Goal: Task Accomplishment & Management: Manage account settings

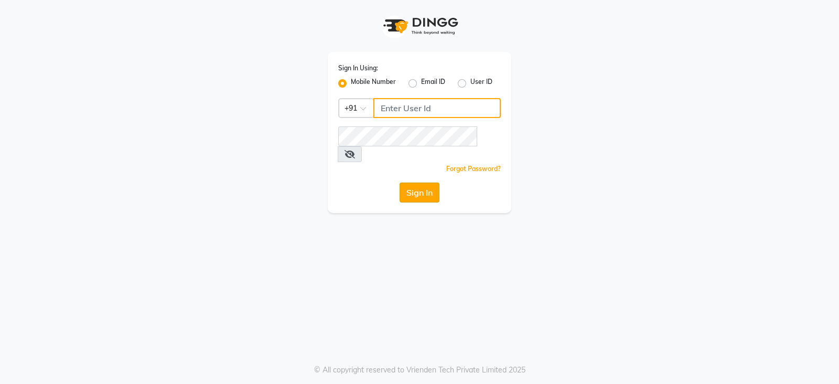
type input "9156243304"
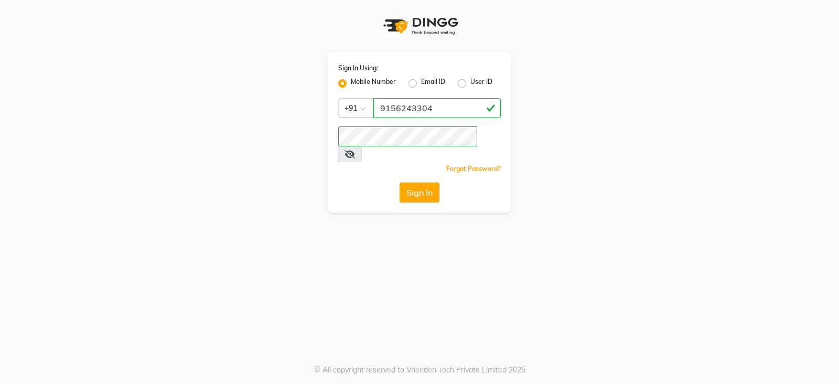
click at [407, 183] on button "Sign In" at bounding box center [420, 193] width 40 height 20
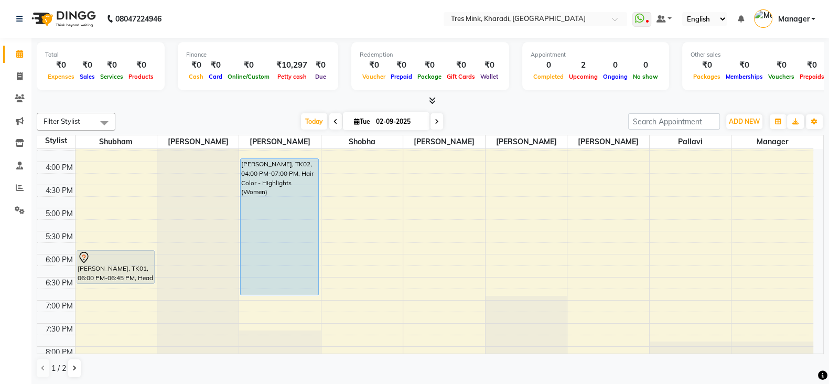
scroll to position [481, 0]
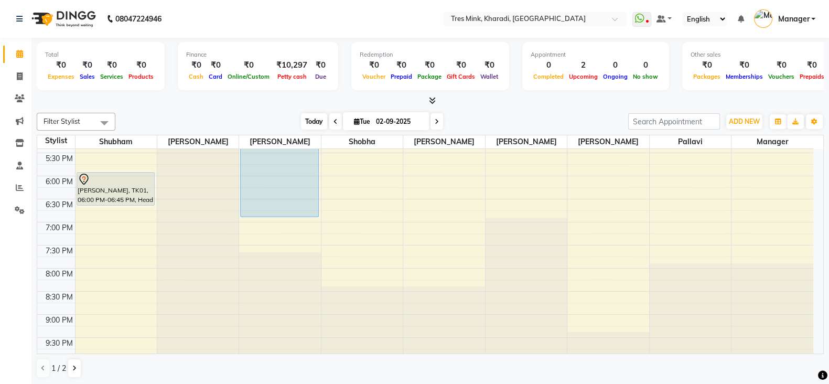
click at [312, 115] on span "Today" at bounding box center [314, 121] width 26 height 16
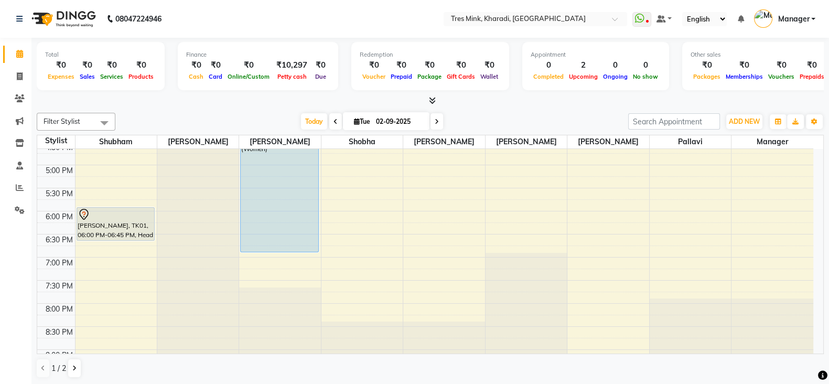
scroll to position [437, 0]
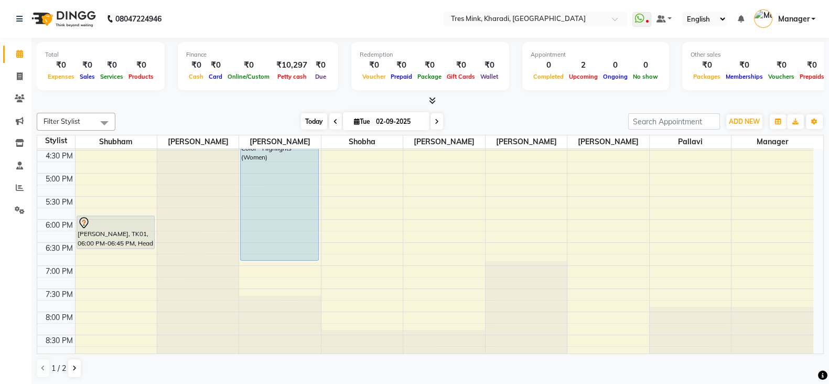
click at [307, 113] on span "Today" at bounding box center [314, 121] width 26 height 16
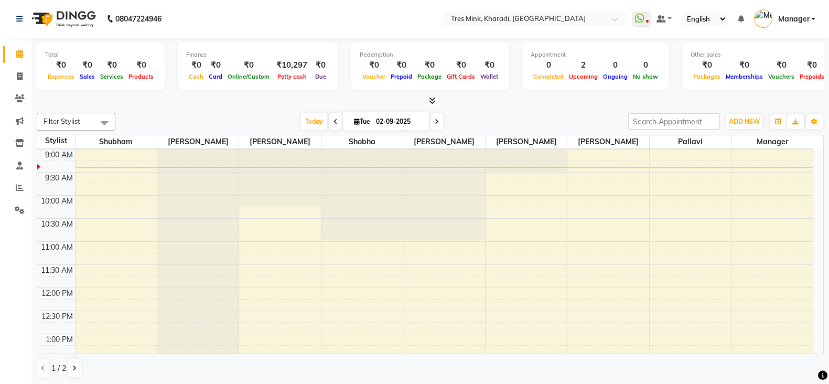
click at [429, 97] on icon at bounding box center [432, 101] width 7 height 8
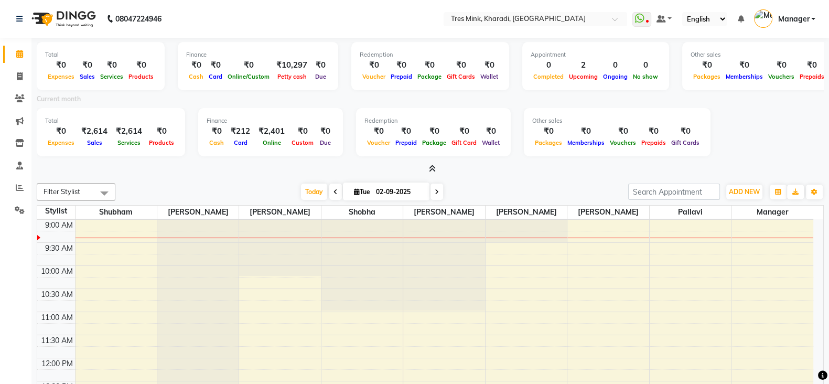
click at [435, 169] on icon at bounding box center [432, 169] width 7 height 8
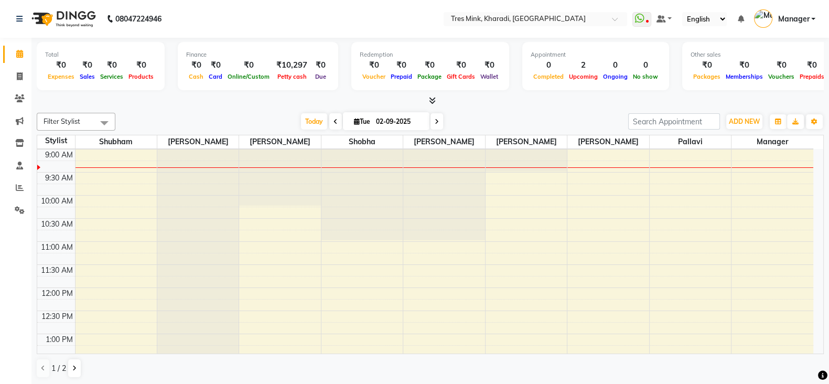
click at [430, 100] on icon at bounding box center [432, 101] width 7 height 8
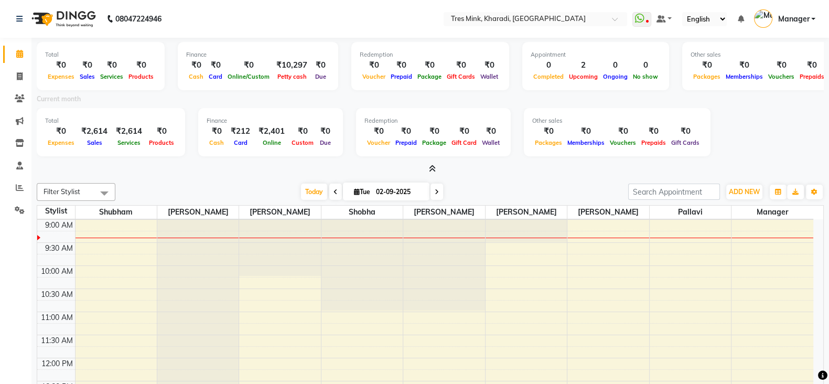
click at [432, 165] on icon at bounding box center [432, 169] width 7 height 8
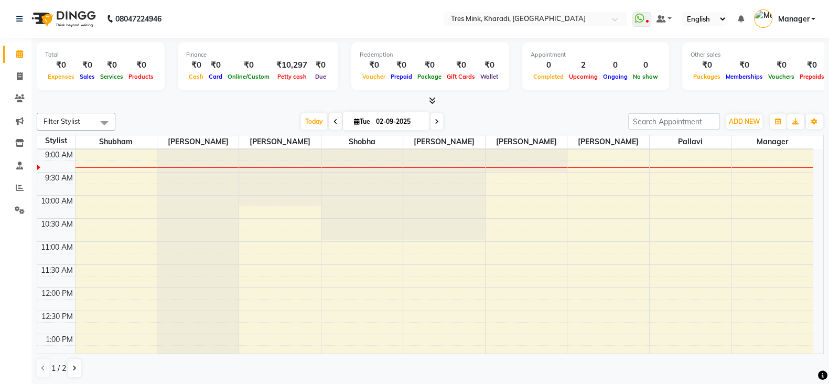
click at [335, 119] on icon at bounding box center [336, 122] width 4 height 6
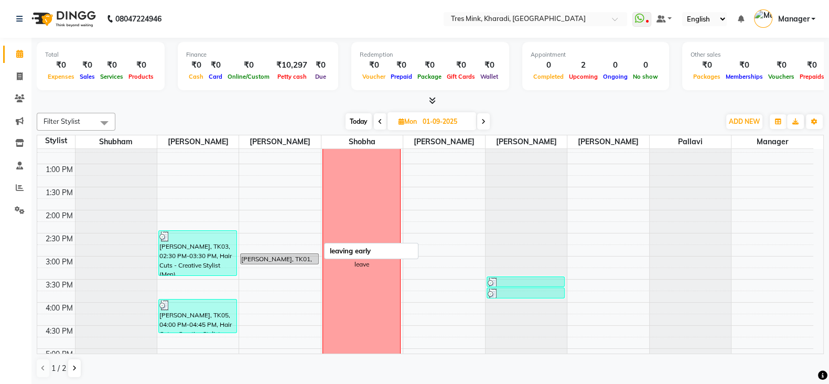
scroll to position [177, 0]
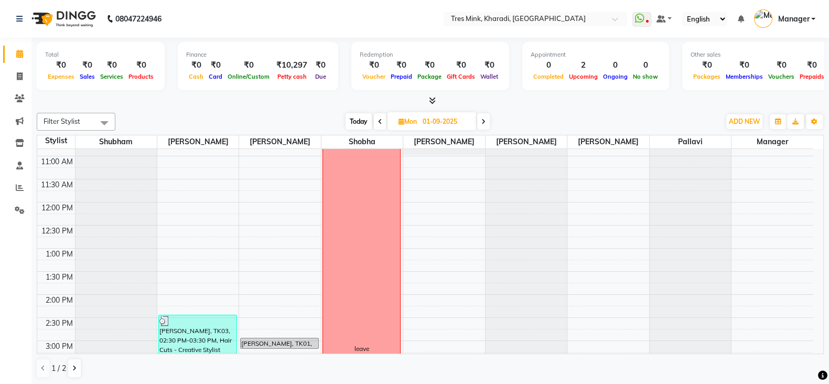
click at [349, 110] on div "Filter Stylist Select All Shubham Raj Jadhav Namita Shobha Ravi Maheshkar Poona…" at bounding box center [430, 246] width 787 height 274
drag, startPoint x: 353, startPoint y: 118, endPoint x: 332, endPoint y: 129, distance: 23.5
click at [355, 118] on span "Today" at bounding box center [359, 121] width 26 height 16
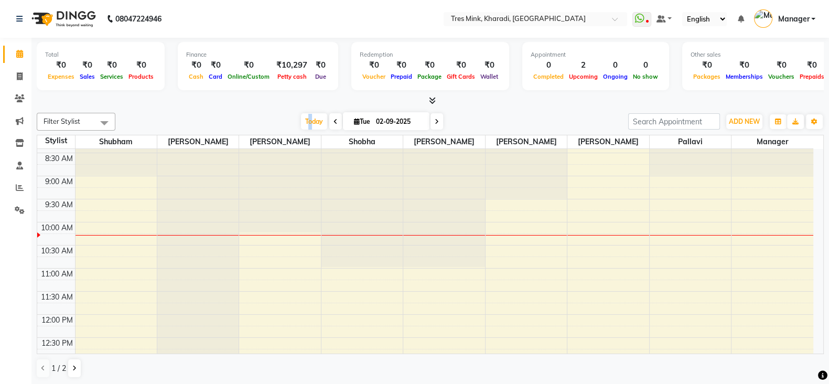
scroll to position [0, 0]
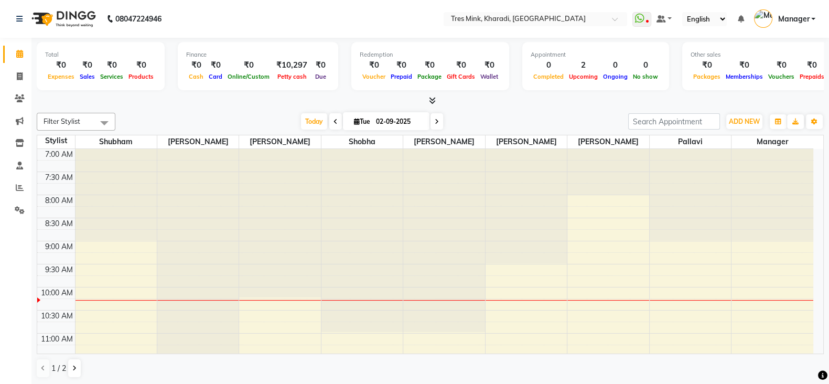
click at [334, 119] on icon at bounding box center [336, 122] width 4 height 6
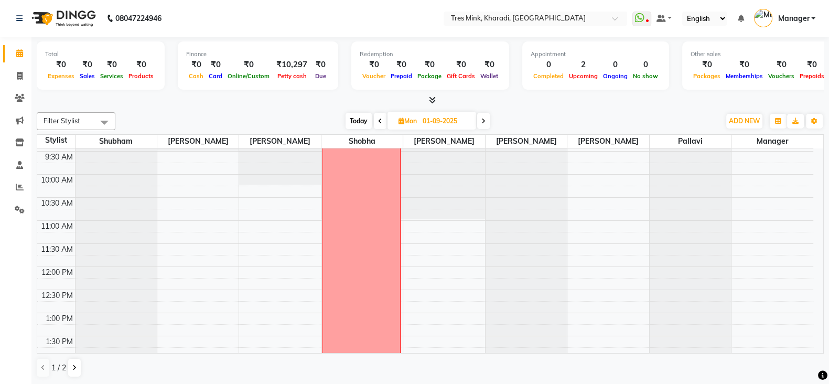
scroll to position [90, 0]
click at [355, 112] on div "Filter Stylist Select All Shubham Raj Jadhav Namita Shobha Ravi Maheshkar Poona…" at bounding box center [430, 121] width 787 height 18
click at [485, 120] on icon at bounding box center [484, 121] width 4 height 6
type input "02-09-2025"
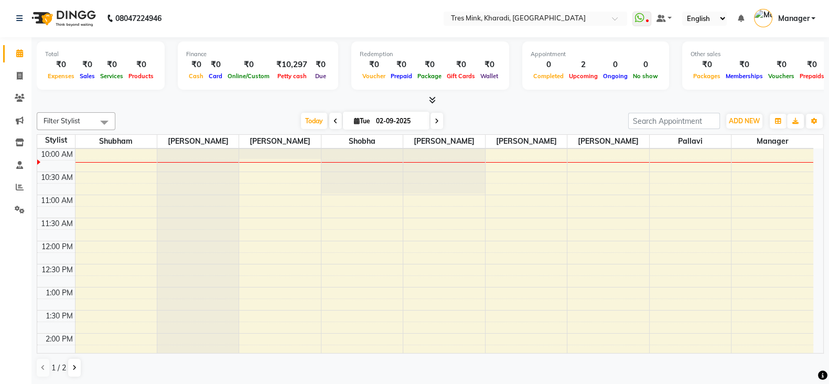
click at [432, 95] on span at bounding box center [430, 100] width 11 height 11
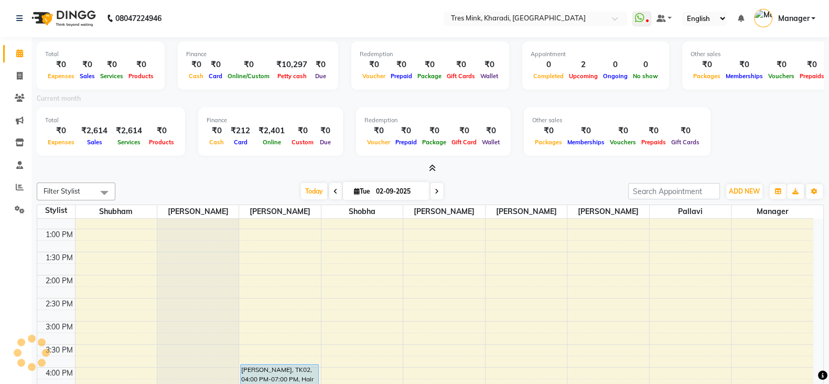
scroll to position [357, 0]
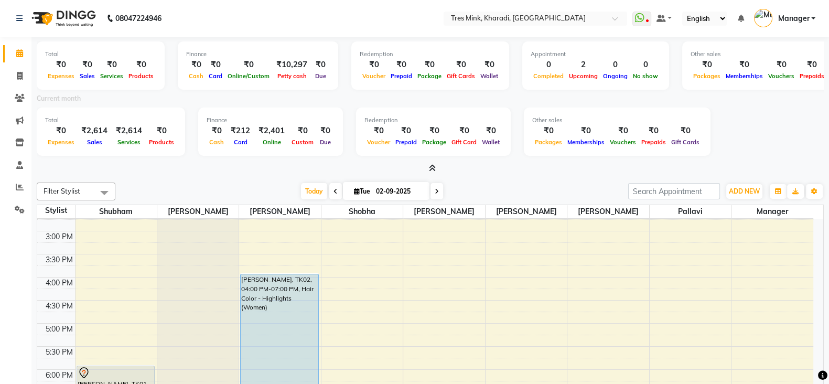
click at [430, 166] on icon at bounding box center [432, 168] width 7 height 8
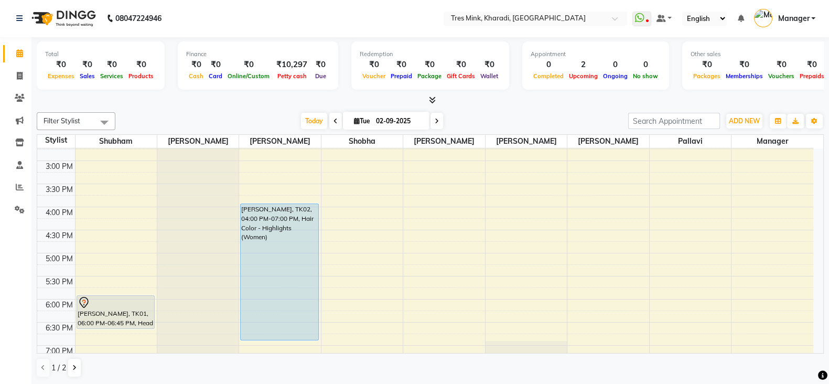
scroll to position [306, 0]
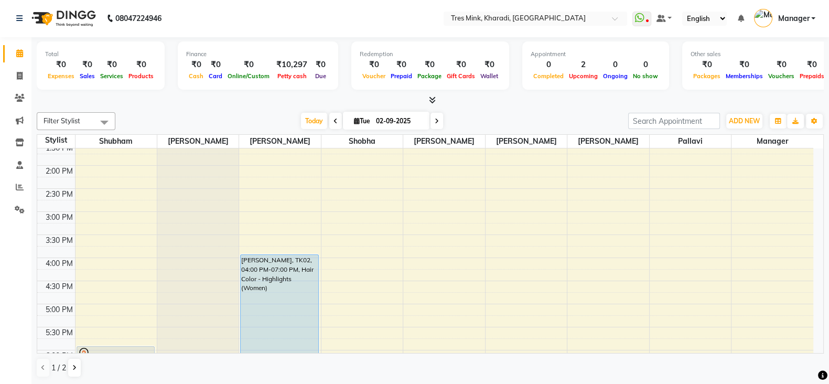
click at [110, 169] on div "7:00 AM 7:30 AM 8:00 AM 8:30 AM 9:00 AM 9:30 AM 10:00 AM 10:30 AM 11:00 AM 11:3…" at bounding box center [425, 212] width 776 height 738
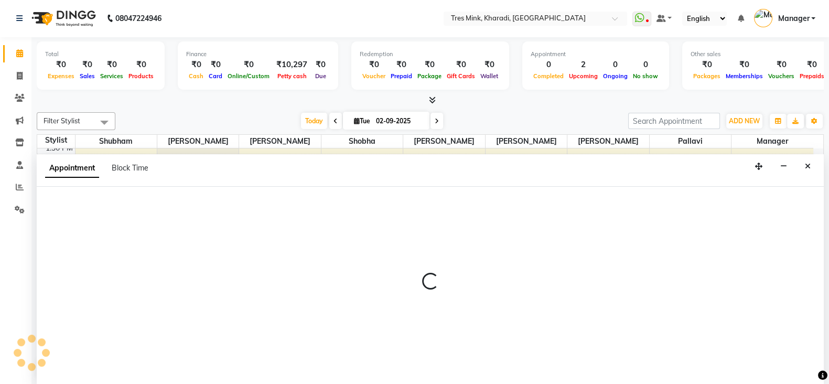
select select "75009"
select select "tentative"
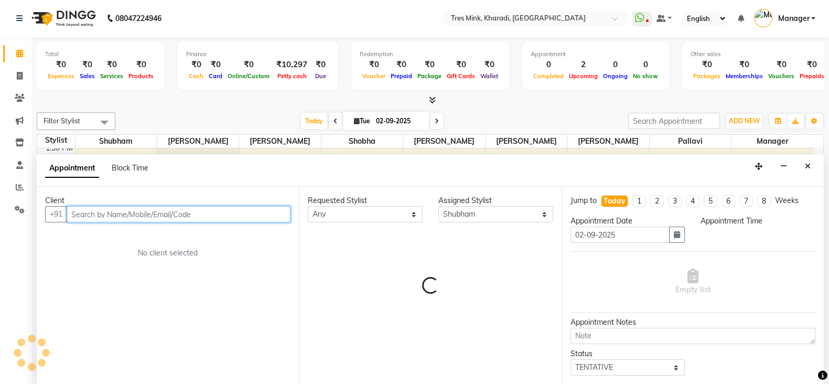
select select "840"
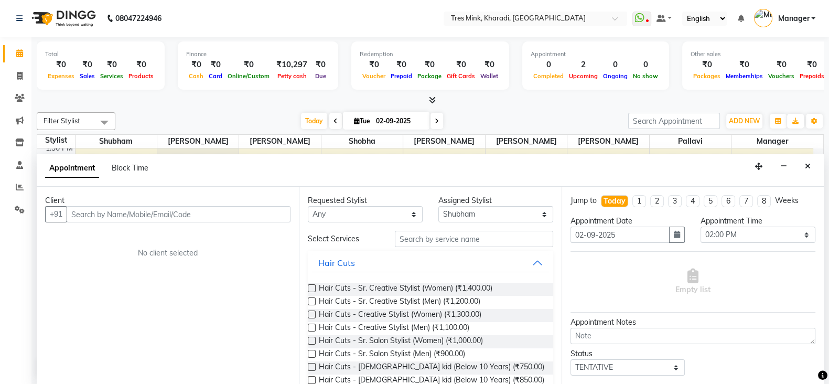
click at [310, 284] on label at bounding box center [312, 288] width 8 height 8
click at [310, 286] on input "checkbox" at bounding box center [311, 289] width 7 height 7
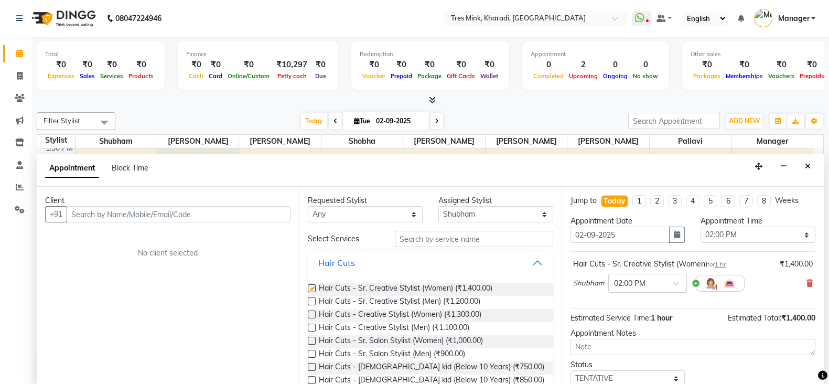
checkbox input "false"
drag, startPoint x: 770, startPoint y: 224, endPoint x: 755, endPoint y: 230, distance: 16.3
click at [769, 224] on div "Appointment Time" at bounding box center [758, 221] width 115 height 11
click at [748, 232] on select "Select 08:00 AM 08:15 AM 08:30 AM 08:45 AM 09:00 AM 09:15 AM 09:30 AM 09:45 AM …" at bounding box center [758, 235] width 115 height 16
select select "855"
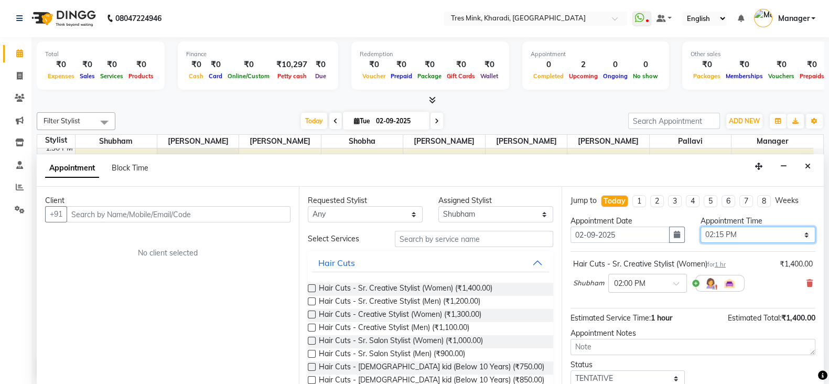
click at [701, 227] on select "Select 08:00 AM 08:15 AM 08:30 AM 08:45 AM 09:00 AM 09:15 AM 09:30 AM 09:45 AM …" at bounding box center [758, 235] width 115 height 16
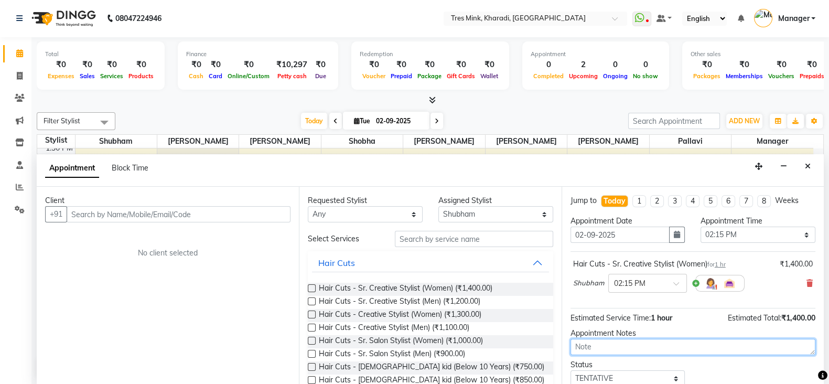
drag, startPoint x: 656, startPoint y: 344, endPoint x: 662, endPoint y: 339, distance: 7.6
click at [658, 343] on textarea at bounding box center [693, 347] width 245 height 16
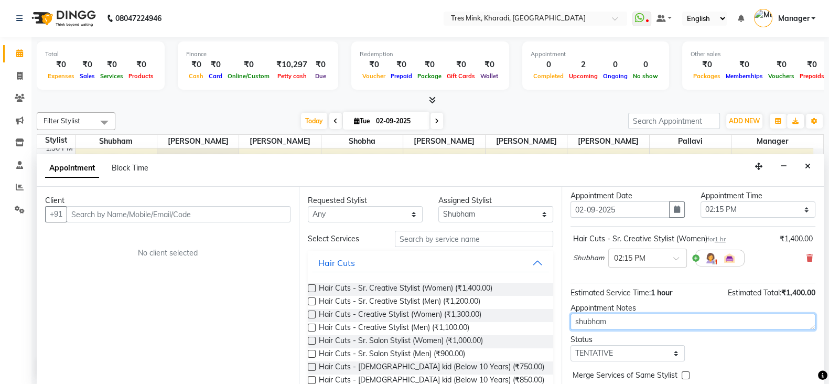
scroll to position [68, 0]
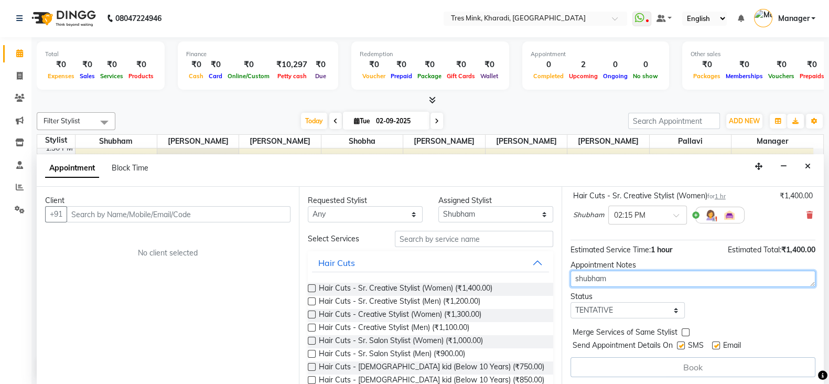
type textarea "shubham"
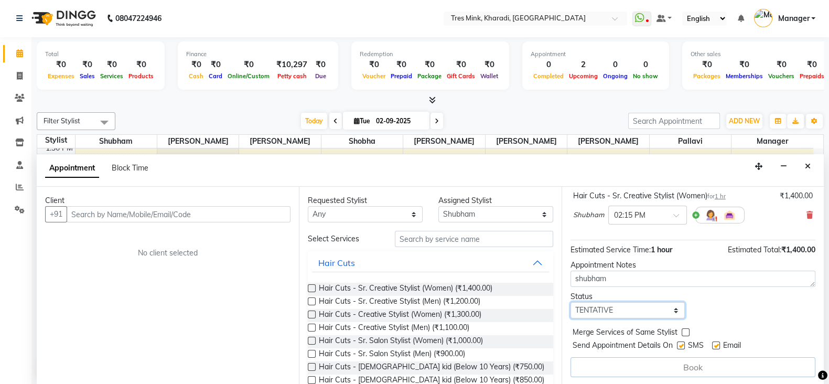
click at [634, 308] on select "Select TENTATIVE CONFIRM CHECK-IN UPCOMING" at bounding box center [628, 310] width 115 height 16
select select "confirm booking"
click at [571, 302] on select "Select TENTATIVE CONFIRM CHECK-IN UPCOMING" at bounding box center [628, 310] width 115 height 16
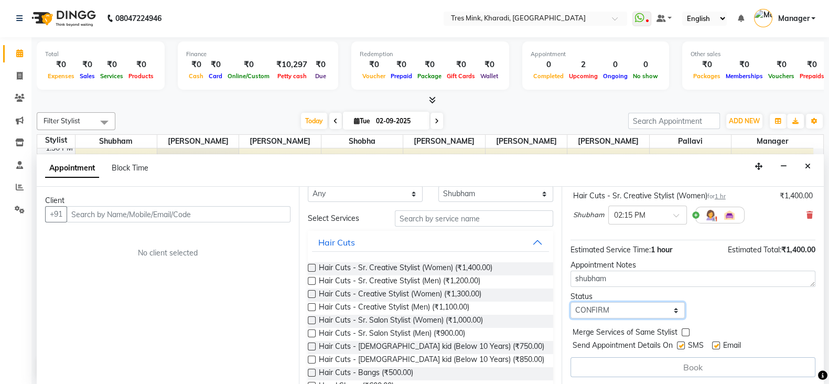
scroll to position [0, 0]
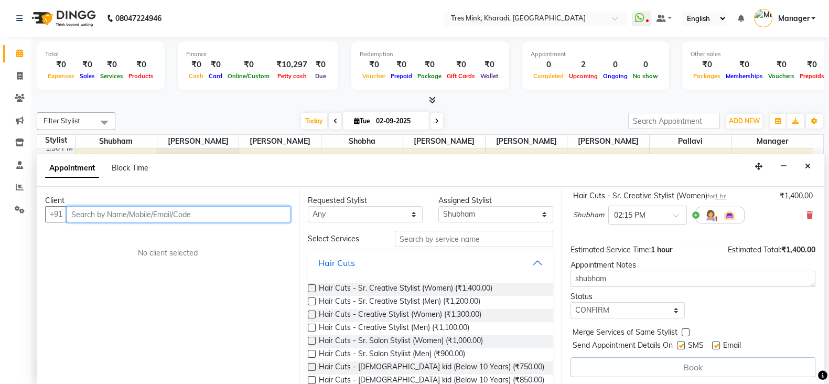
click at [226, 210] on input "text" at bounding box center [179, 214] width 224 height 16
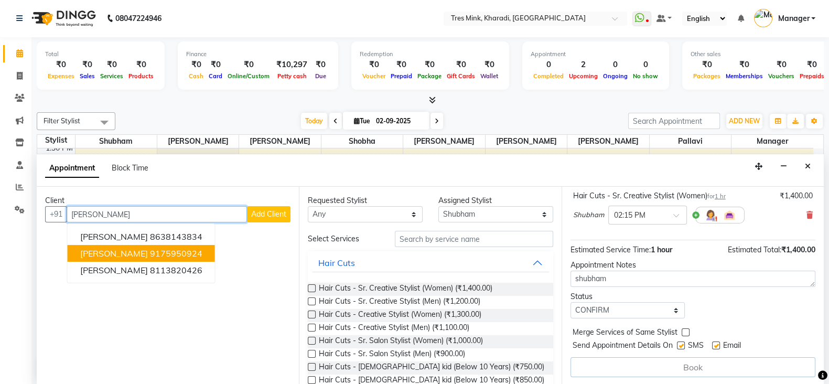
click at [108, 250] on span "Niharika Paul" at bounding box center [114, 253] width 68 height 10
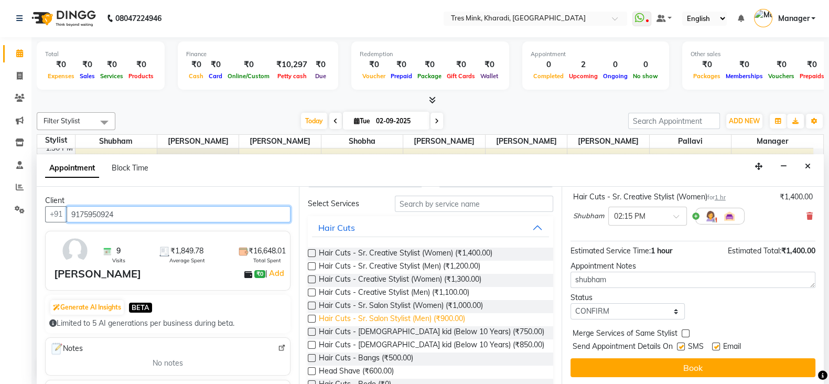
scroll to position [87, 0]
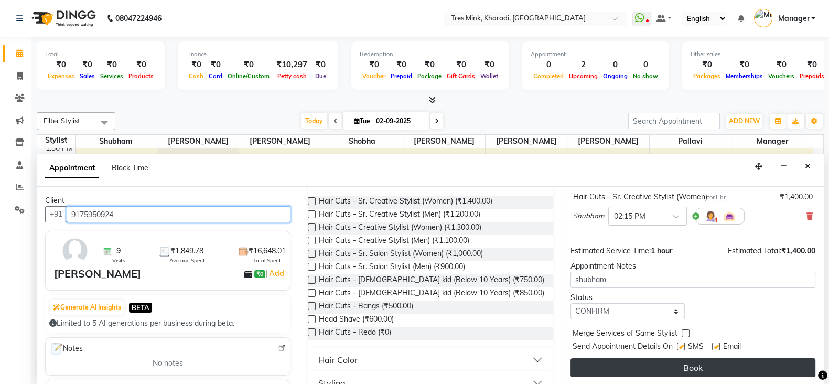
type input "9175950924"
click at [689, 366] on button "Book" at bounding box center [693, 367] width 245 height 19
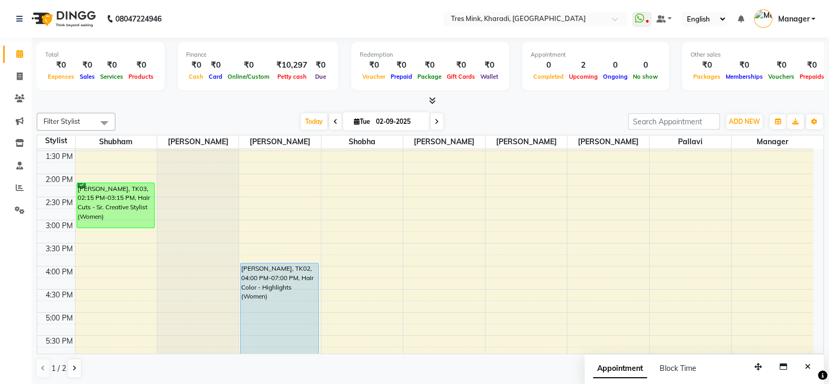
scroll to position [393, 0]
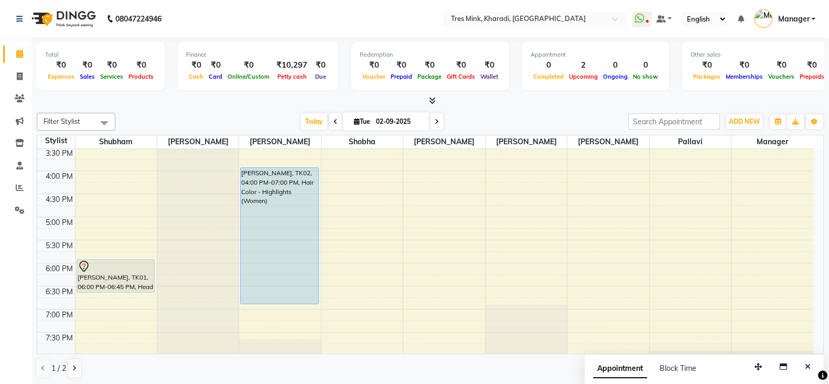
click at [429, 97] on icon at bounding box center [432, 101] width 7 height 8
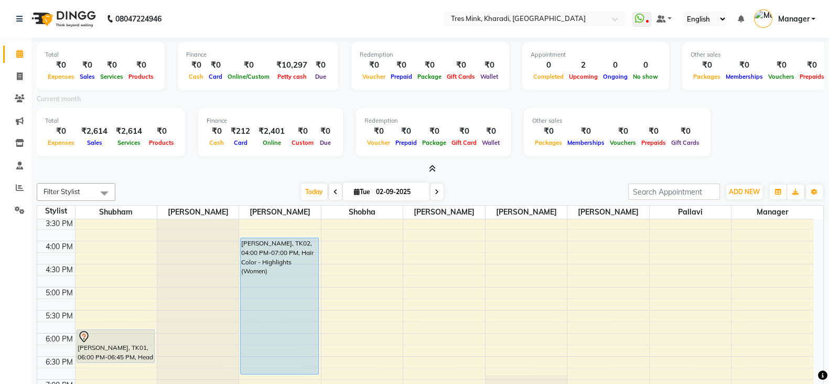
click at [431, 167] on icon at bounding box center [432, 169] width 7 height 8
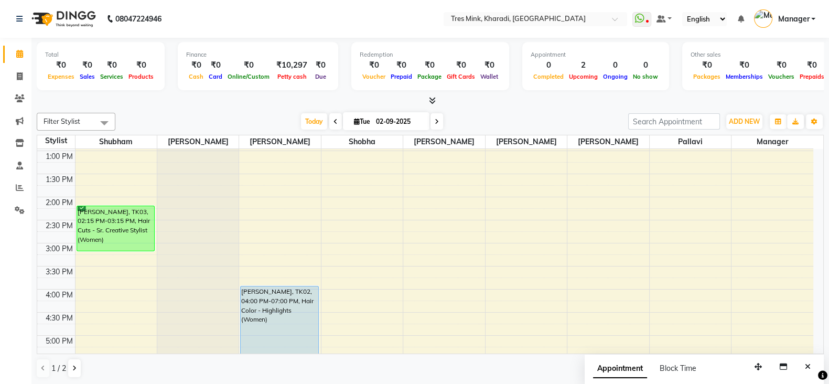
scroll to position [349, 0]
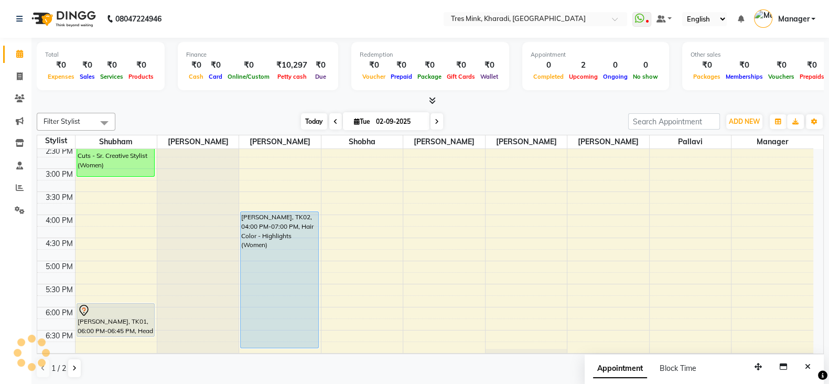
click at [310, 116] on span "Today" at bounding box center [314, 121] width 26 height 16
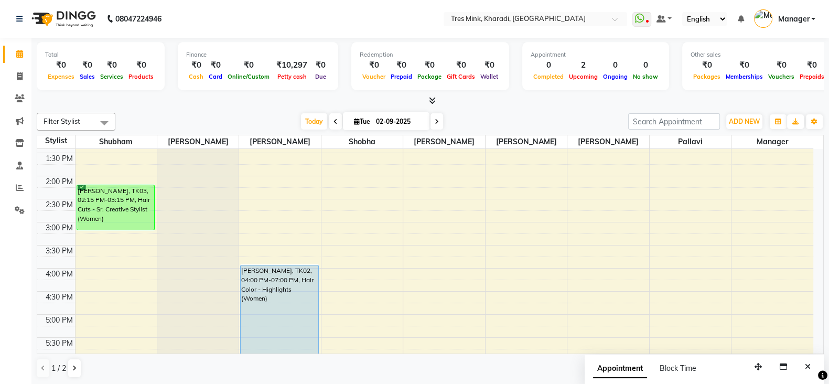
scroll to position [225, 0]
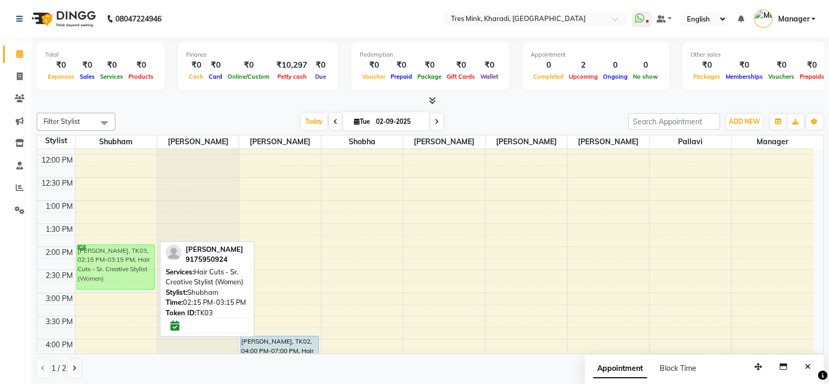
drag, startPoint x: 139, startPoint y: 270, endPoint x: 140, endPoint y: 262, distance: 7.9
click at [140, 262] on div "Niharika Paul, TK03, 02:15 PM-03:15 PM, Hair Cuts - Sr. Creative Stylist (Women…" at bounding box center [116, 293] width 81 height 738
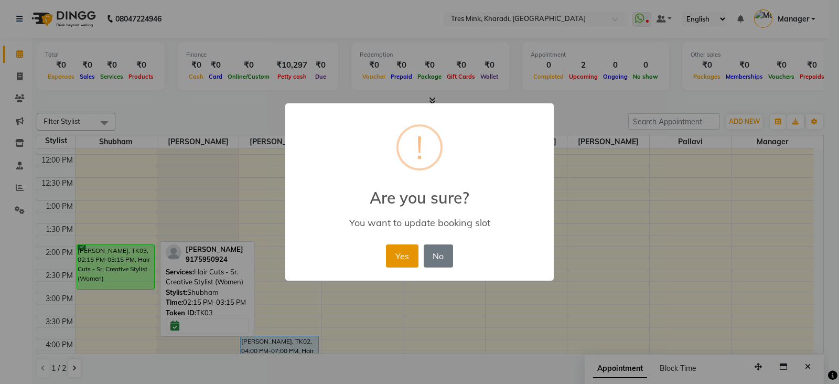
click at [411, 260] on button "Yes" at bounding box center [402, 255] width 32 height 23
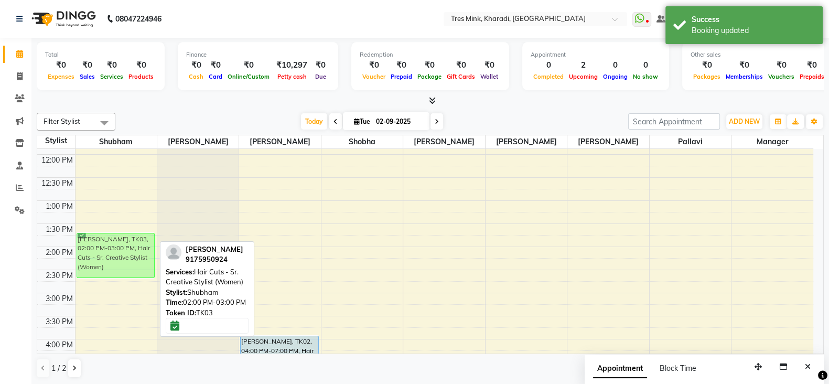
drag, startPoint x: 107, startPoint y: 250, endPoint x: 112, endPoint y: 241, distance: 10.3
click at [112, 241] on div "Niharika Paul, TK03, 02:00 PM-03:00 PM, Hair Cuts - Sr. Creative Stylist (Women…" at bounding box center [116, 293] width 81 height 738
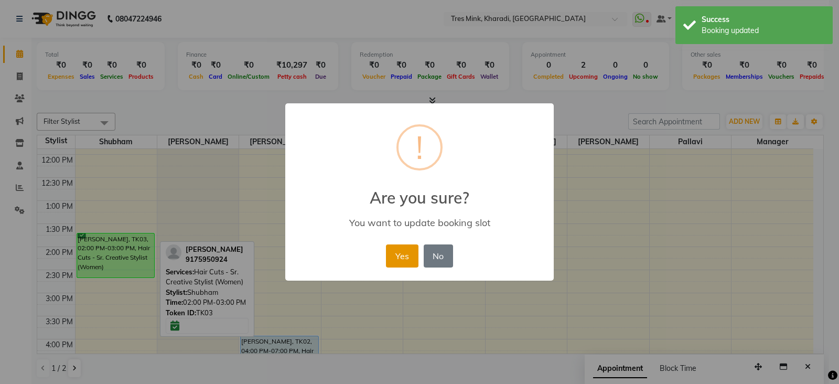
click at [409, 258] on button "Yes" at bounding box center [402, 255] width 32 height 23
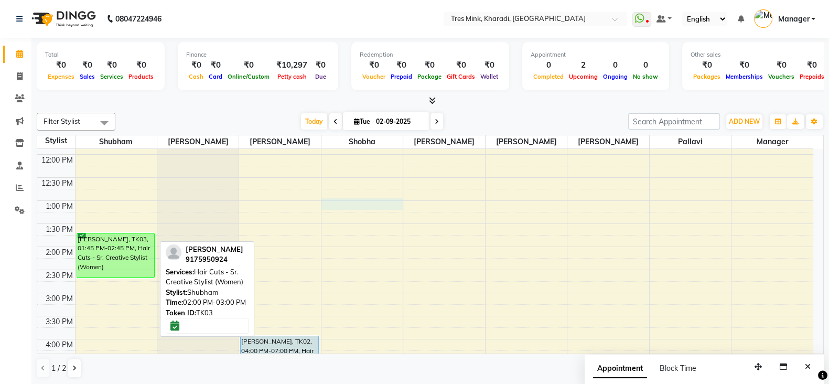
click at [356, 206] on div "7:00 AM 7:30 AM 8:00 AM 8:30 AM 9:00 AM 9:30 AM 10:00 AM 10:30 AM 11:00 AM 11:3…" at bounding box center [425, 293] width 776 height 738
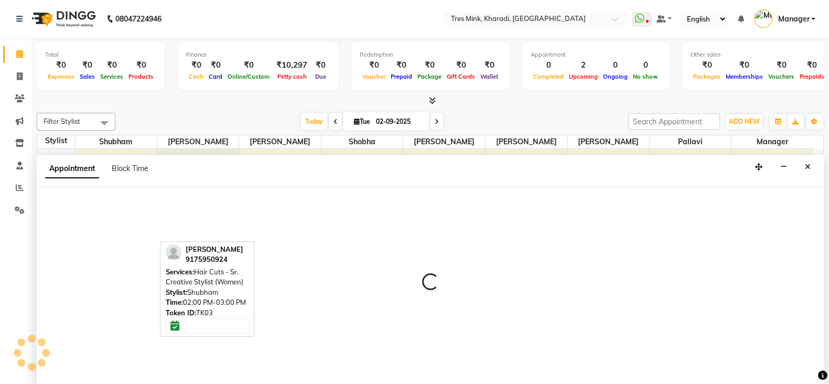
scroll to position [1, 0]
click at [805, 166] on icon "Close" at bounding box center [808, 166] width 6 height 7
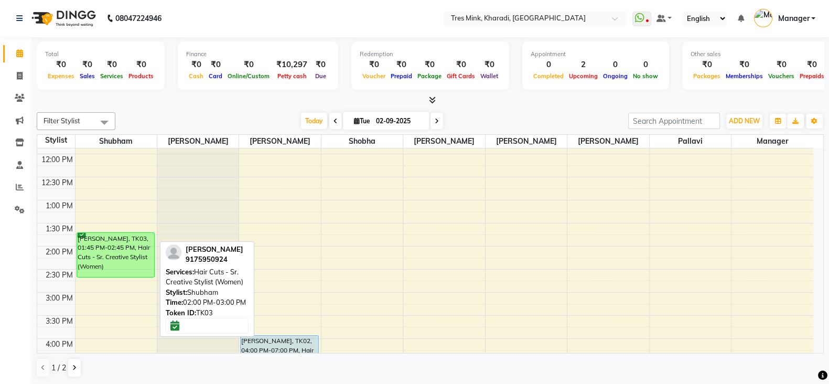
select select "89463"
select select "tentative"
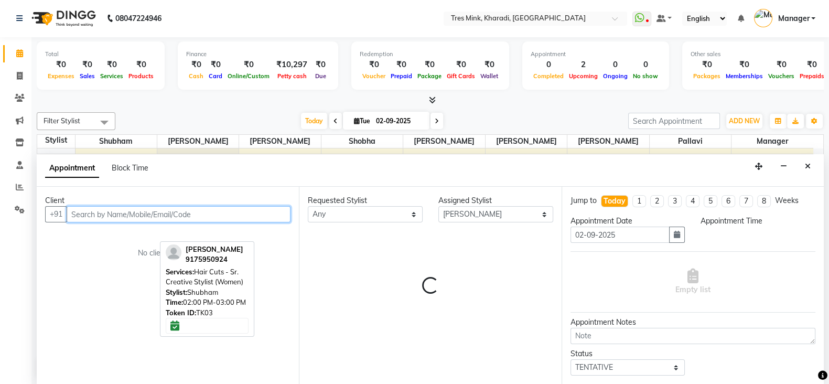
select select "810"
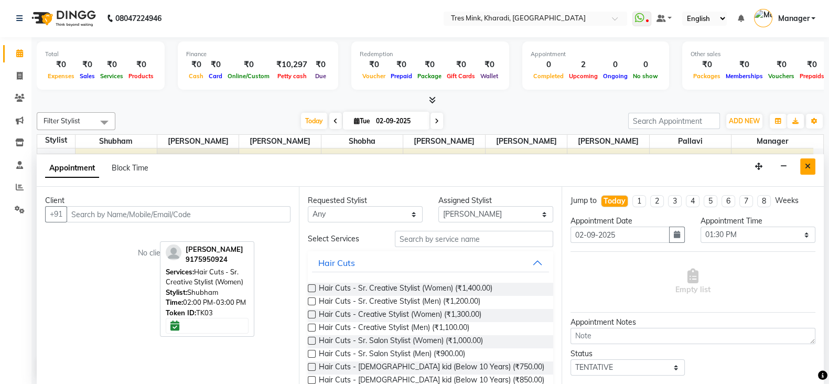
click at [805, 160] on button "Close" at bounding box center [808, 166] width 15 height 16
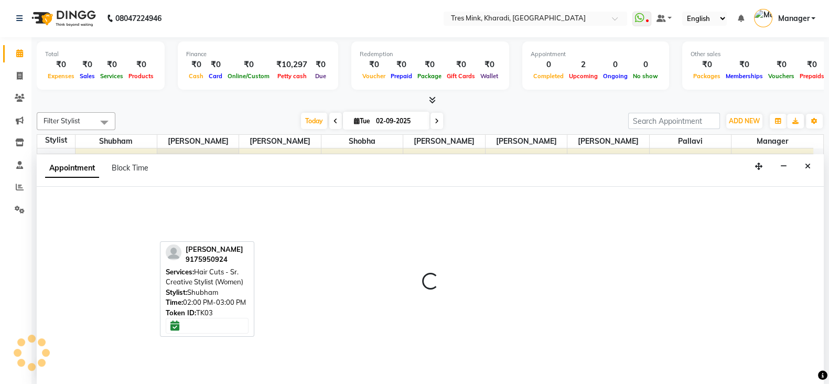
select select "89463"
select select "810"
select select "tentative"
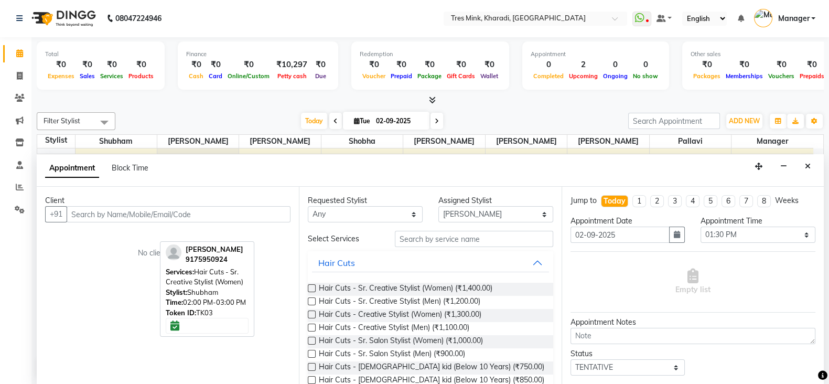
drag, startPoint x: 810, startPoint y: 162, endPoint x: 776, endPoint y: 169, distance: 33.7
click at [808, 163] on icon "Close" at bounding box center [808, 166] width 6 height 7
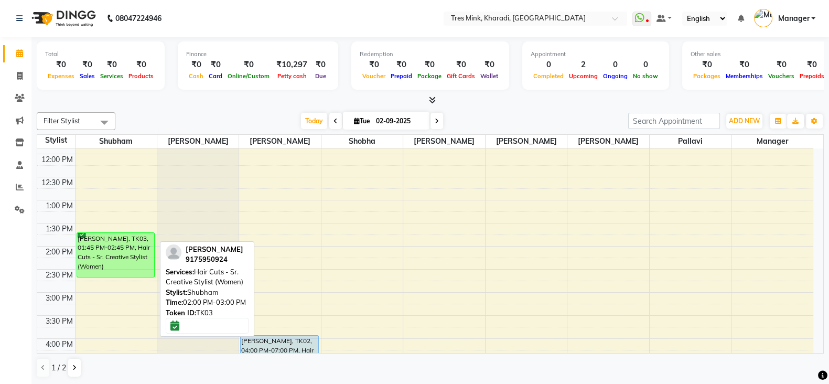
click at [210, 328] on div at bounding box center [207, 326] width 83 height 16
click at [132, 331] on div "7:00 AM 7:30 AM 8:00 AM 8:30 AM 9:00 AM 9:30 AM 10:00 AM 10:30 AM 11:00 AM 11:3…" at bounding box center [425, 292] width 776 height 738
select select "75009"
select select "tentative"
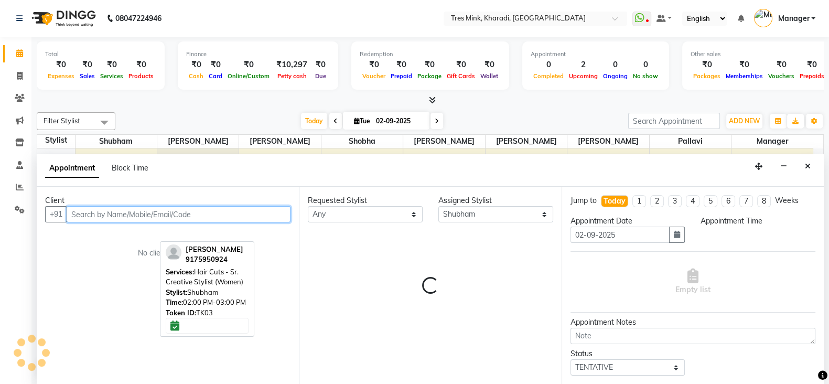
select select "945"
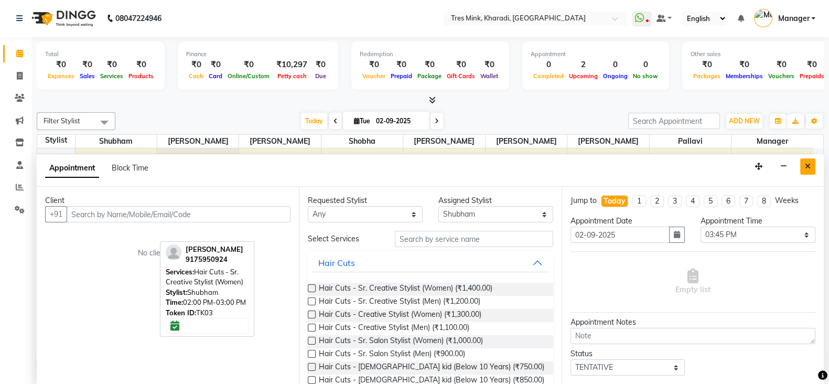
click at [809, 158] on button "Close" at bounding box center [808, 166] width 15 height 16
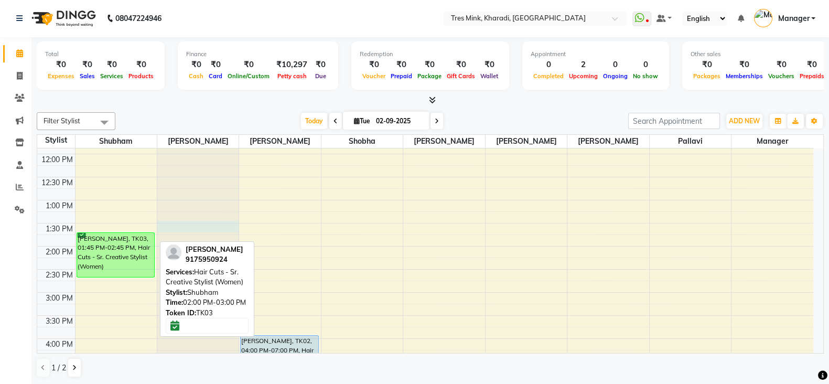
select select "89463"
select select "tentative"
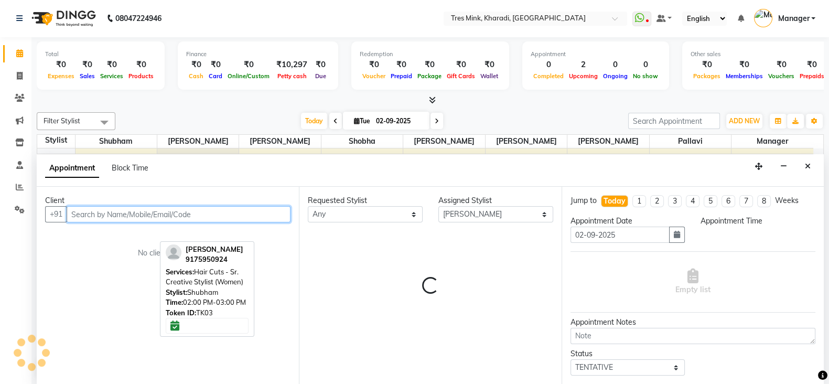
select select "810"
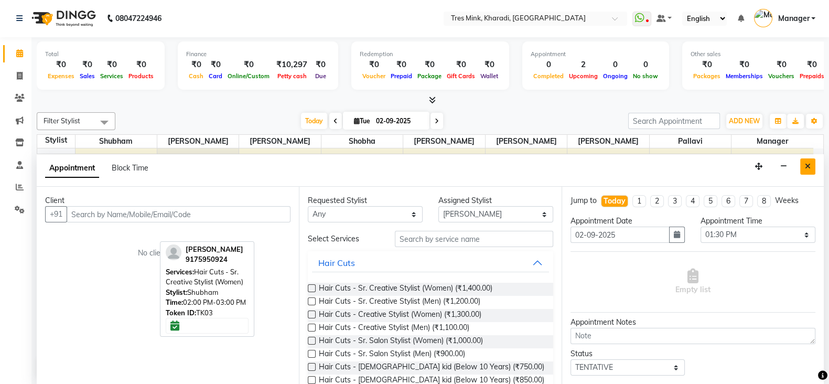
click at [806, 161] on button "Close" at bounding box center [808, 166] width 15 height 16
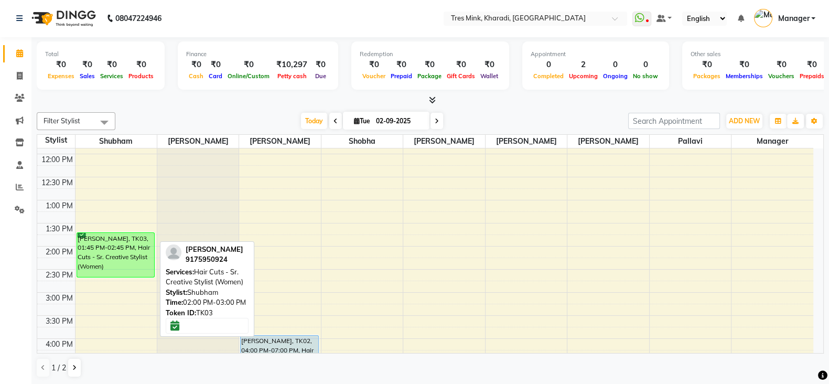
drag, startPoint x: 243, startPoint y: 274, endPoint x: 248, endPoint y: 265, distance: 10.1
click at [245, 271] on div "Services: Hair Cuts - Sr. Creative Stylist (Women)" at bounding box center [207, 277] width 83 height 20
click at [312, 113] on span "Today" at bounding box center [314, 121] width 26 height 16
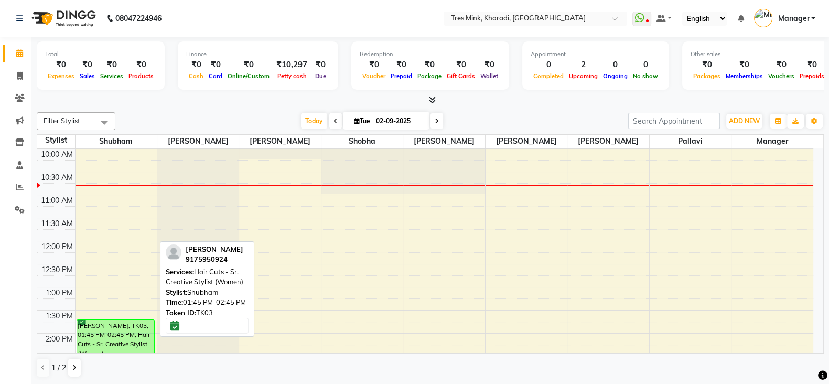
click at [94, 337] on div "Niharika Paul, TK03, 01:45 PM-02:45 PM, Hair Cuts - Sr. Creative Stylist (Women)" at bounding box center [116, 342] width 78 height 44
click at [115, 329] on div "Niharika Paul, TK03, 01:45 PM-02:45 PM, Hair Cuts - Sr. Creative Stylist (Women)" at bounding box center [116, 342] width 78 height 44
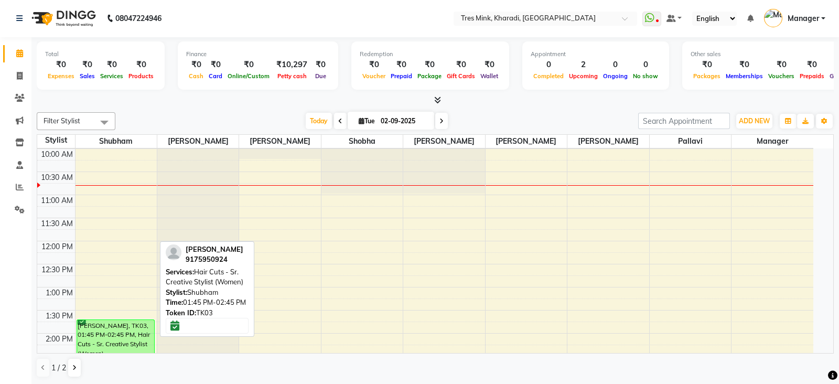
select select "6"
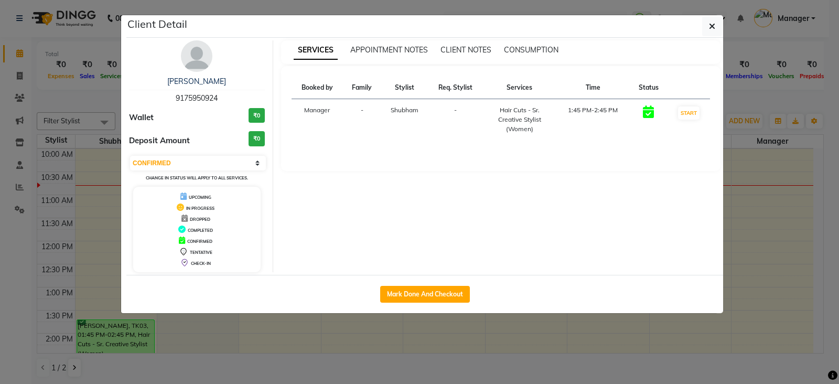
click at [205, 366] on ngb-modal-window "Client Detail Niharika Paul 9175950924 Wallet ₹0 Deposit Amount ₹0 Select IN SE…" at bounding box center [419, 192] width 839 height 384
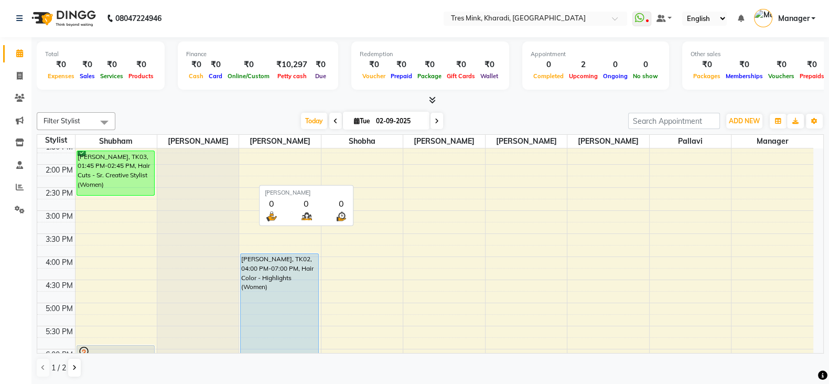
scroll to position [313, 0]
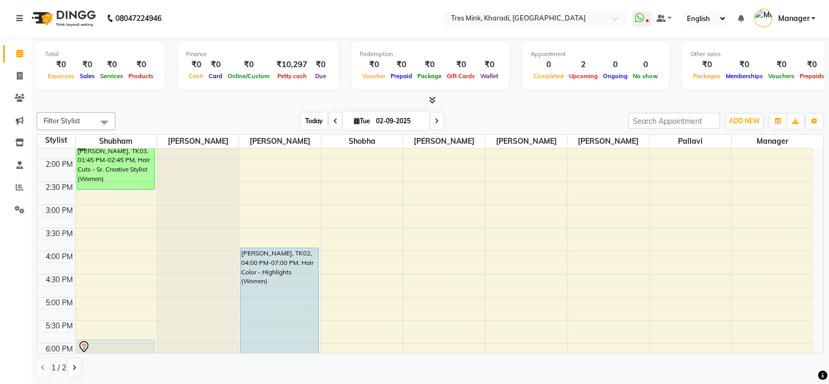
click at [311, 116] on span "Today" at bounding box center [314, 121] width 26 height 16
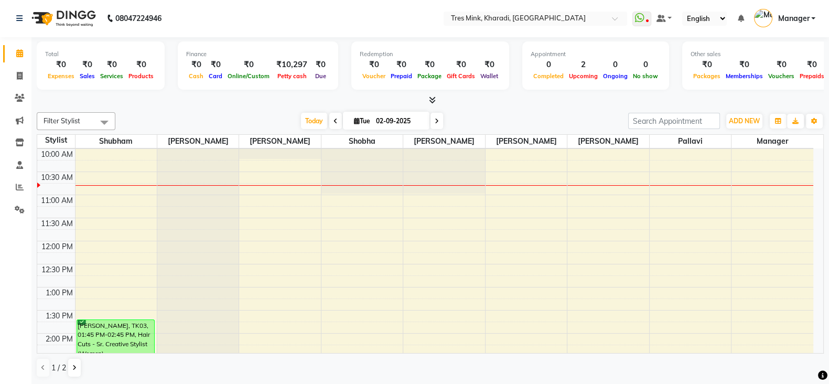
click at [336, 116] on span at bounding box center [335, 121] width 13 height 16
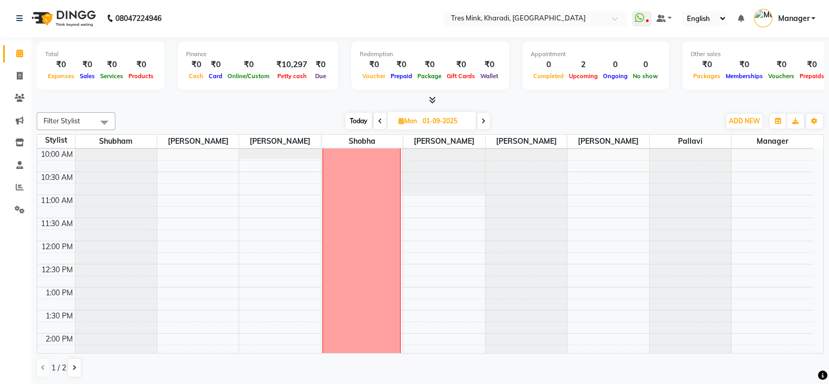
click at [485, 118] on icon at bounding box center [484, 121] width 4 height 6
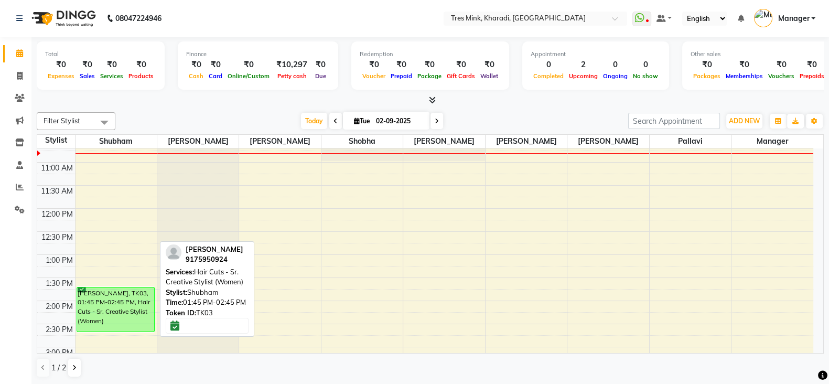
scroll to position [94, 0]
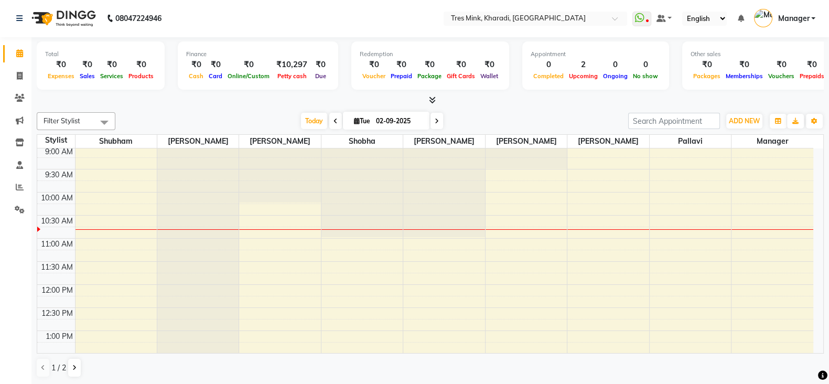
click at [429, 96] on icon at bounding box center [432, 100] width 7 height 8
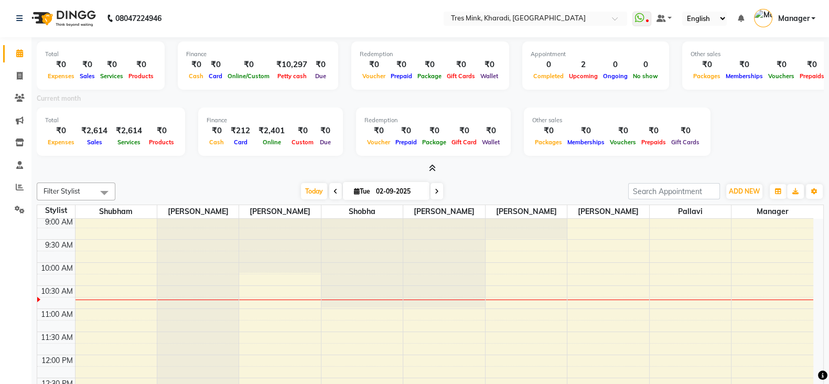
click at [433, 163] on span at bounding box center [430, 168] width 11 height 11
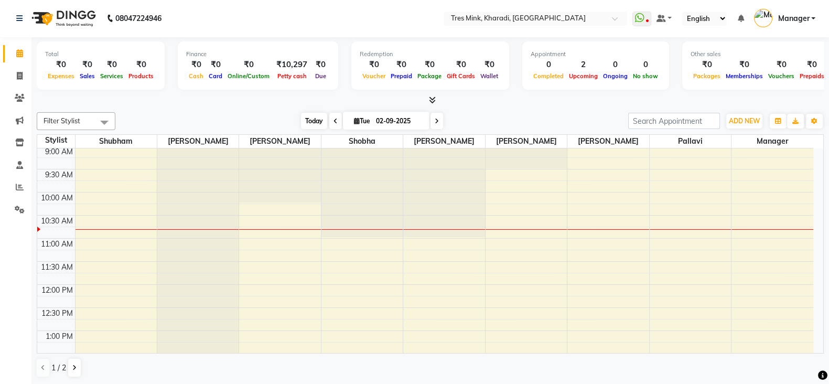
click at [320, 115] on span "Today" at bounding box center [314, 121] width 26 height 16
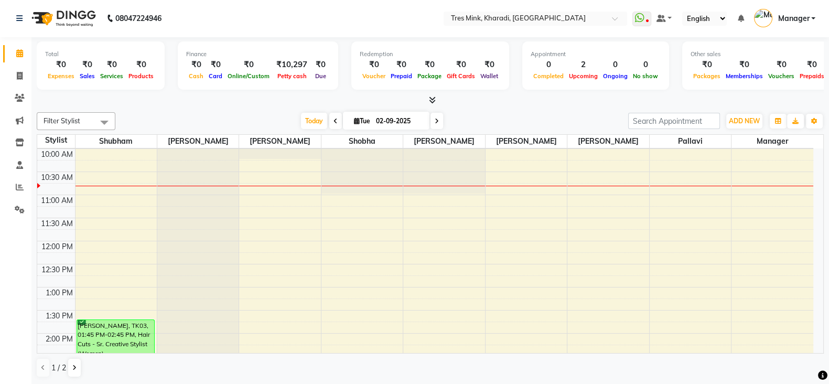
click at [430, 96] on icon at bounding box center [432, 100] width 7 height 8
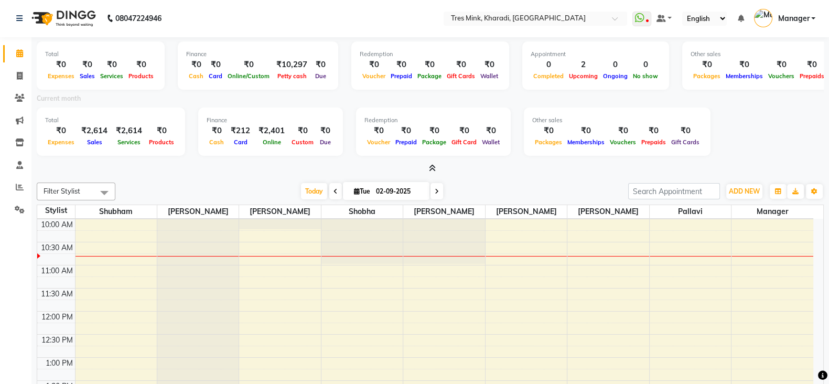
click at [429, 164] on icon at bounding box center [432, 168] width 7 height 8
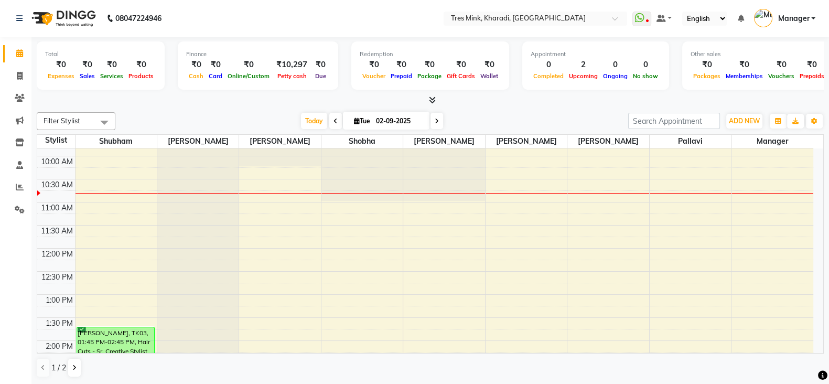
scroll to position [131, 0]
click at [313, 114] on span "Today" at bounding box center [314, 121] width 26 height 16
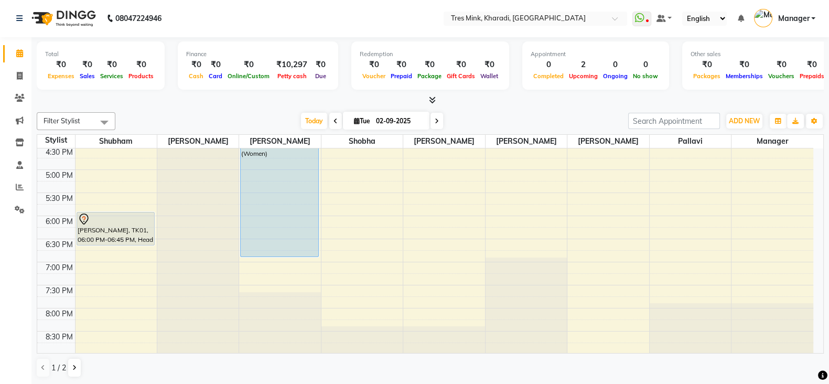
scroll to position [444, 0]
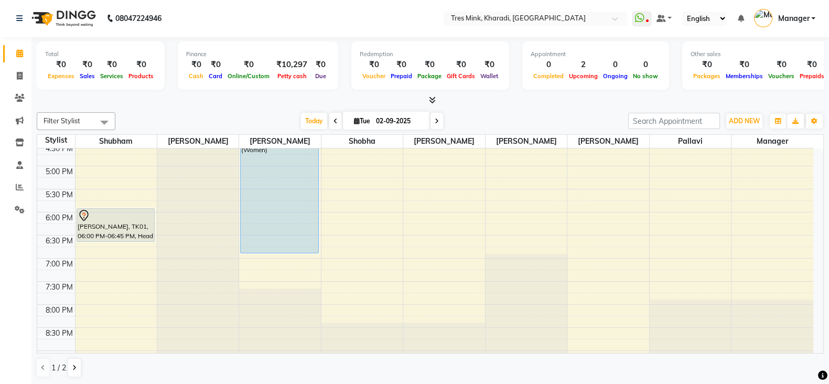
click at [304, 111] on div "Filter Stylist Select All Shubham Raj Jadhav Namita Shobha Ravi Maheshkar Poona…" at bounding box center [430, 245] width 787 height 274
click at [305, 111] on div "Filter Stylist Select All Shubham Raj Jadhav Namita Shobha Ravi Maheshkar Poona…" at bounding box center [430, 245] width 787 height 274
click at [322, 113] on span "Today" at bounding box center [314, 121] width 26 height 16
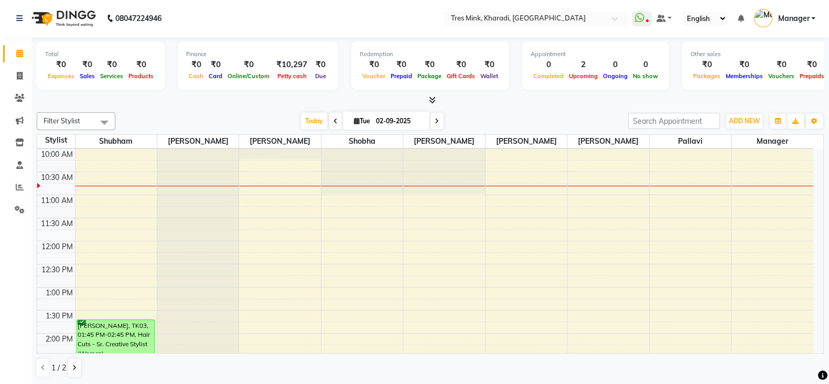
click at [436, 114] on span at bounding box center [437, 121] width 13 height 16
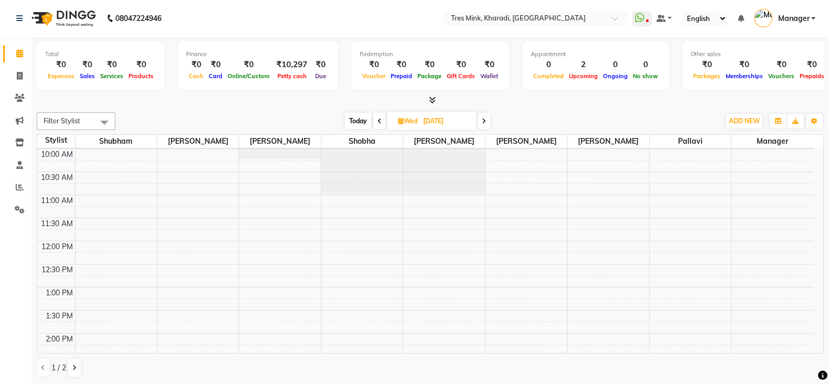
click at [347, 119] on span "Today" at bounding box center [358, 121] width 26 height 16
type input "02-09-2025"
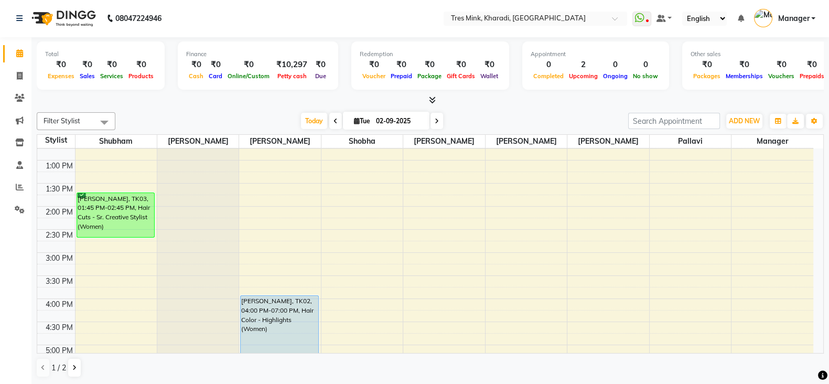
scroll to position [269, 0]
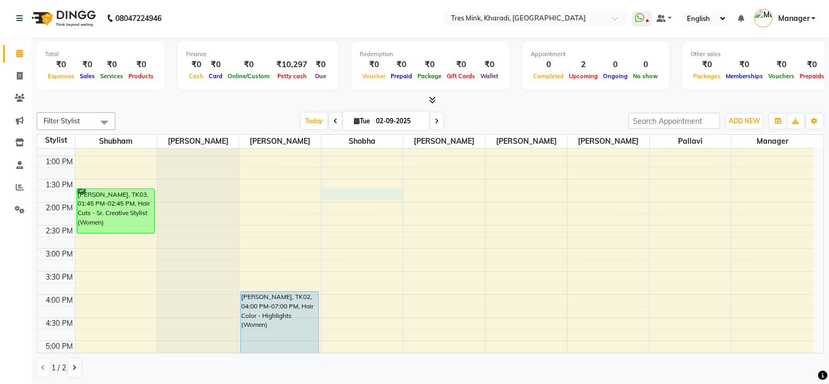
click at [344, 195] on div "7:00 AM 7:30 AM 8:00 AM 8:30 AM 9:00 AM 9:30 AM 10:00 AM 10:30 AM 11:00 AM 11:3…" at bounding box center [425, 248] width 776 height 738
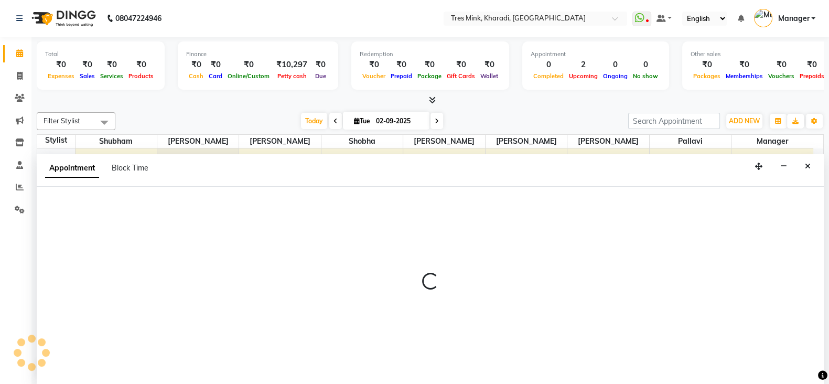
select select "76326"
select select "tentative"
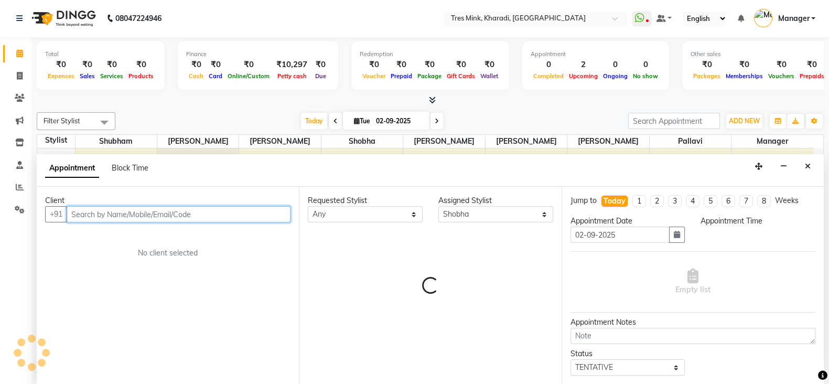
select select "825"
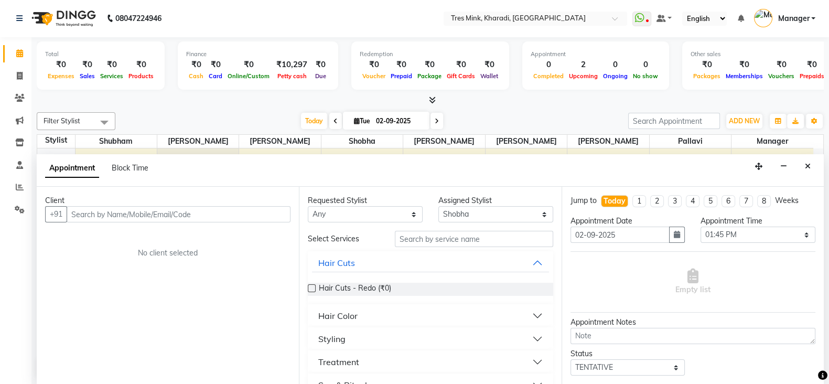
drag, startPoint x: 810, startPoint y: 163, endPoint x: 729, endPoint y: 185, distance: 83.7
click at [808, 164] on icon "Close" at bounding box center [808, 166] width 6 height 7
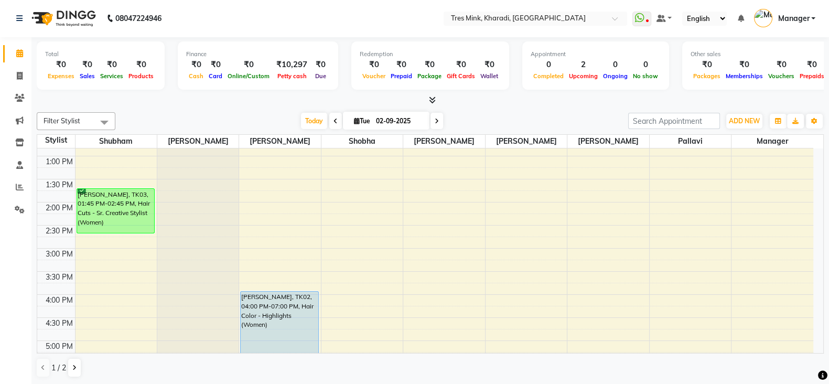
click at [256, 244] on div "7:00 AM 7:30 AM 8:00 AM 8:30 AM 9:00 AM 9:30 AM 10:00 AM 10:30 AM 11:00 AM 11:3…" at bounding box center [425, 248] width 776 height 738
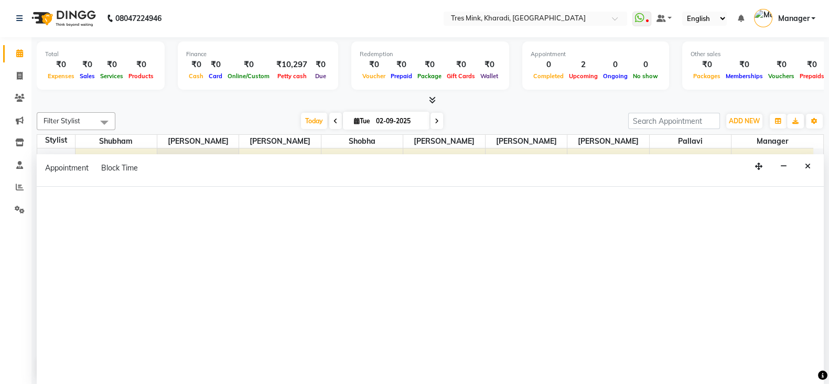
select select "75011"
select select "tentative"
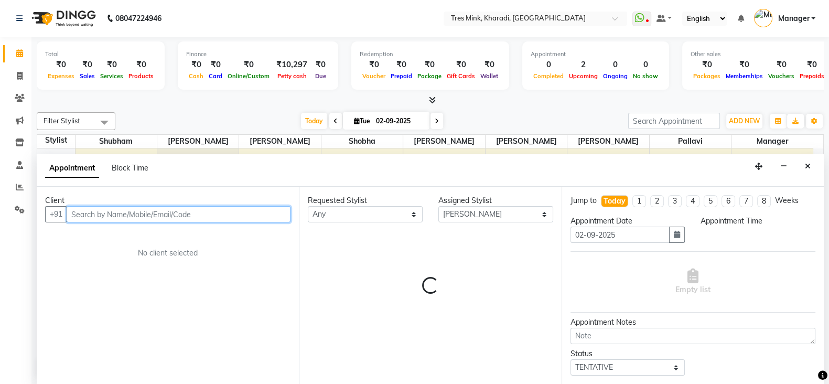
select select "900"
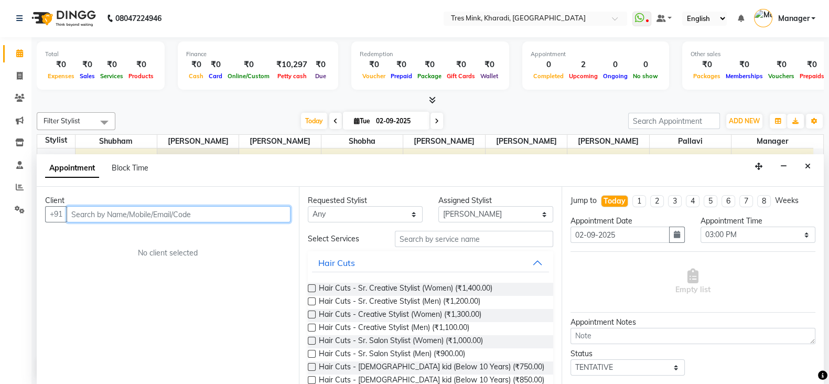
click at [228, 215] on input "text" at bounding box center [179, 214] width 224 height 16
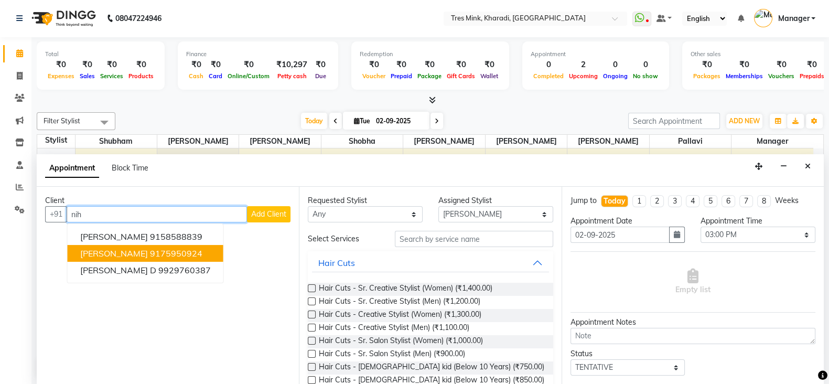
click at [150, 255] on ngb-highlight "9175950924" at bounding box center [176, 253] width 52 height 10
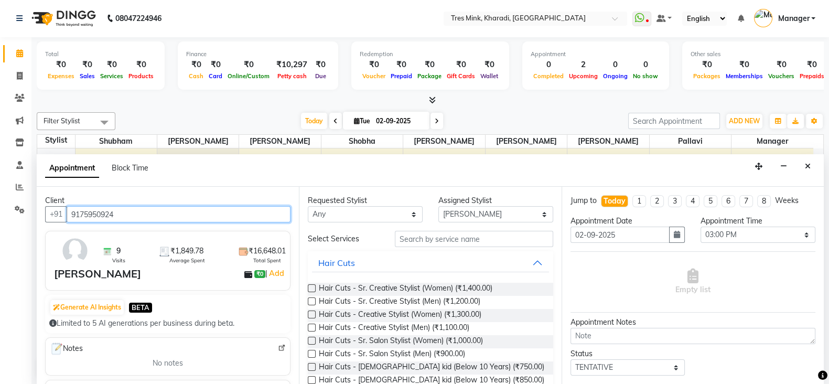
type input "9175950924"
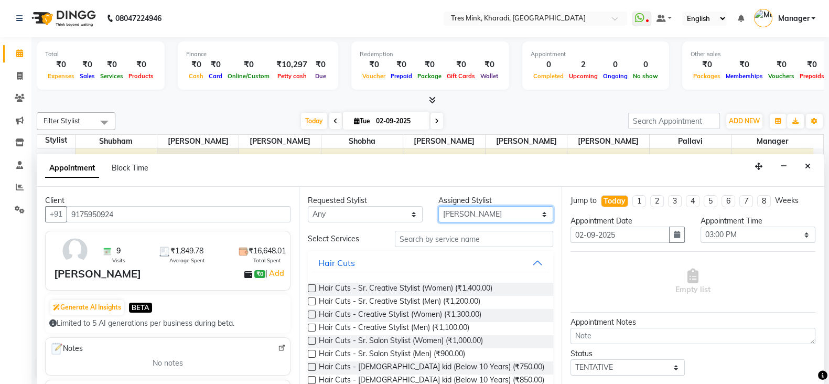
click at [481, 211] on select "Select Kanchan Nande Kishor (Ganesh) Mule Manager Namita Pallavi Poonam Khande …" at bounding box center [496, 214] width 115 height 16
select select "76326"
click at [439, 206] on select "Select Kanchan Nande Kishor (Ganesh) Mule Manager Namita Pallavi Poonam Khande …" at bounding box center [496, 214] width 115 height 16
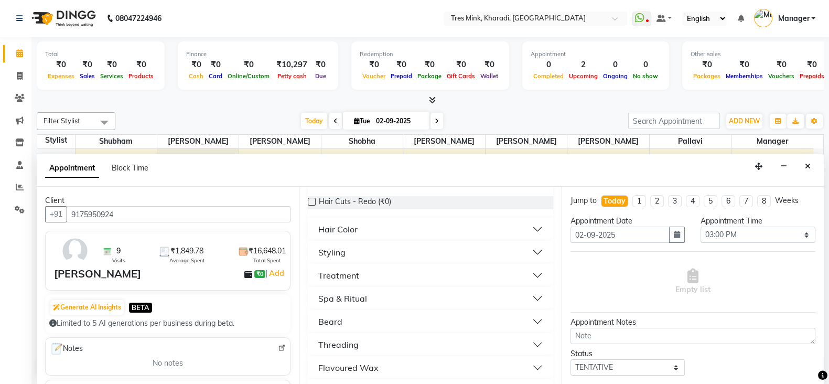
scroll to position [87, 0]
click at [319, 274] on div "Treatment" at bounding box center [338, 275] width 41 height 13
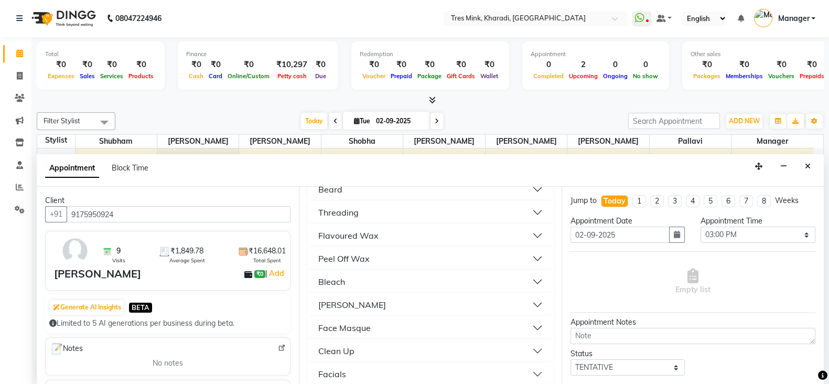
scroll to position [175, 0]
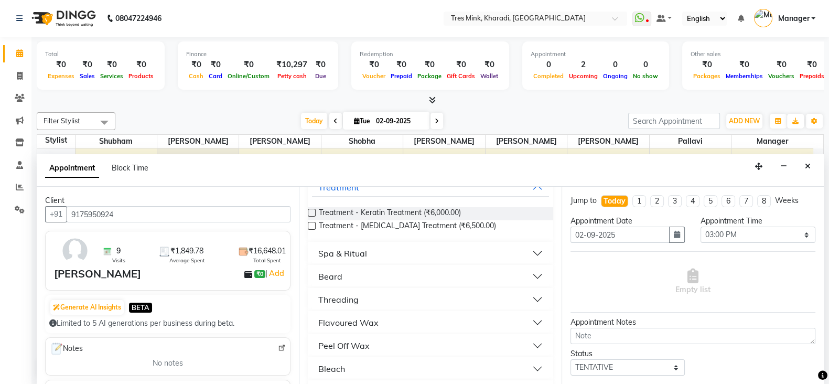
click at [365, 296] on button "Threading" at bounding box center [430, 299] width 237 height 19
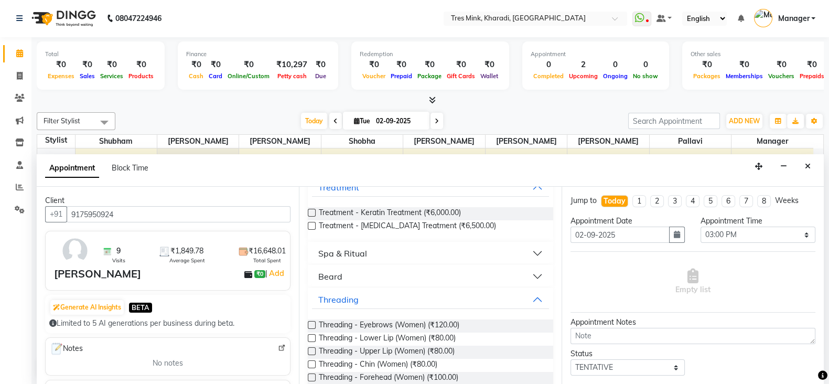
click at [313, 323] on label at bounding box center [312, 325] width 8 height 8
click at [313, 323] on input "checkbox" at bounding box center [311, 326] width 7 height 7
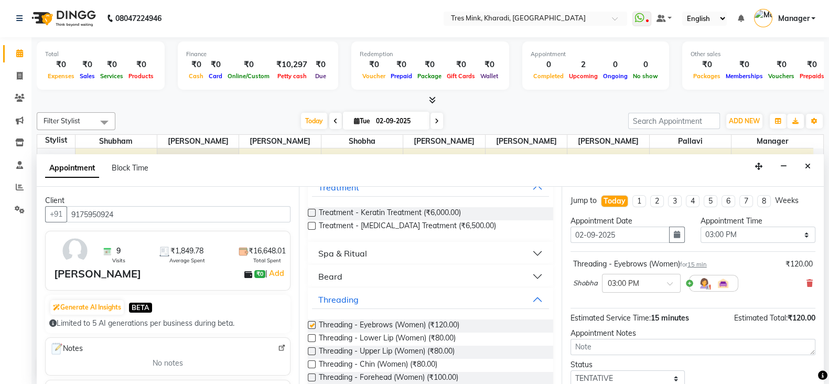
checkbox input "false"
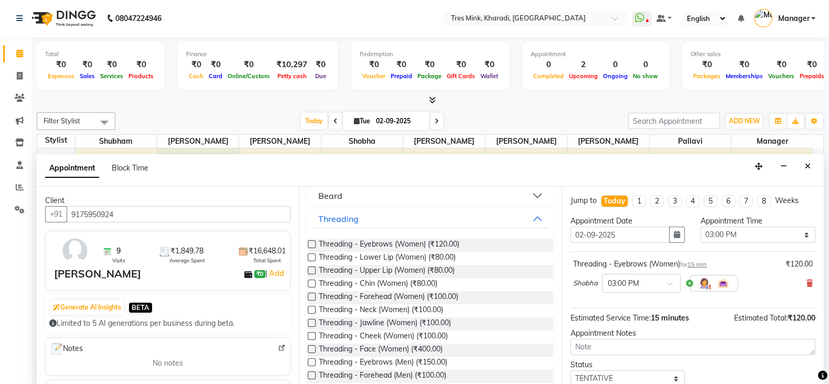
scroll to position [262, 0]
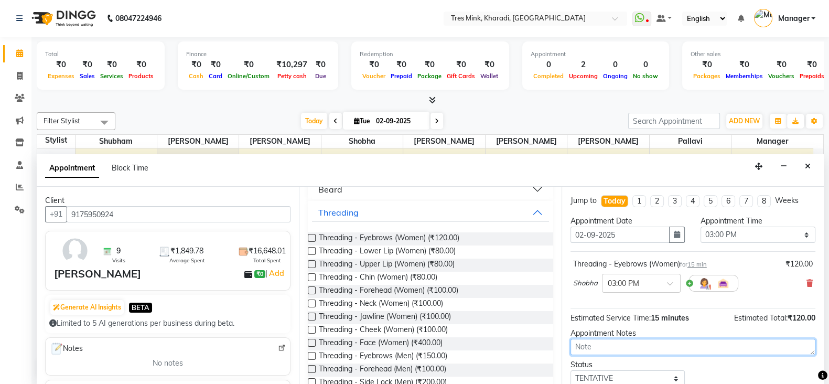
drag, startPoint x: 603, startPoint y: 341, endPoint x: 578, endPoint y: 337, distance: 25.4
click at [602, 341] on textarea at bounding box center [693, 347] width 245 height 16
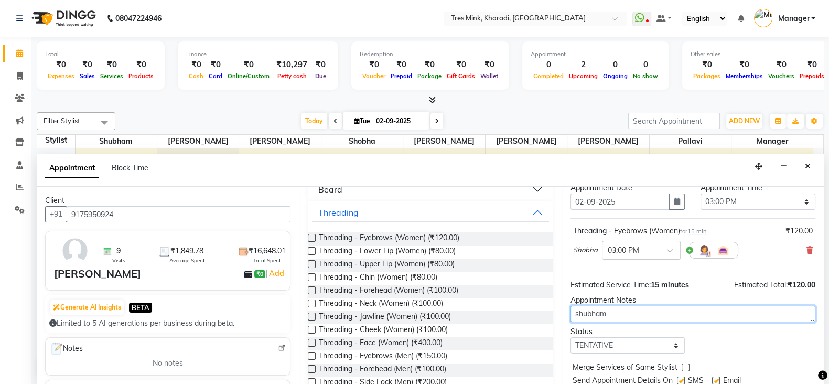
scroll to position [67, 0]
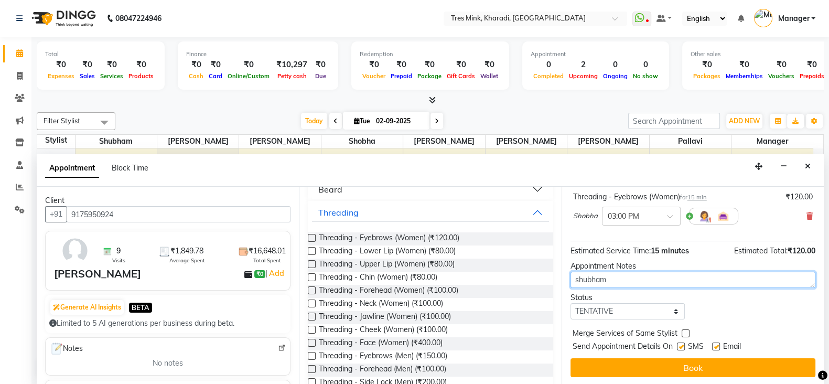
type textarea "shubham"
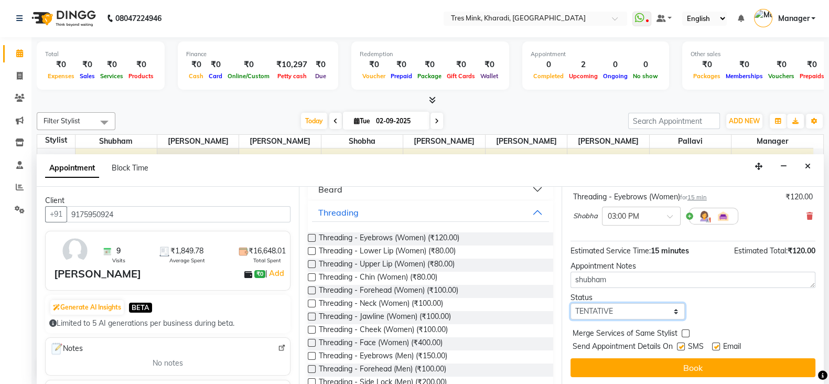
click at [621, 308] on select "Select TENTATIVE CONFIRM CHECK-IN UPCOMING" at bounding box center [628, 311] width 115 height 16
select select "confirm booking"
click at [571, 303] on select "Select TENTATIVE CONFIRM CHECK-IN UPCOMING" at bounding box center [628, 311] width 115 height 16
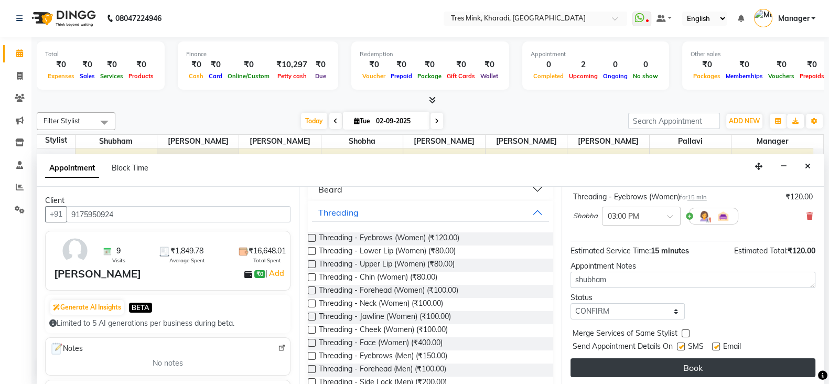
click at [634, 358] on button "Book" at bounding box center [693, 367] width 245 height 19
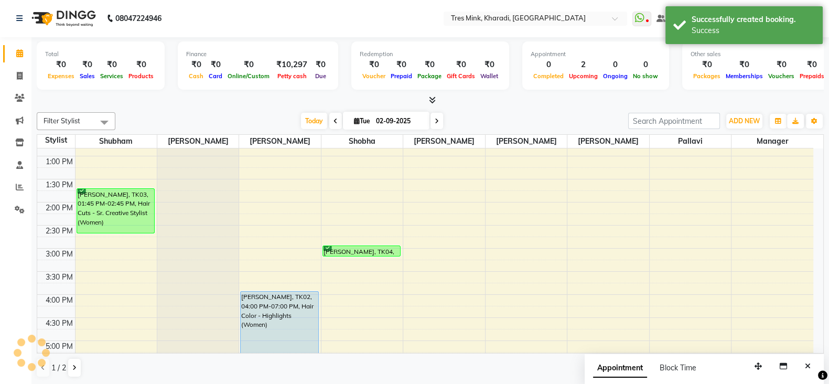
scroll to position [0, 0]
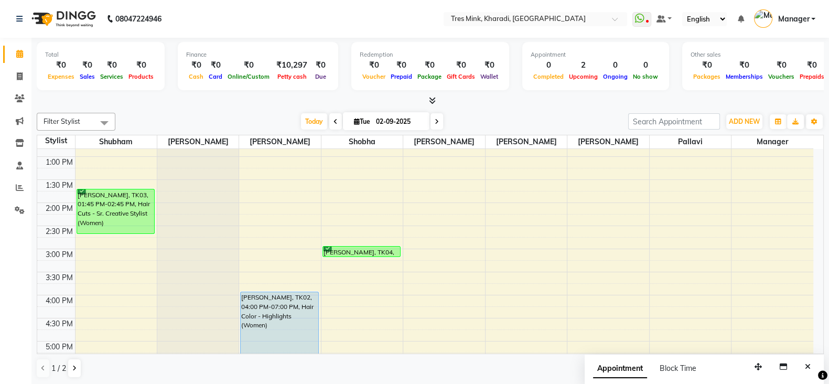
click at [431, 93] on div "Total ₹0 Expenses ₹0 Sales ₹0 Services ₹0 Products Finance ₹0 Cash ₹0 Card ₹0 O…" at bounding box center [430, 72] width 787 height 69
click at [435, 101] on icon at bounding box center [432, 101] width 7 height 8
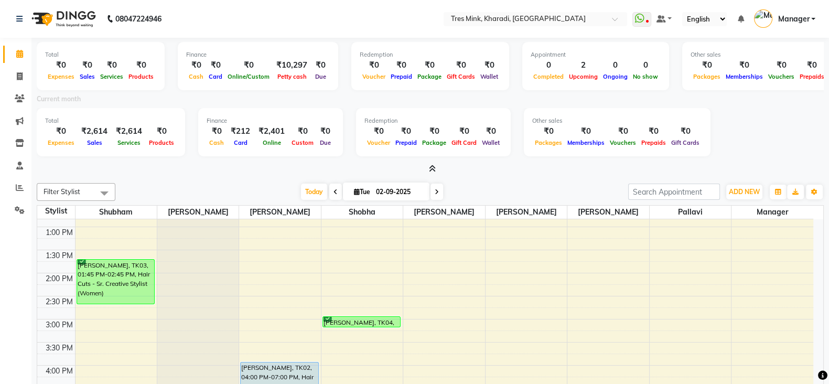
click at [435, 165] on icon at bounding box center [432, 169] width 7 height 8
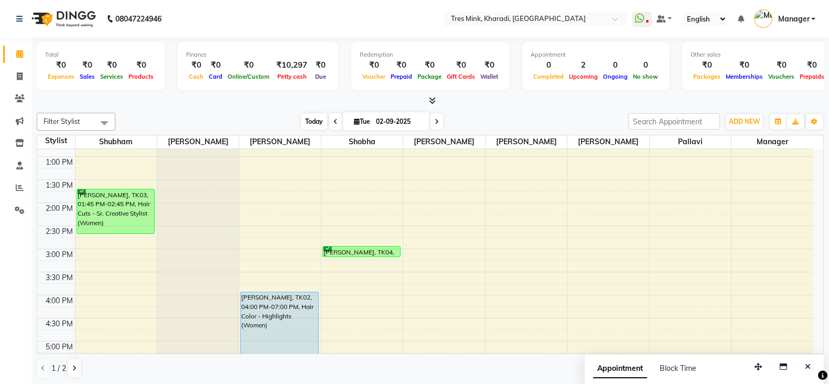
click at [317, 121] on span "Today" at bounding box center [314, 121] width 26 height 16
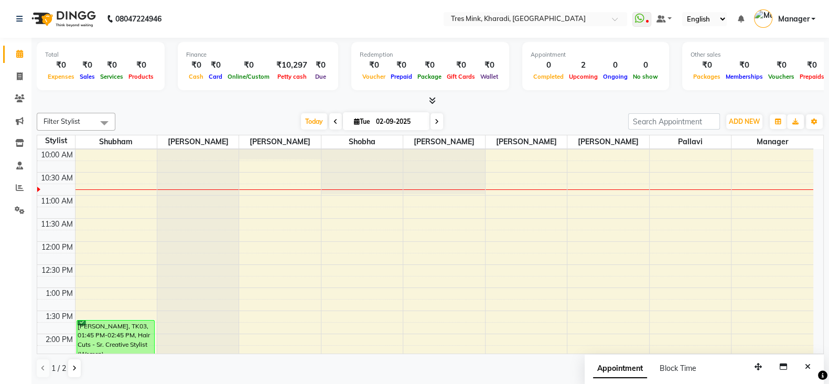
click at [333, 115] on span at bounding box center [335, 121] width 13 height 16
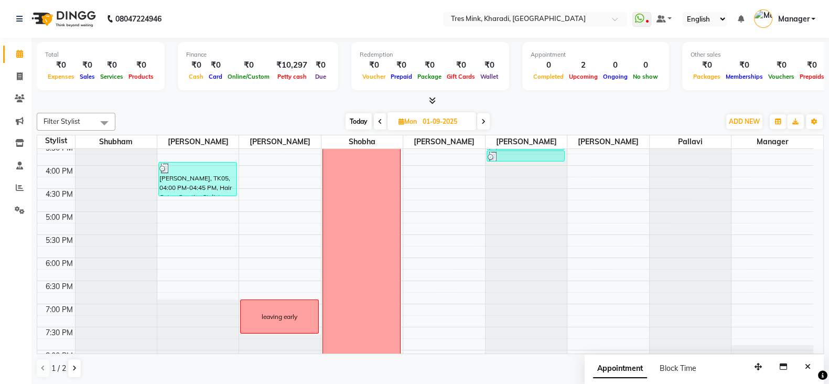
scroll to position [393, 0]
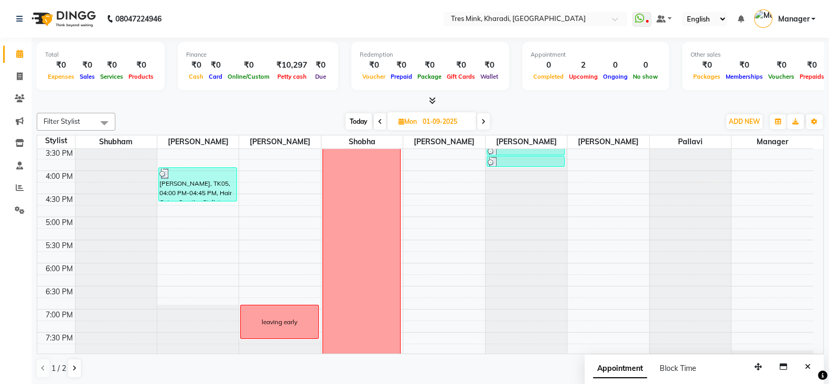
click at [354, 111] on div "Filter Stylist Select All Shubham Raj Jadhav Namita Shobha Ravi Maheshkar Poona…" at bounding box center [430, 246] width 787 height 274
click at [361, 122] on span "Today" at bounding box center [359, 121] width 26 height 16
type input "02-09-2025"
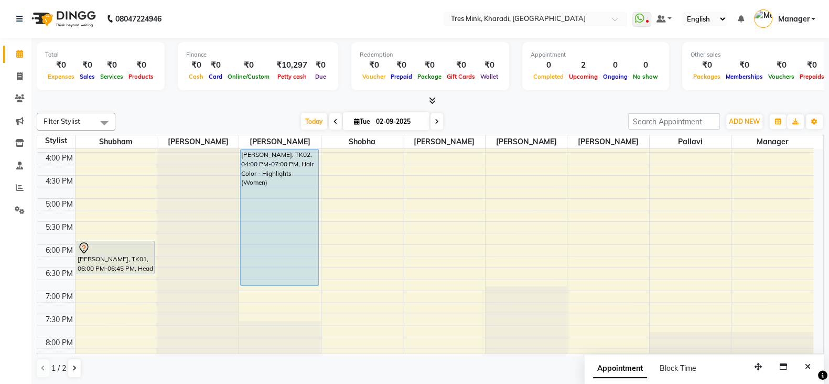
scroll to position [487, 0]
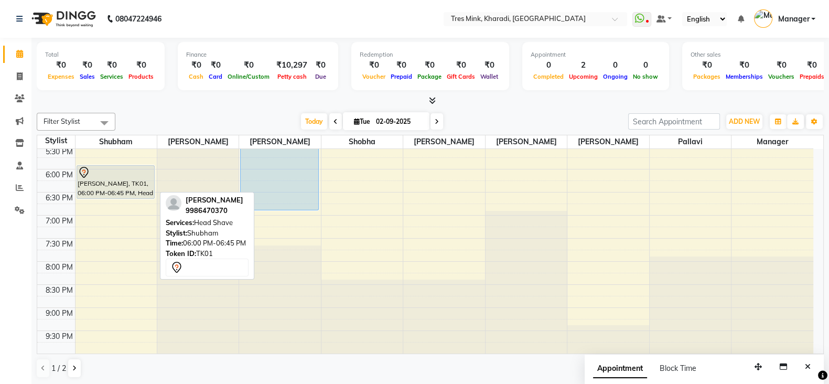
click at [134, 172] on div at bounding box center [116, 172] width 77 height 13
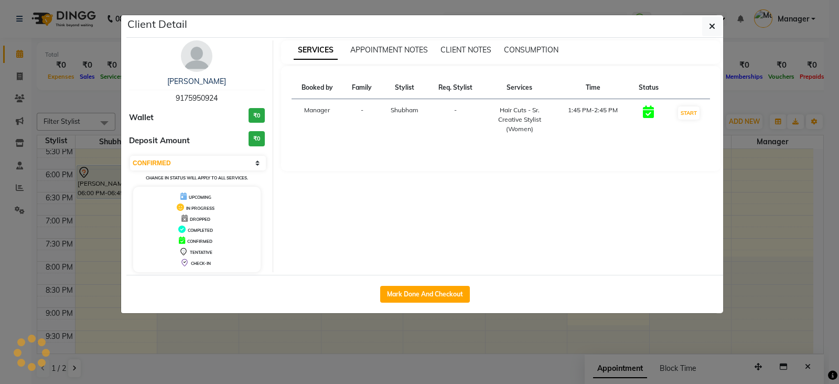
select select "7"
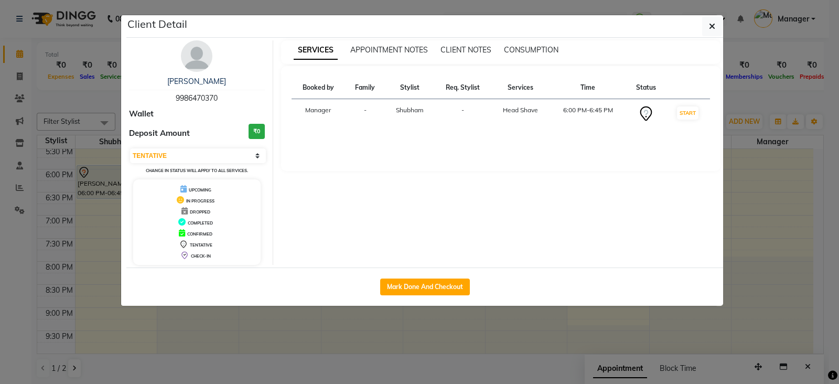
click at [114, 226] on ngb-modal-window "Client Detail Vishwanath Balasubramanian 9986470370 Wallet Deposit Amount ₹0 Se…" at bounding box center [419, 192] width 839 height 384
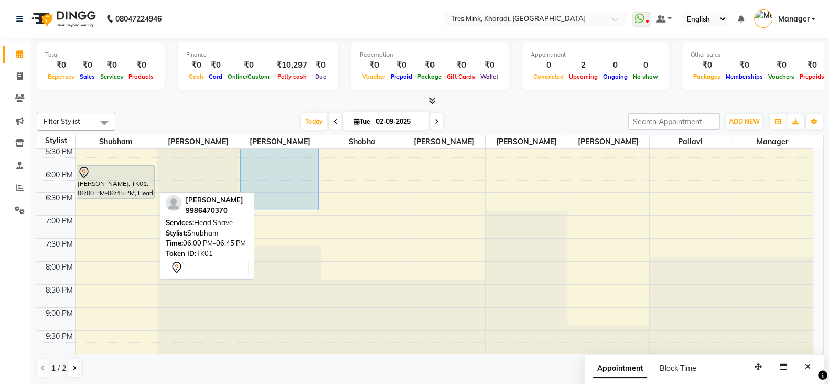
click at [140, 182] on div "Vishwanath Balasubramanian, TK01, 06:00 PM-06:45 PM, Head Shave" at bounding box center [116, 182] width 78 height 33
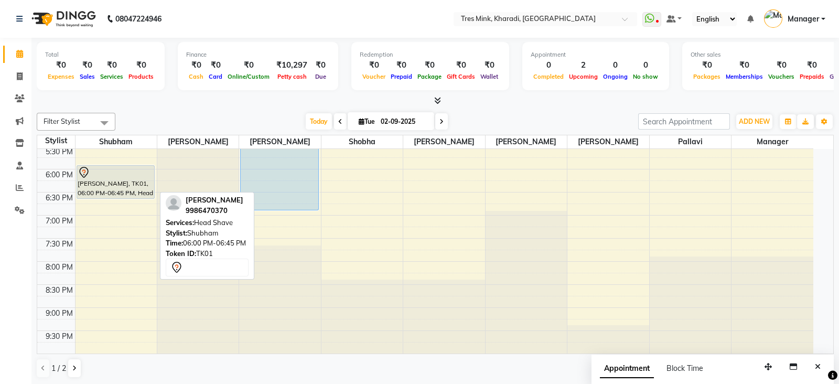
select select "7"
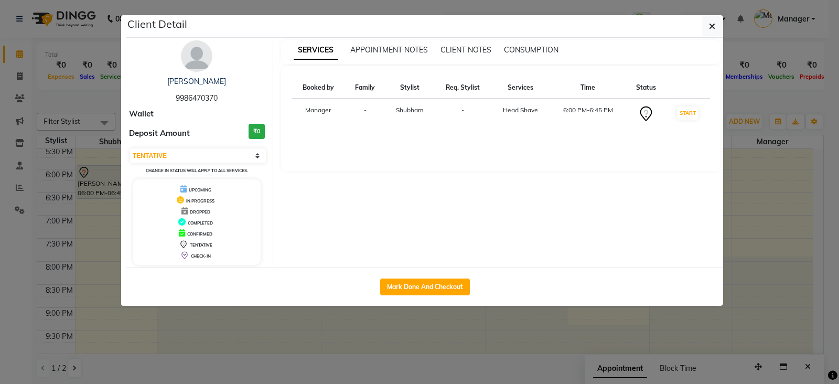
click at [104, 237] on ngb-modal-window "Client Detail Vishwanath Balasubramanian 9986470370 Wallet Deposit Amount ₹0 Se…" at bounding box center [419, 192] width 839 height 384
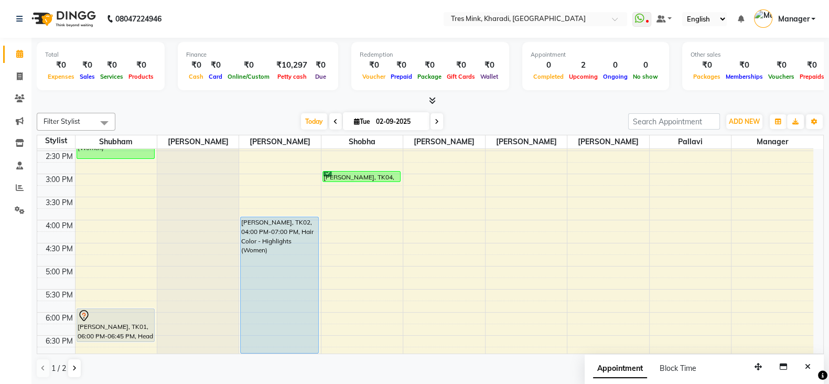
scroll to position [250, 0]
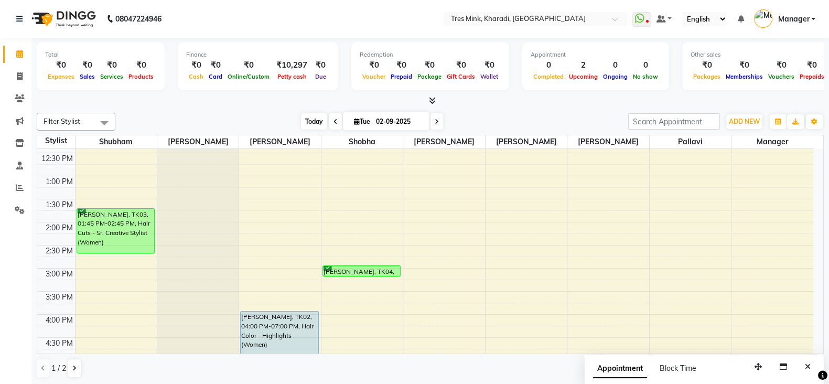
click at [311, 113] on span "Today" at bounding box center [314, 121] width 26 height 16
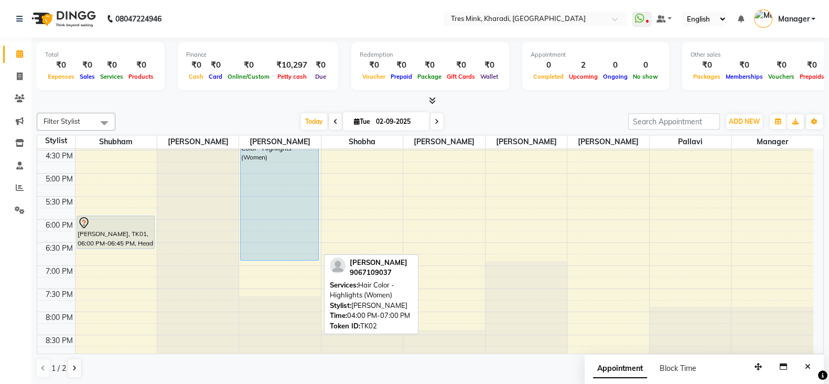
scroll to position [393, 0]
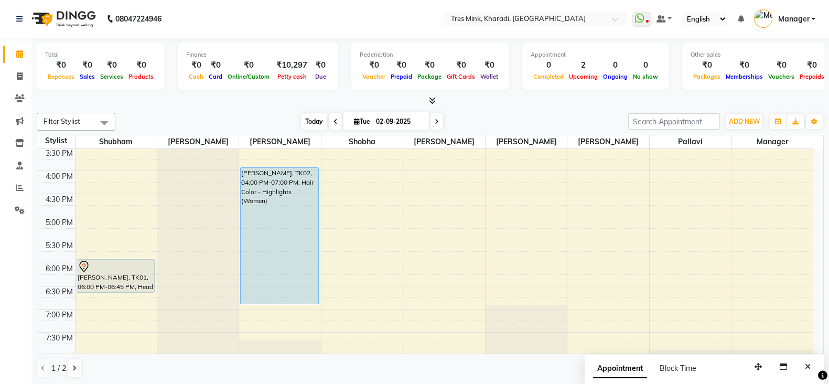
click at [302, 117] on span "Today" at bounding box center [314, 121] width 26 height 16
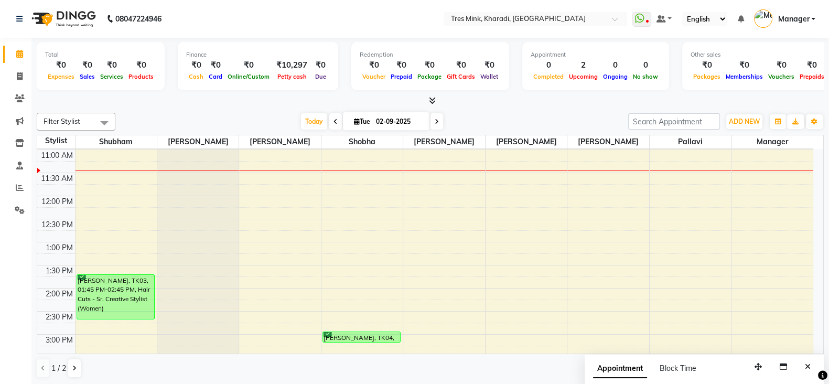
scroll to position [96, 0]
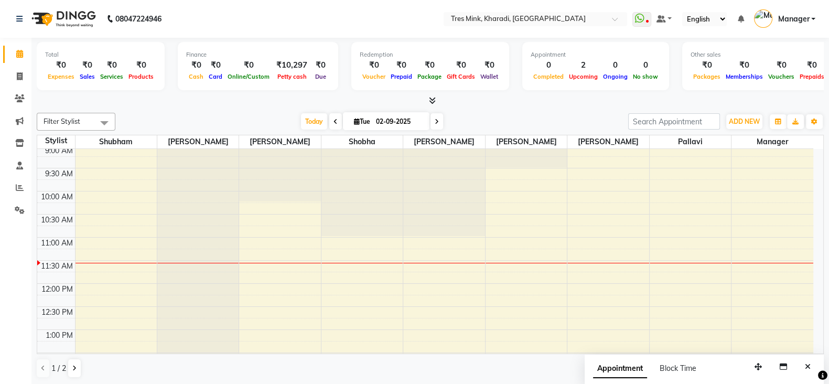
click at [296, 113] on div "Filter Stylist Select All Shubham Raj Jadhav Namita Shobha Ravi Maheshkar Poona…" at bounding box center [430, 122] width 787 height 18
click at [310, 111] on div "Filter Stylist Select All Shubham Raj Jadhav Namita Shobha Ravi Maheshkar Poona…" at bounding box center [430, 246] width 787 height 274
click at [316, 121] on span "Today" at bounding box center [314, 121] width 26 height 16
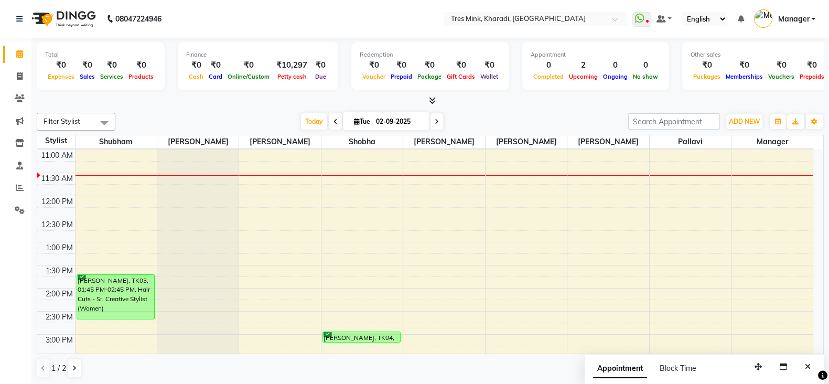
scroll to position [402, 0]
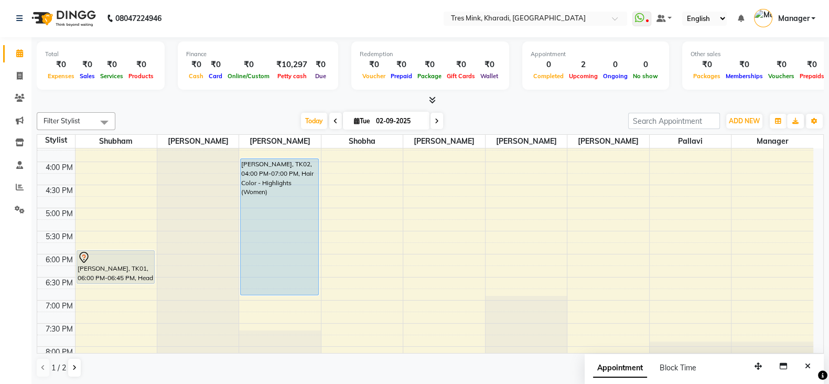
click at [313, 110] on div "Filter Stylist Select All Shubham Raj Jadhav Namita Shobha Ravi Maheshkar Poona…" at bounding box center [430, 245] width 787 height 274
click at [304, 114] on span "Today" at bounding box center [314, 121] width 26 height 16
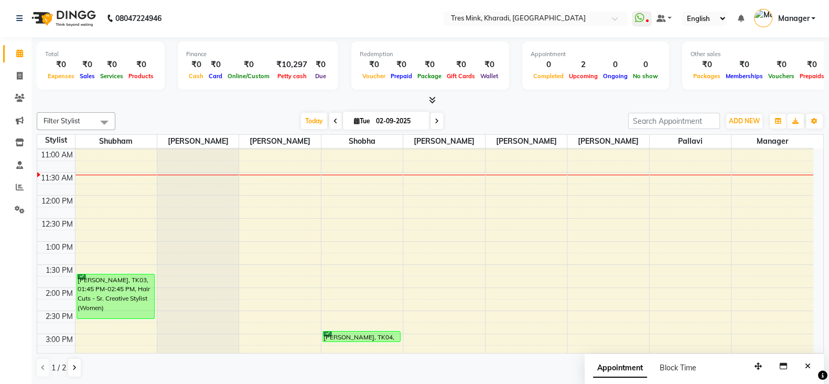
click at [338, 119] on span at bounding box center [335, 121] width 13 height 16
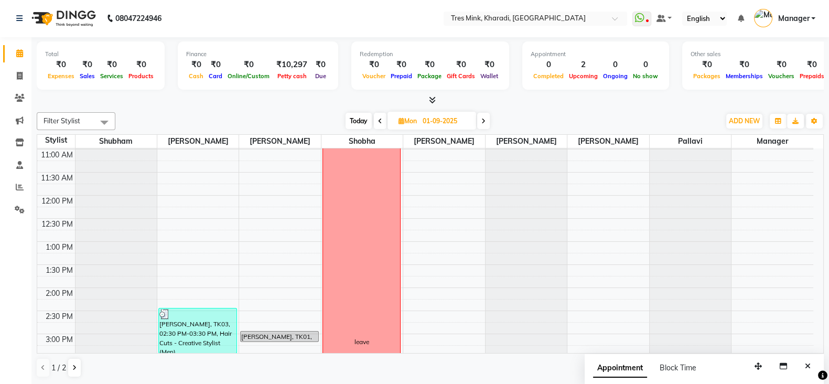
click at [379, 118] on icon at bounding box center [380, 121] width 4 height 6
type input "31-08-2025"
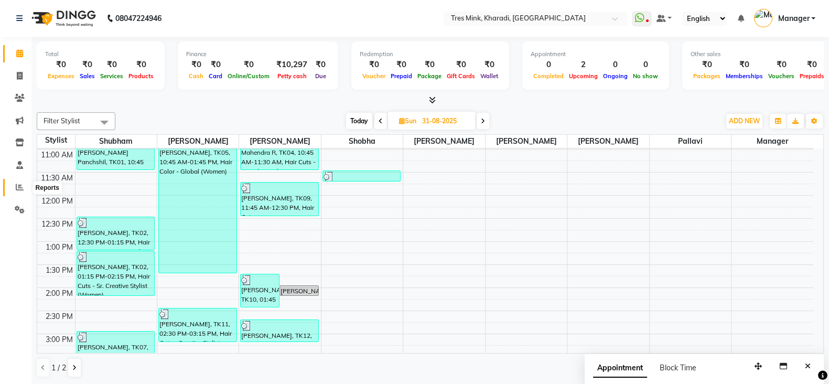
click at [19, 188] on icon at bounding box center [20, 187] width 8 height 8
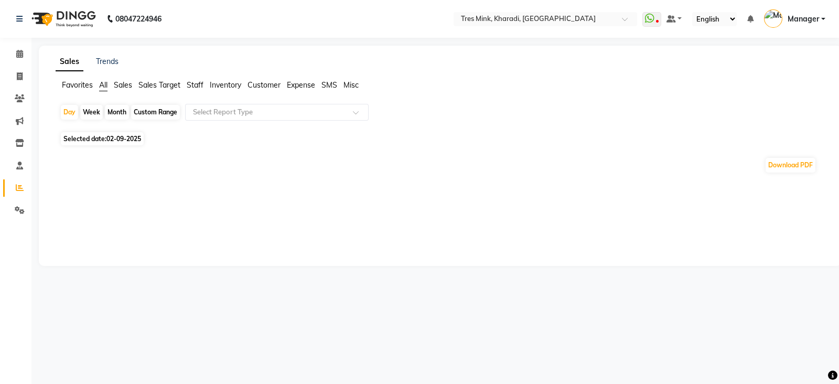
click at [120, 112] on div "Month" at bounding box center [117, 112] width 24 height 15
select select "9"
select select "2025"
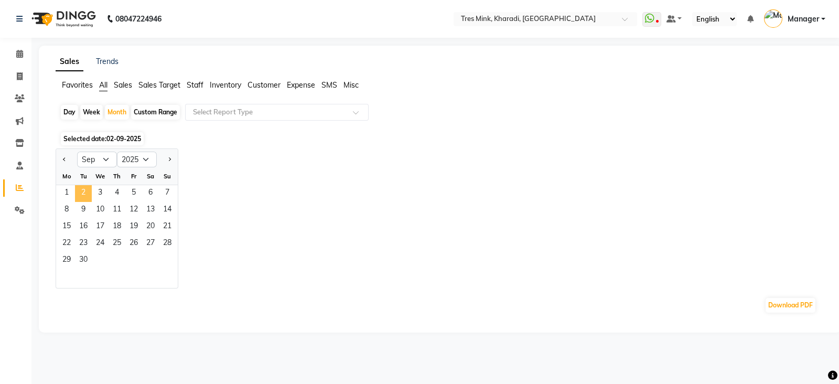
click at [87, 187] on span "2" at bounding box center [83, 193] width 17 height 17
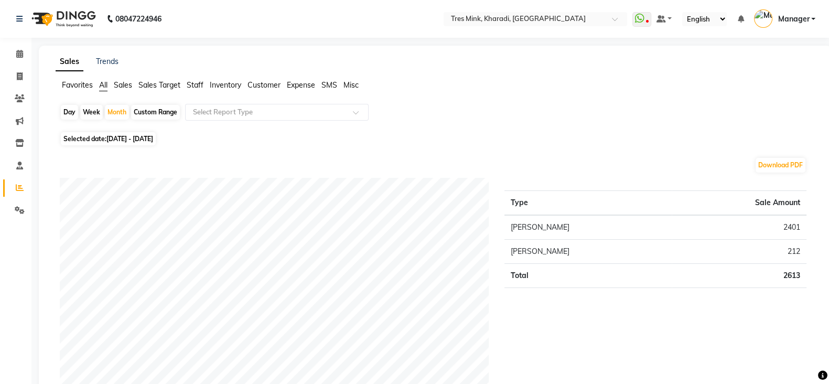
scroll to position [91, 0]
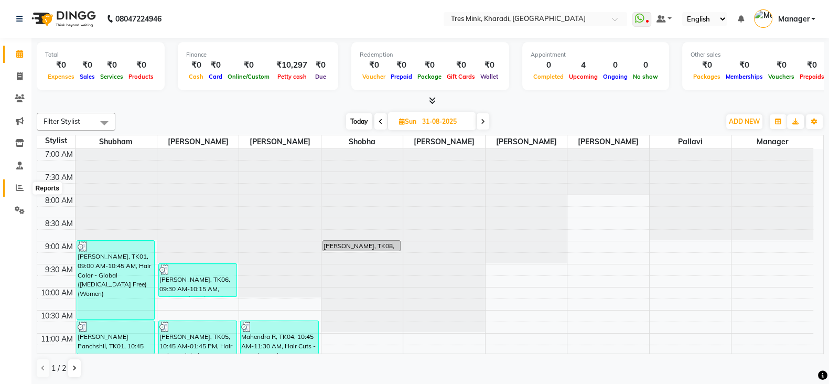
click at [18, 185] on icon at bounding box center [20, 188] width 8 height 8
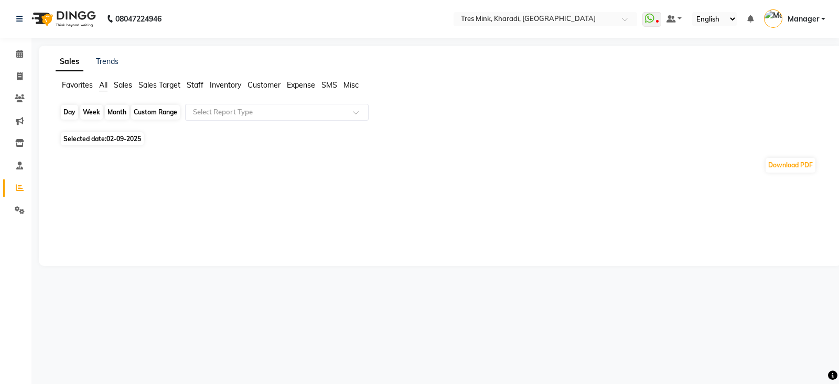
click at [66, 111] on div "Day" at bounding box center [69, 112] width 17 height 15
select select "9"
select select "2025"
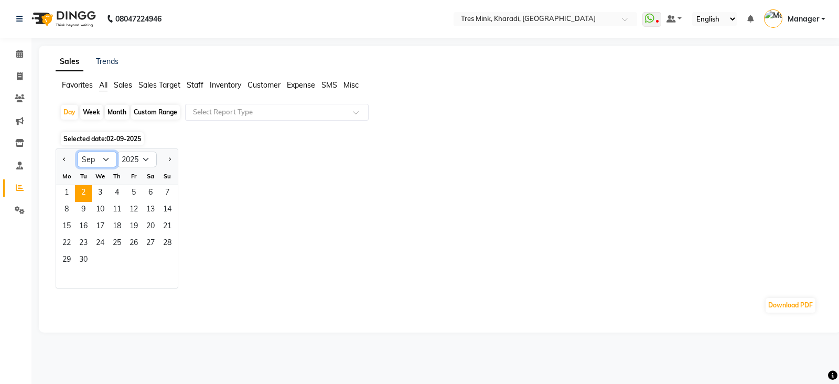
click at [104, 154] on select "Jan Feb Mar Apr May Jun Jul Aug Sep Oct Nov Dec" at bounding box center [97, 160] width 40 height 16
select select "8"
click at [77, 152] on select "Jan Feb Mar Apr May Jun Jul Aug Sep Oct Nov Dec" at bounding box center [97, 160] width 40 height 16
click at [140, 191] on span "1" at bounding box center [133, 193] width 17 height 17
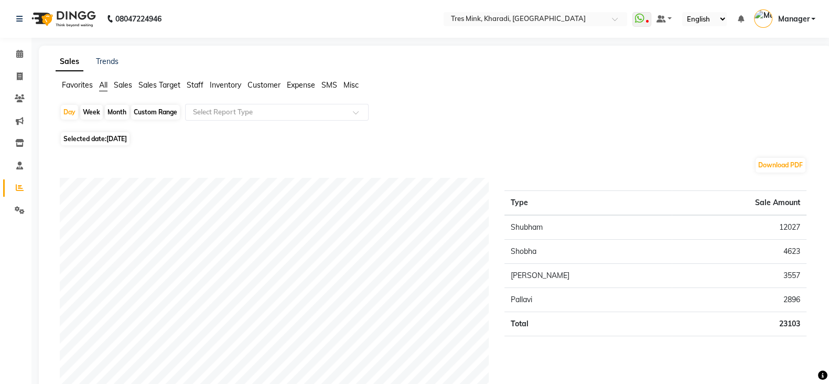
click at [114, 110] on div "Month" at bounding box center [117, 112] width 24 height 15
select select "8"
select select "2025"
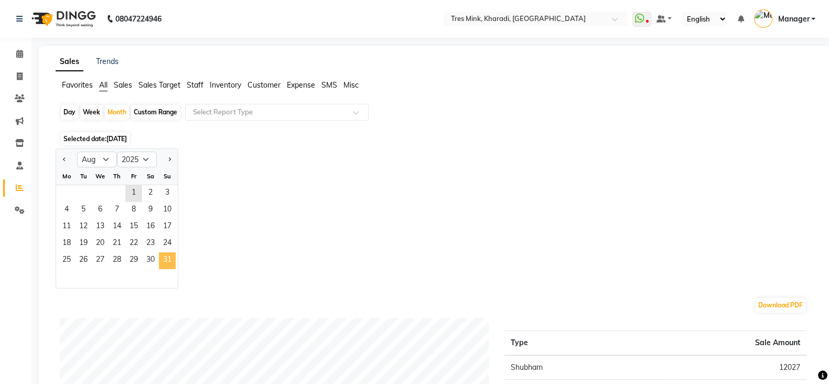
click at [165, 259] on span "31" at bounding box center [167, 260] width 17 height 17
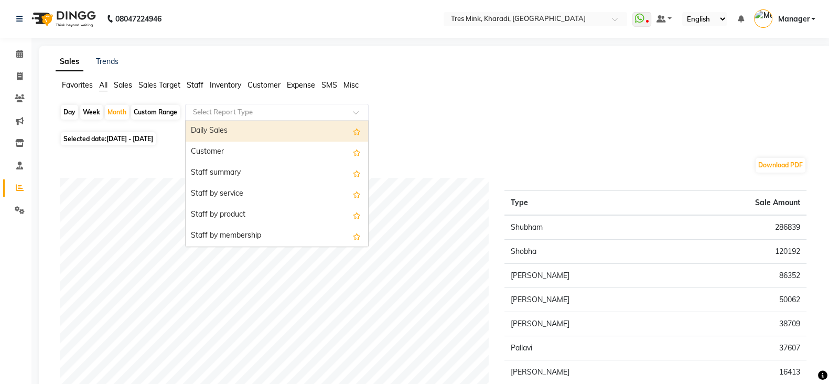
click at [254, 109] on input "text" at bounding box center [266, 112] width 151 height 10
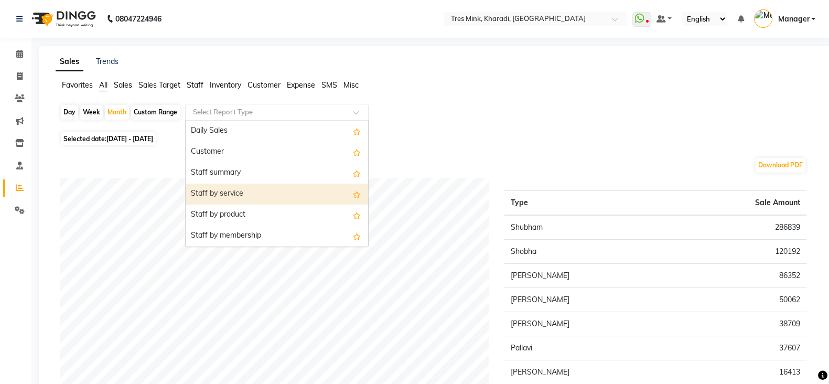
click at [227, 195] on div "Staff by service" at bounding box center [277, 194] width 183 height 21
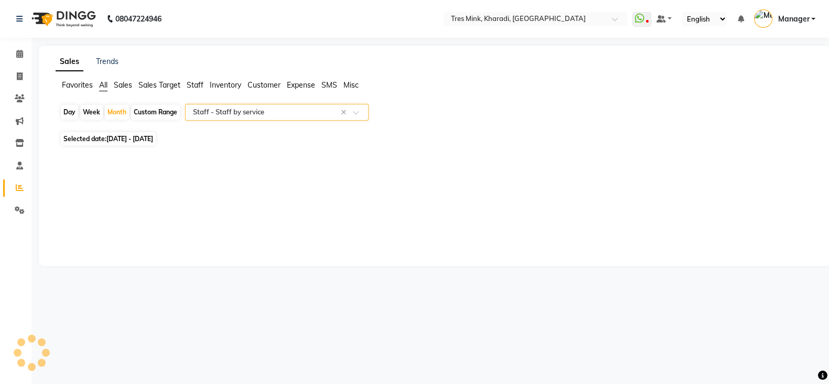
select select "filtered_report"
select select "csv"
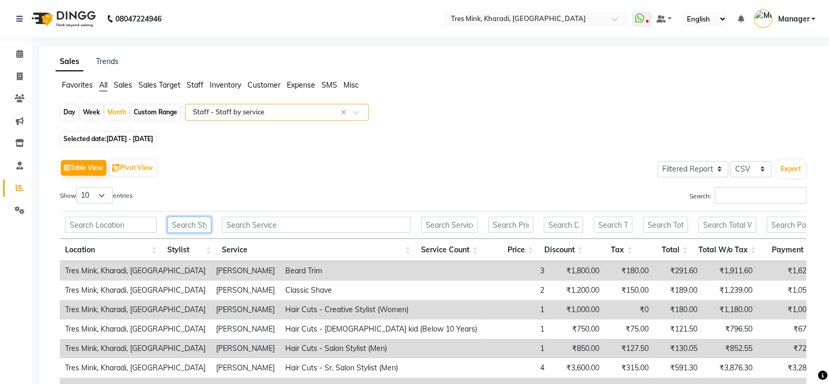
click at [190, 223] on input "text" at bounding box center [189, 225] width 44 height 16
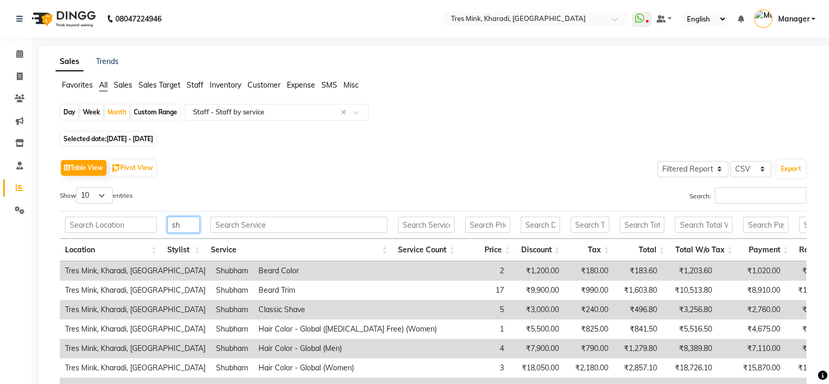
type input "s"
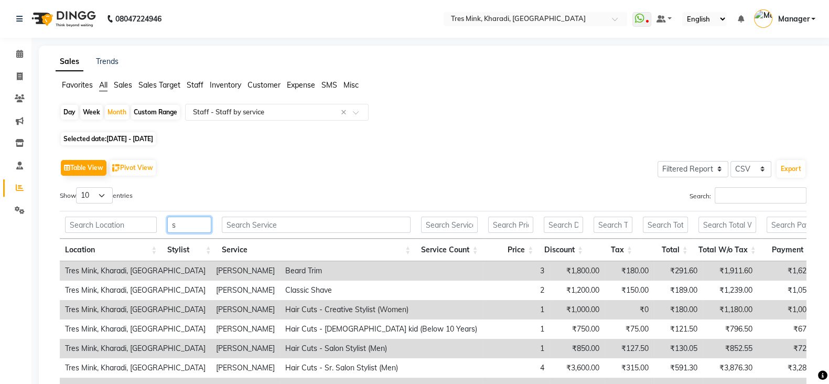
scroll to position [169, 0]
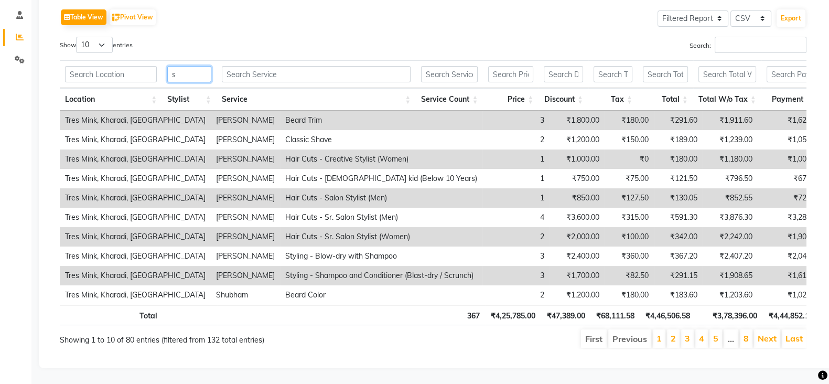
click at [192, 66] on input "s" at bounding box center [189, 74] width 44 height 16
click at [207, 66] on input "s" at bounding box center [189, 74] width 44 height 16
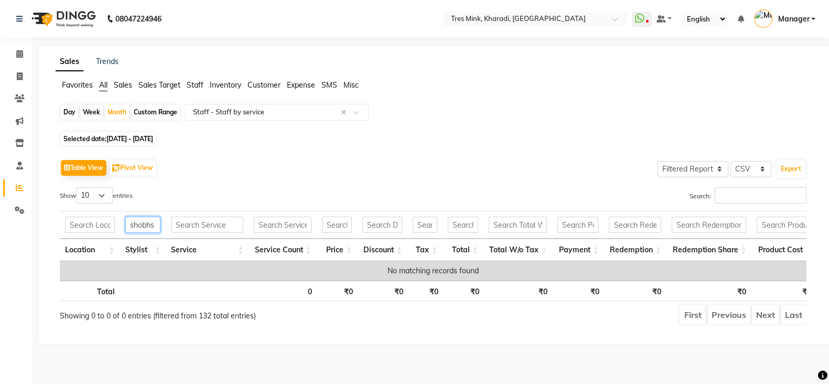
scroll to position [0, 0]
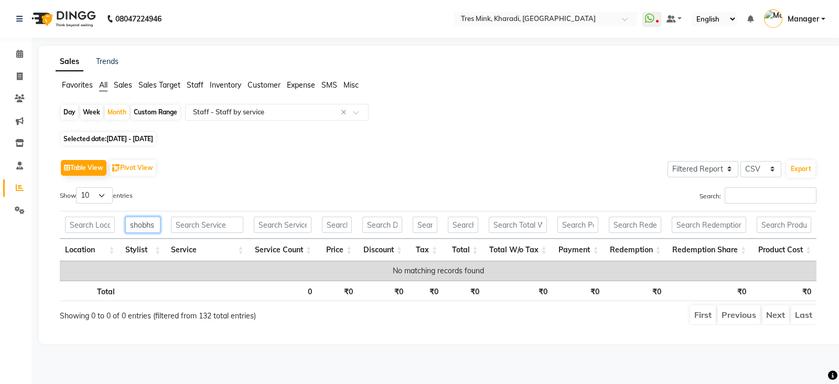
click at [150, 232] on input "shobhs" at bounding box center [143, 225] width 36 height 16
type input "shobhs"
click at [113, 109] on div "Month" at bounding box center [117, 112] width 24 height 15
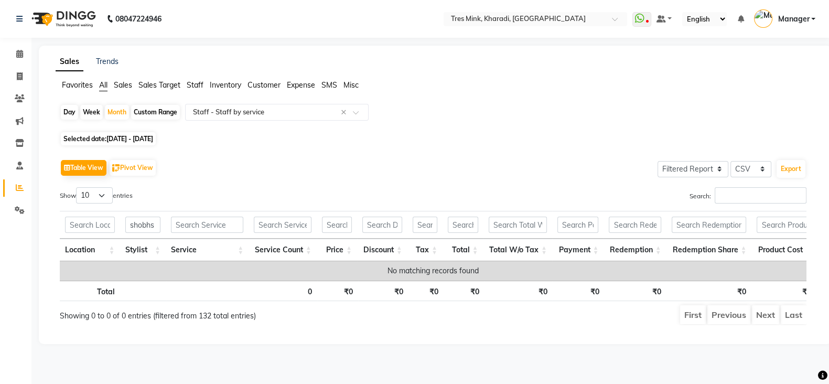
select select "8"
select select "2025"
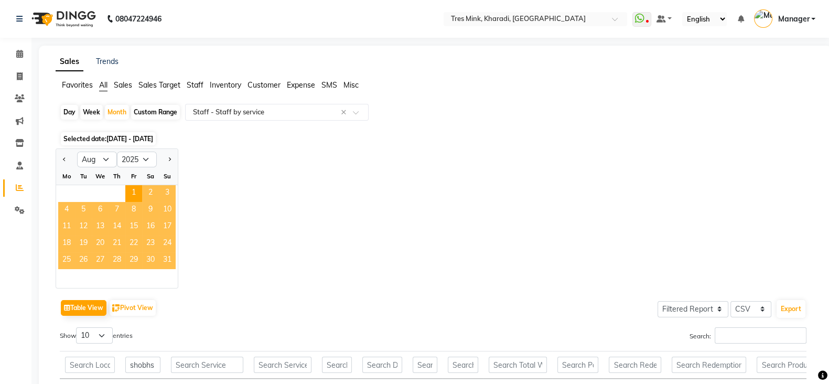
click at [168, 256] on span "31" at bounding box center [167, 260] width 17 height 17
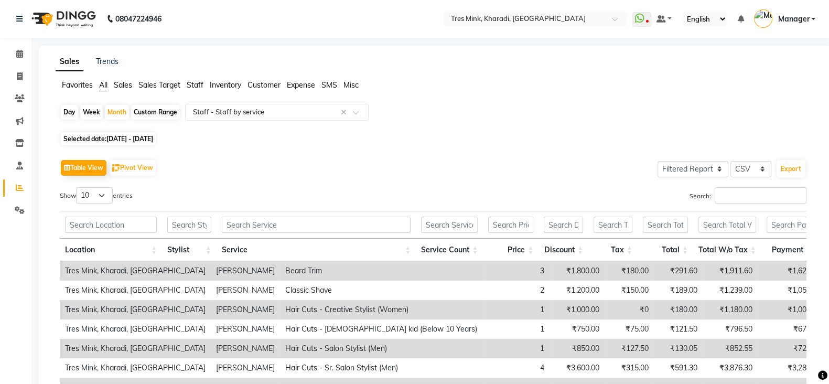
click at [180, 249] on th "Stylist" at bounding box center [189, 250] width 54 height 23
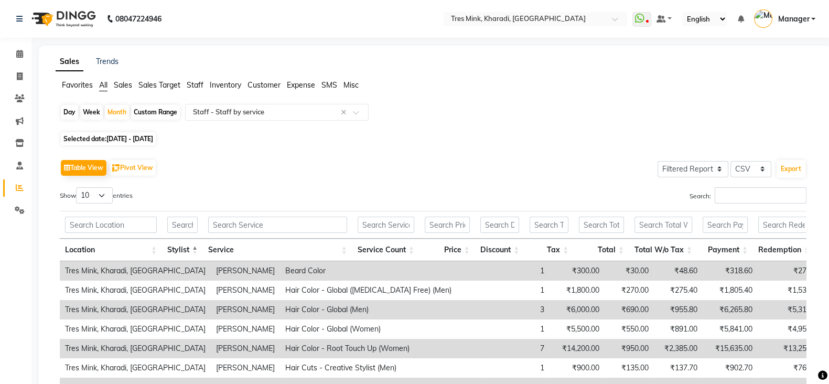
click at [178, 249] on th "Stylist" at bounding box center [182, 250] width 41 height 23
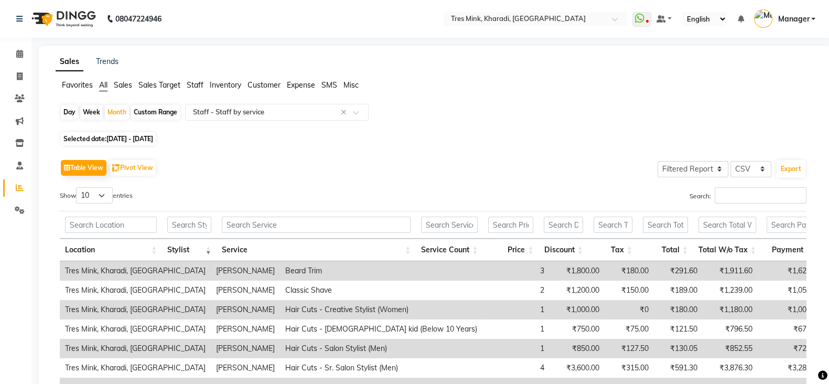
click at [208, 248] on th "Stylist" at bounding box center [189, 250] width 54 height 23
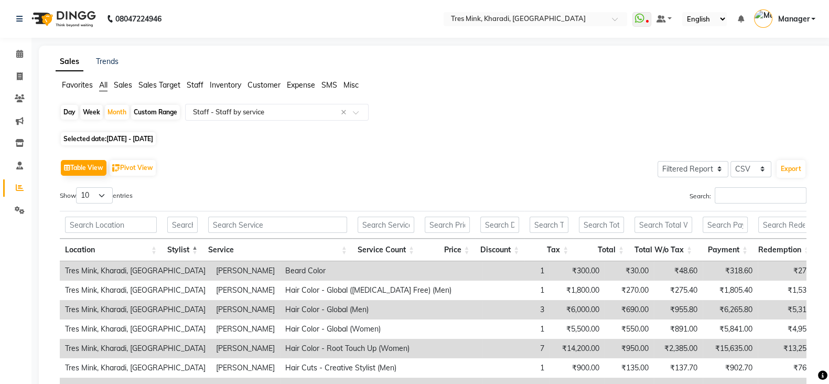
click at [197, 242] on th "Stylist" at bounding box center [182, 250] width 41 height 23
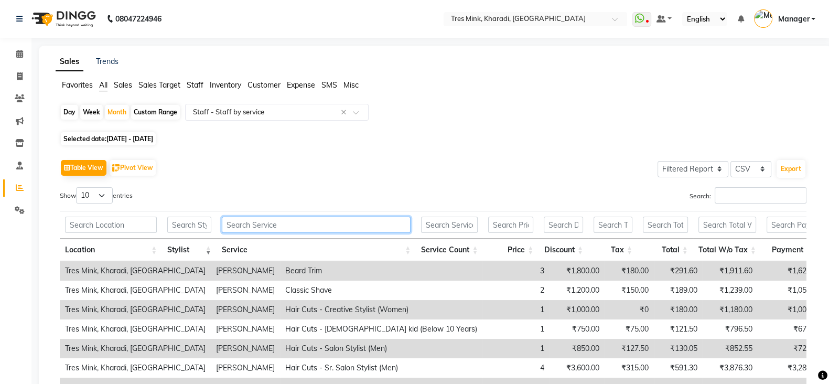
click at [248, 224] on input "text" at bounding box center [316, 225] width 189 height 16
click at [198, 227] on input "text" at bounding box center [189, 225] width 44 height 16
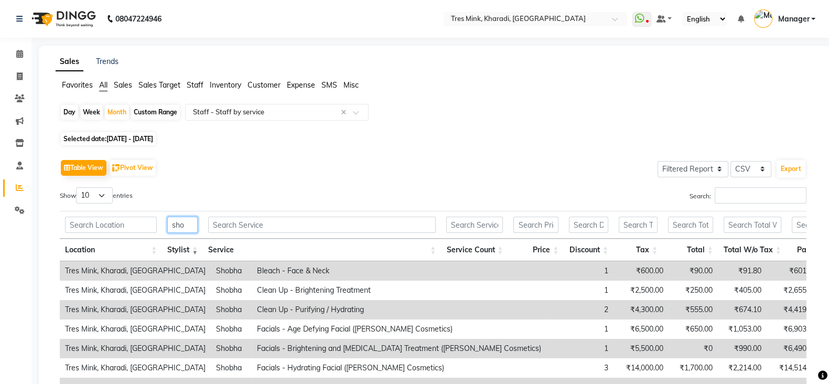
type input "shob"
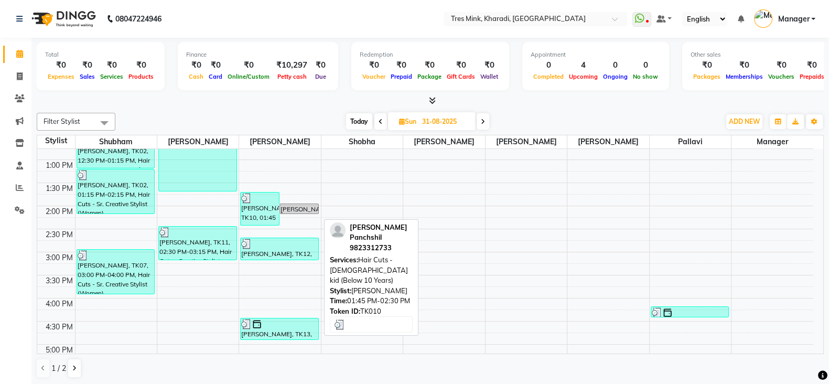
scroll to position [349, 0]
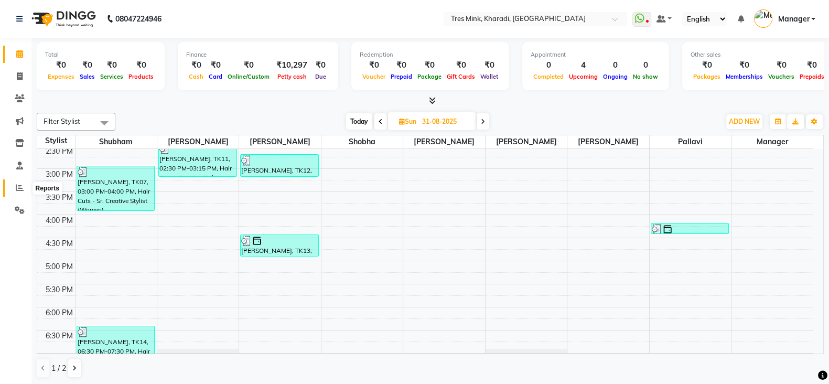
click at [16, 189] on icon at bounding box center [20, 188] width 8 height 8
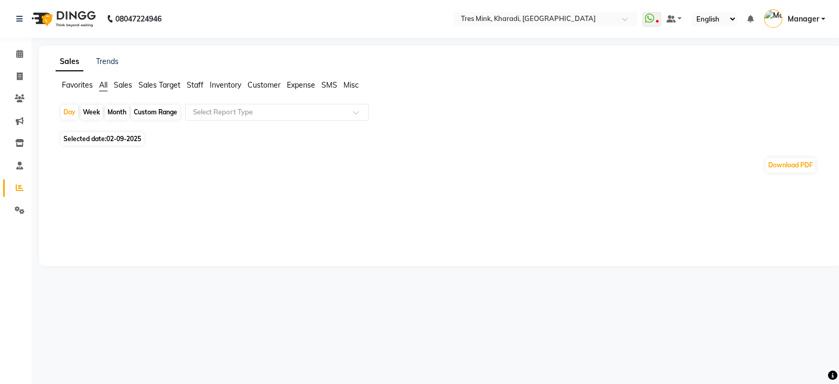
click at [113, 105] on div "Month" at bounding box center [117, 112] width 24 height 15
select select "9"
select select "2025"
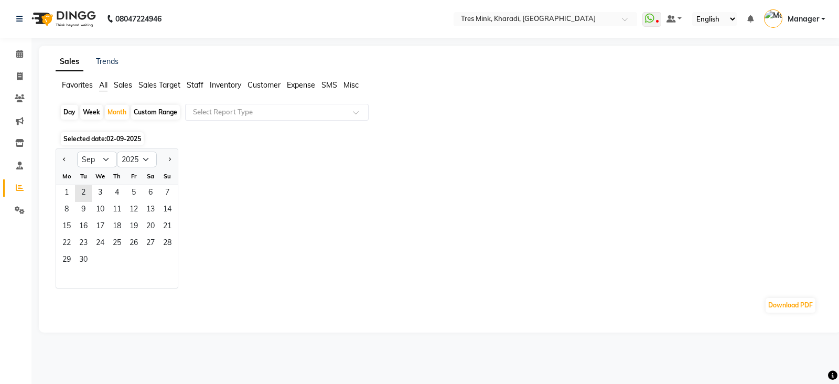
drag, startPoint x: 314, startPoint y: 182, endPoint x: 311, endPoint y: 174, distance: 8.5
click at [312, 177] on div "Jan Feb Mar Apr May Jun Jul Aug Sep Oct Nov Dec 2015 2016 2017 2018 2019 2020 2…" at bounding box center [441, 218] width 770 height 140
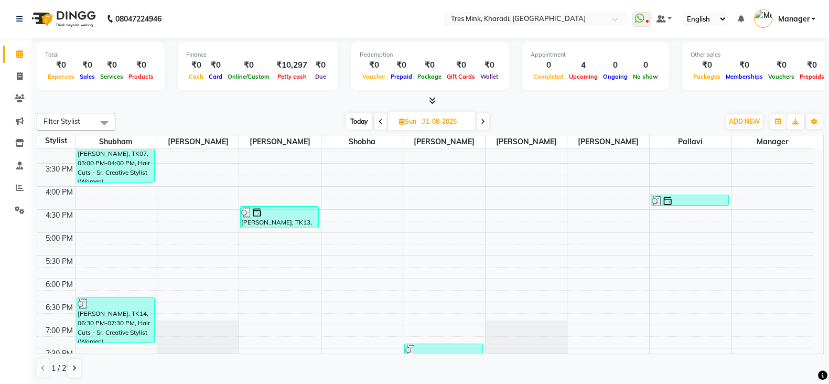
scroll to position [437, 0]
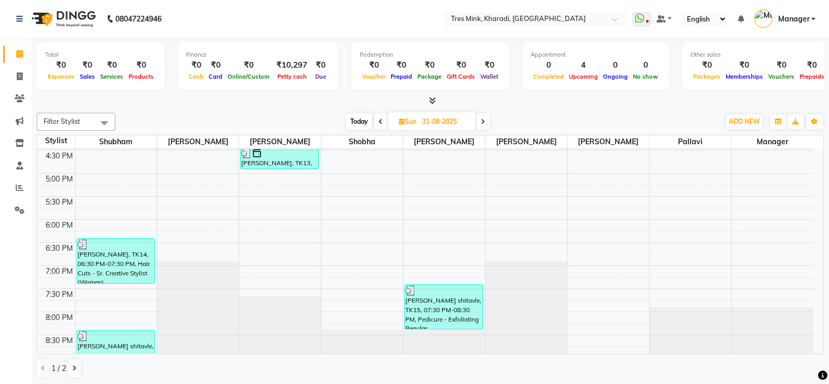
click at [483, 119] on icon at bounding box center [483, 122] width 4 height 6
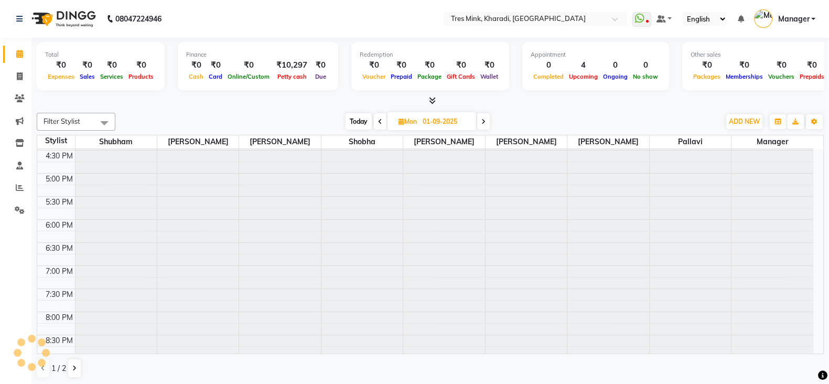
scroll to position [0, 0]
click at [354, 125] on span "Today" at bounding box center [359, 121] width 26 height 16
type input "02-09-2025"
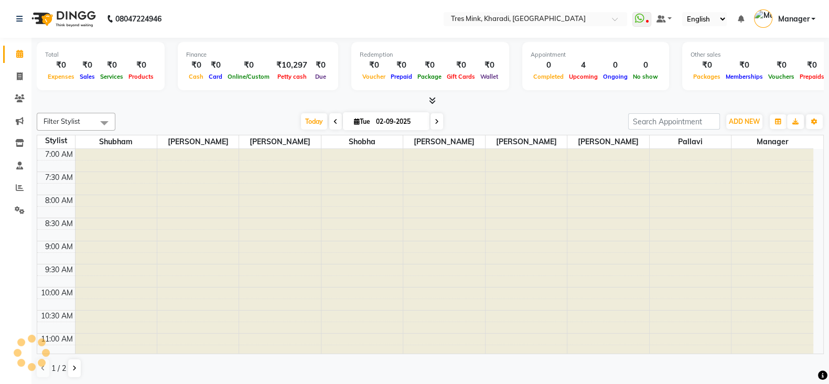
click at [355, 119] on icon at bounding box center [357, 121] width 6 height 7
select select "9"
select select "2025"
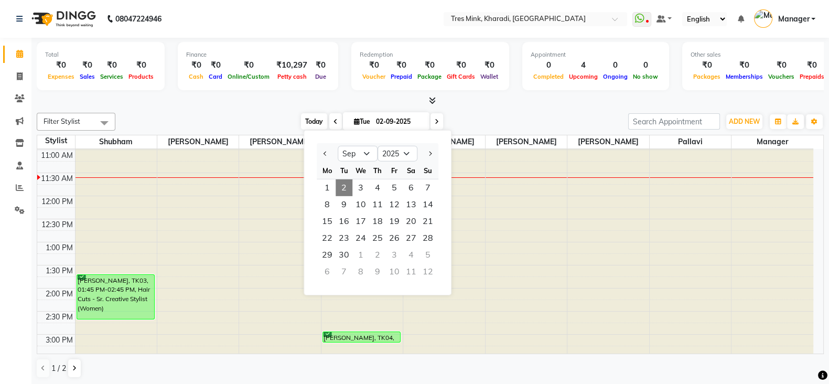
click at [322, 116] on span "Today" at bounding box center [314, 121] width 26 height 16
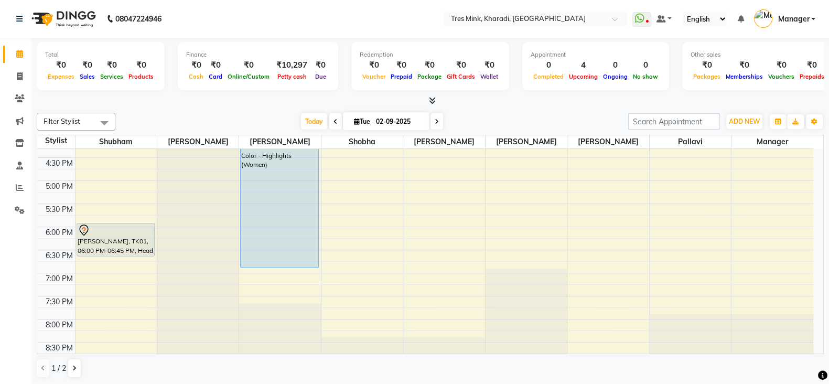
scroll to position [352, 0]
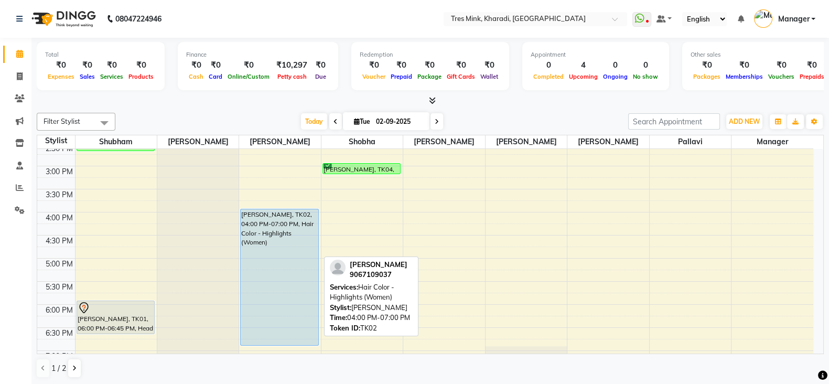
click at [301, 248] on div "Mariya Habib, TK02, 04:00 PM-07:00 PM, Hair Color - Highlights (Women)" at bounding box center [280, 277] width 78 height 136
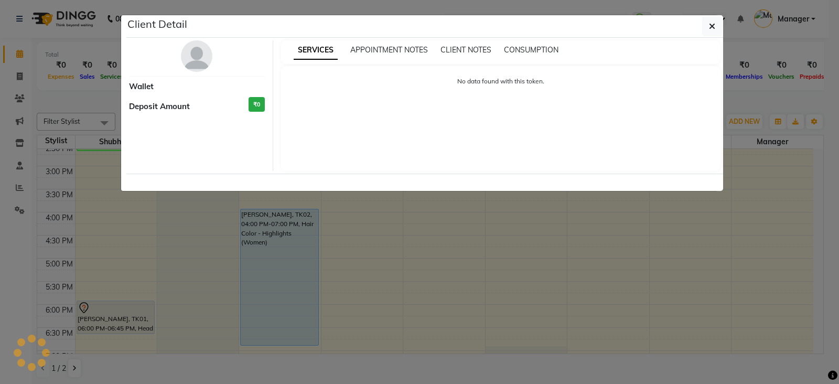
select select "5"
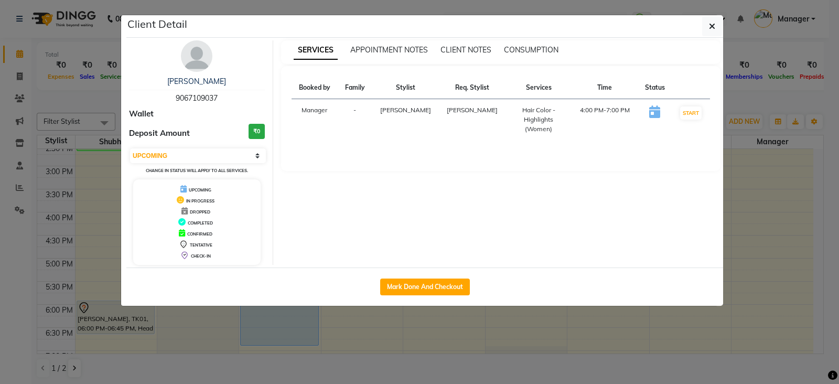
drag, startPoint x: 801, startPoint y: 262, endPoint x: 800, endPoint y: 267, distance: 5.5
click at [800, 266] on ngb-modal-window "Client Detail Mariya Habib 9067109037 Wallet Deposit Amount ₹0 Select IN SERVIC…" at bounding box center [419, 192] width 839 height 384
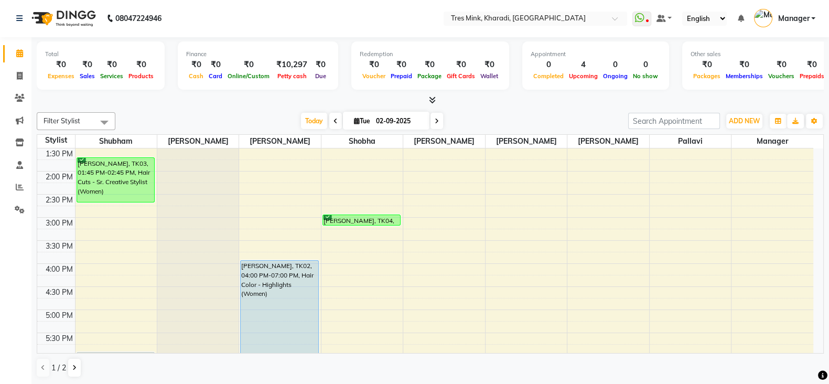
scroll to position [440, 0]
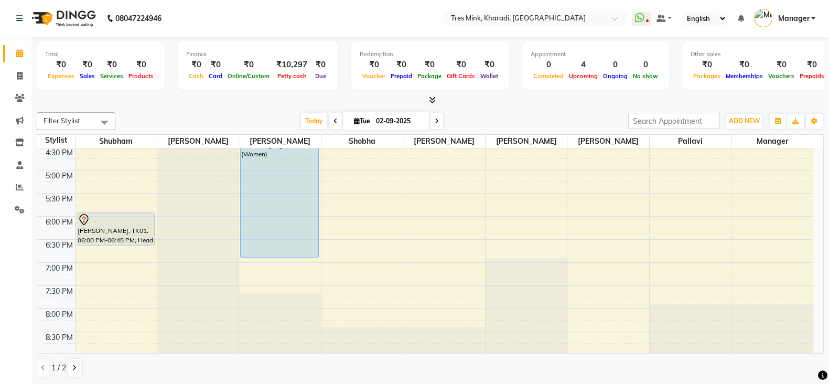
click at [440, 119] on span at bounding box center [437, 121] width 13 height 16
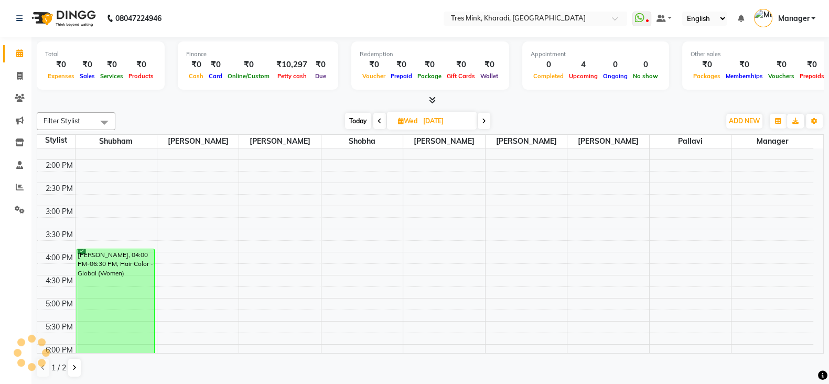
scroll to position [308, 0]
click at [485, 119] on icon at bounding box center [484, 121] width 4 height 6
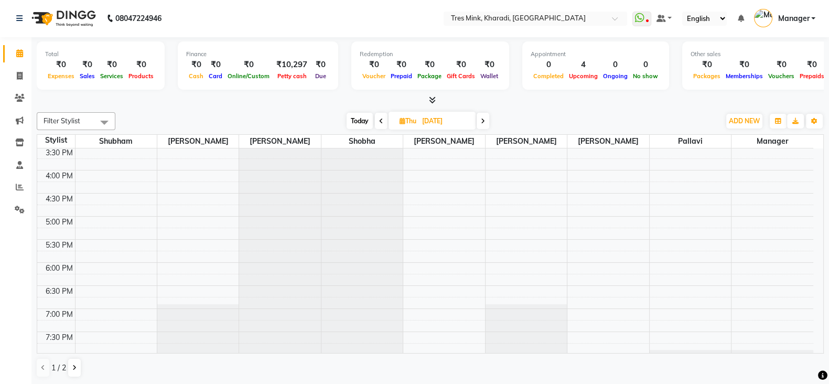
scroll to position [524, 0]
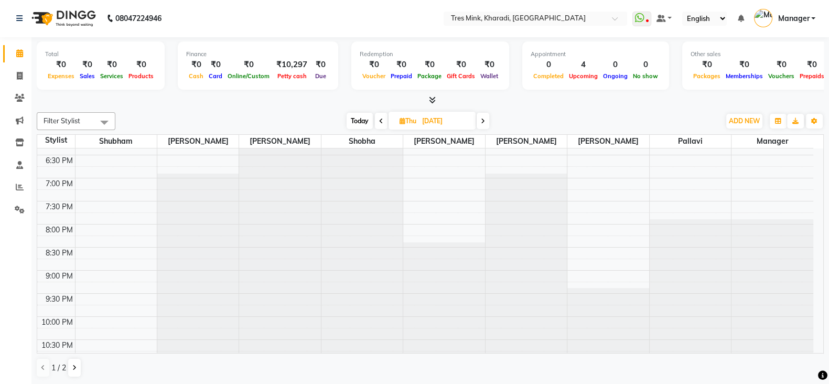
click at [349, 114] on span "Today" at bounding box center [360, 121] width 26 height 16
type input "02-09-2025"
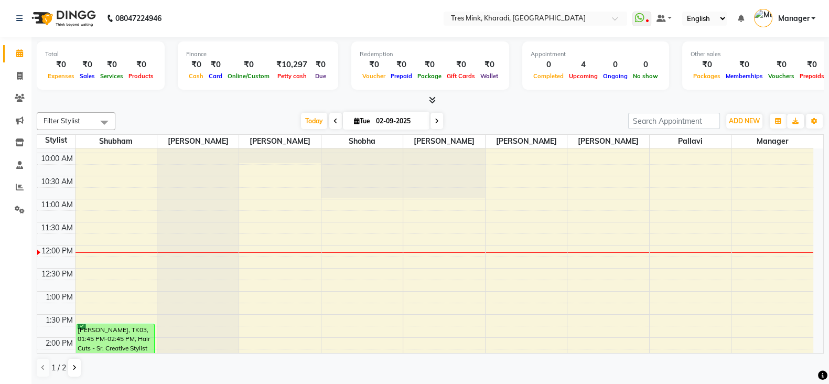
scroll to position [133, 0]
click at [136, 74] on span "Products" at bounding box center [141, 75] width 30 height 7
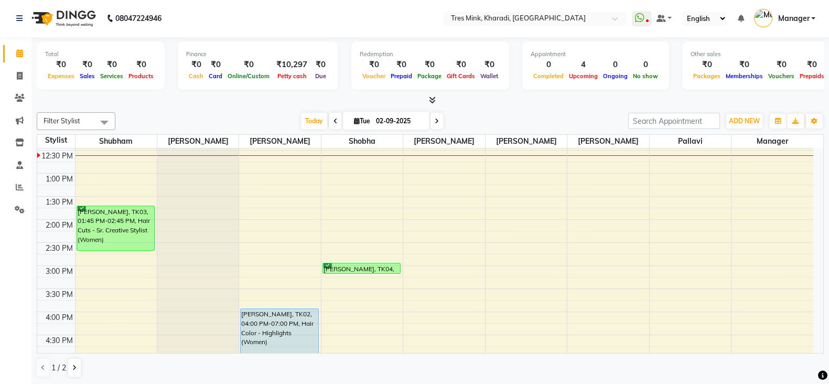
scroll to position [264, 0]
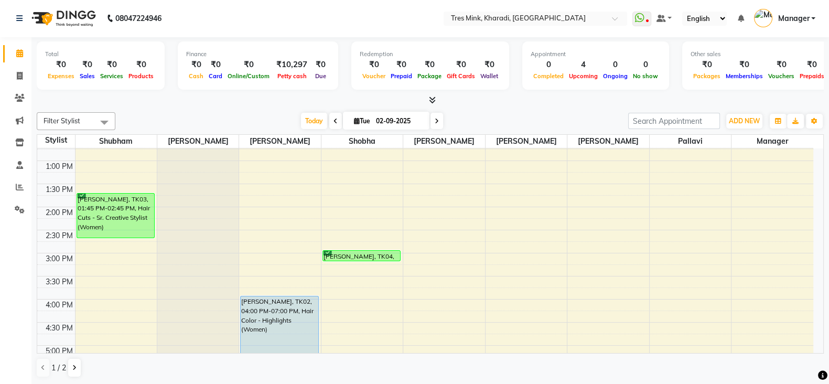
click at [434, 100] on icon at bounding box center [432, 100] width 7 height 8
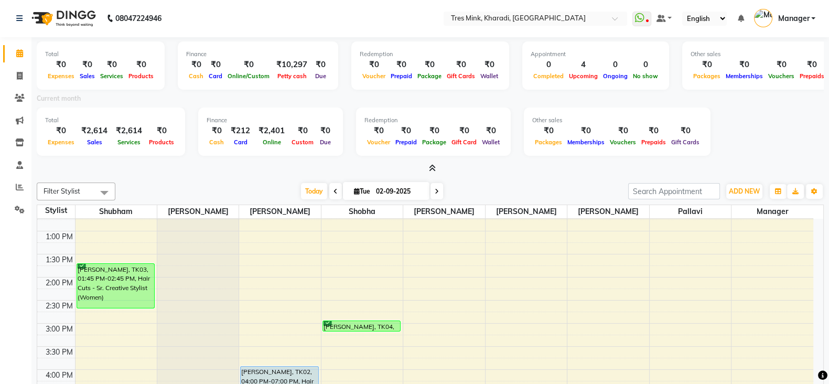
click at [429, 164] on icon at bounding box center [432, 168] width 7 height 8
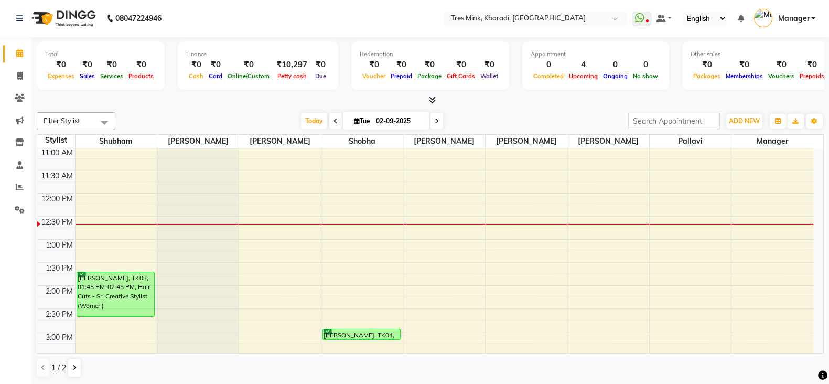
scroll to position [177, 0]
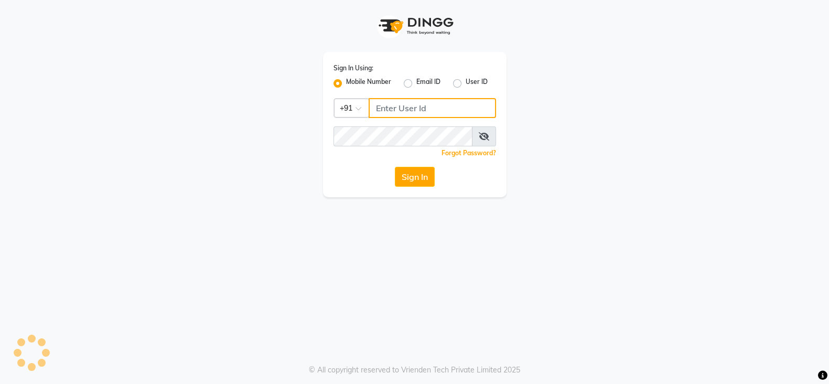
type input "9156243304"
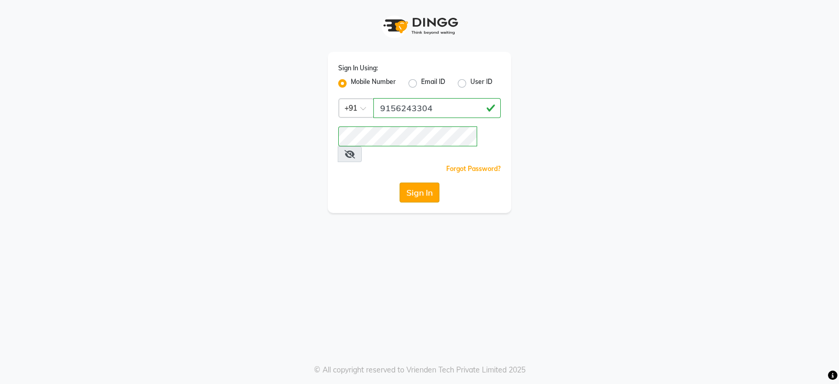
click at [438, 183] on button "Sign In" at bounding box center [420, 193] width 40 height 20
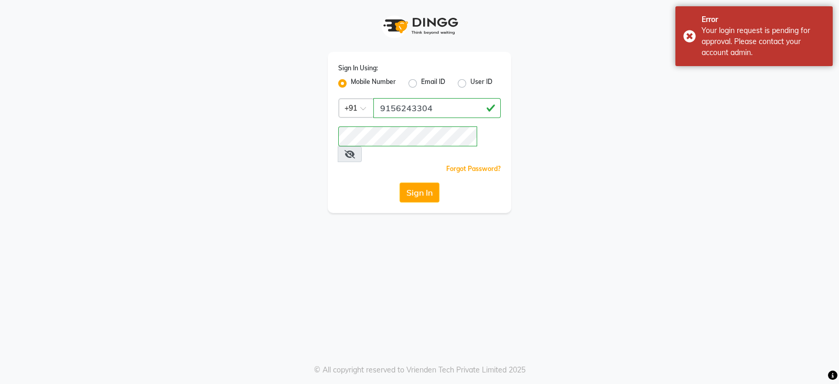
click at [399, 212] on div "Sign In Using: Mobile Number Email ID User ID Country Code × [PHONE_NUMBER] Rem…" at bounding box center [419, 192] width 839 height 384
click at [400, 212] on div "Sign In Using: Mobile Number Email ID User ID Country Code × [PHONE_NUMBER] Rem…" at bounding box center [419, 192] width 839 height 384
click at [433, 183] on button "Sign In" at bounding box center [420, 193] width 40 height 20
click at [429, 183] on div "Sign In" at bounding box center [419, 193] width 163 height 20
click at [429, 183] on button "Sign In" at bounding box center [420, 193] width 40 height 20
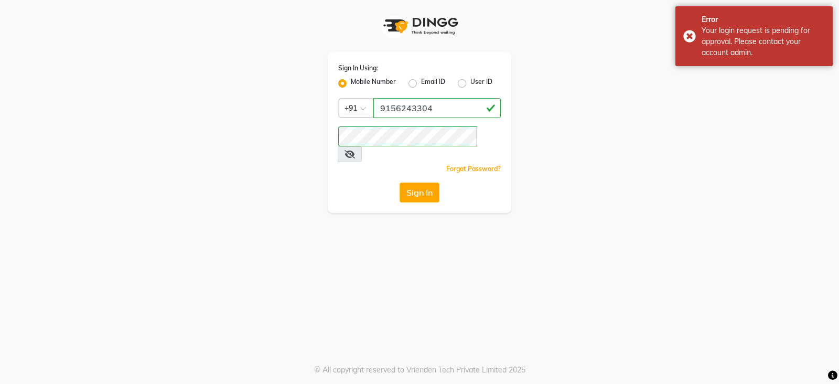
click at [429, 183] on button "Sign In" at bounding box center [420, 193] width 40 height 20
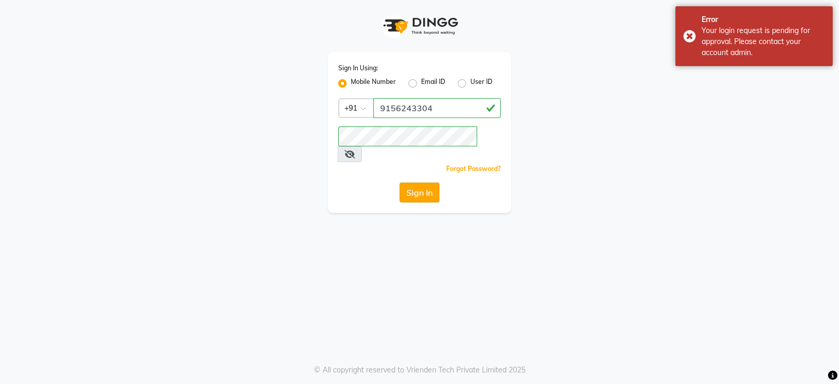
click at [420, 183] on button "Sign In" at bounding box center [420, 193] width 40 height 20
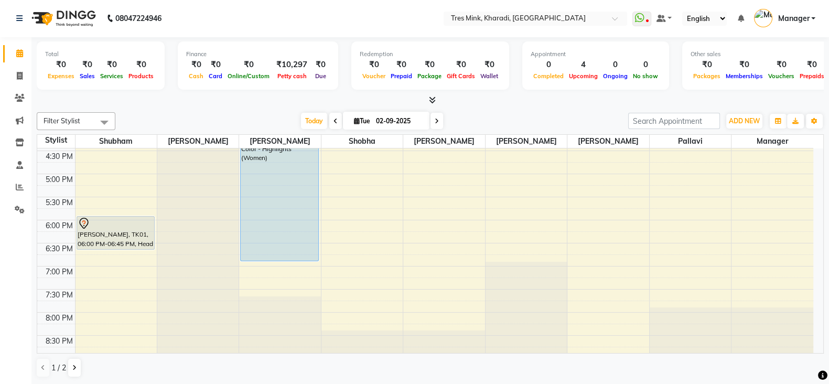
scroll to position [440, 0]
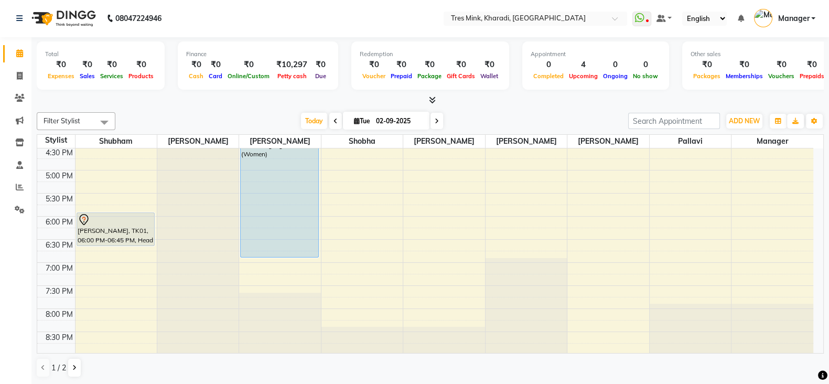
click at [429, 99] on icon at bounding box center [432, 100] width 7 height 8
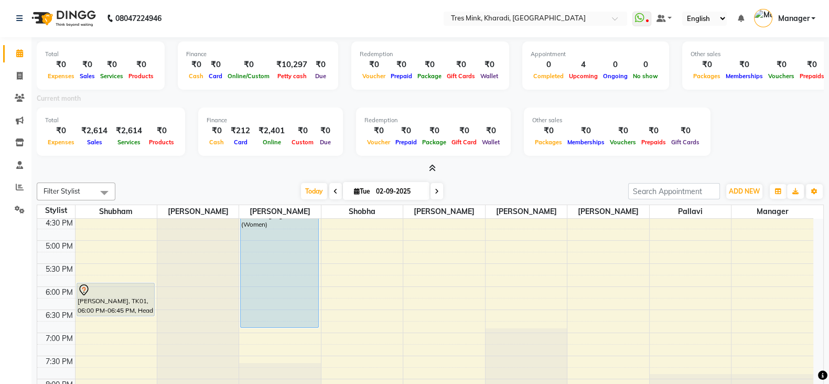
click at [433, 171] on icon at bounding box center [432, 168] width 7 height 8
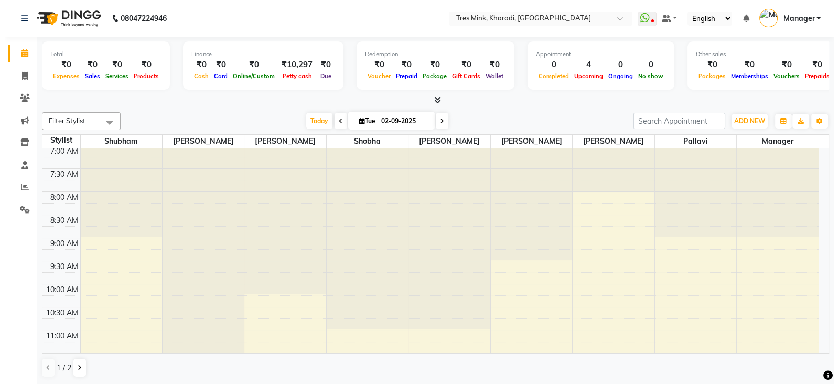
scroll to position [0, 0]
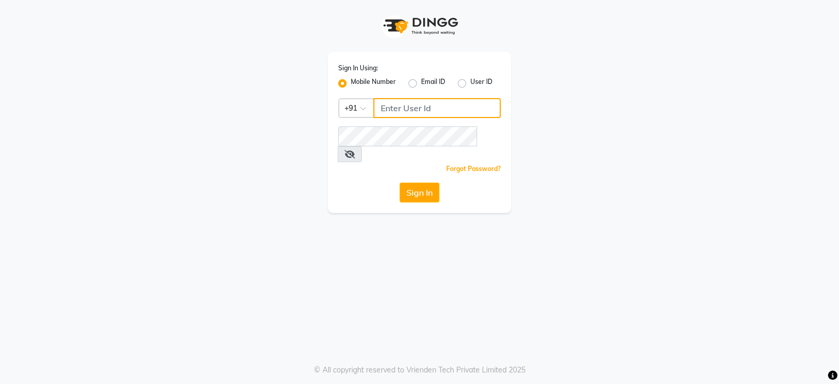
type input "9156243304"
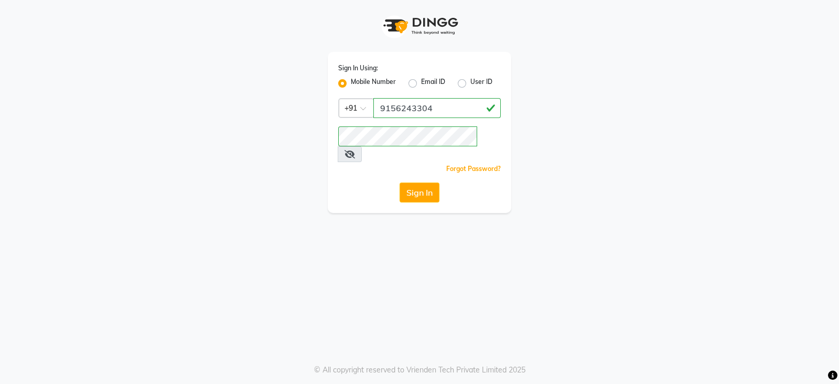
click at [433, 186] on button "Sign In" at bounding box center [420, 193] width 40 height 20
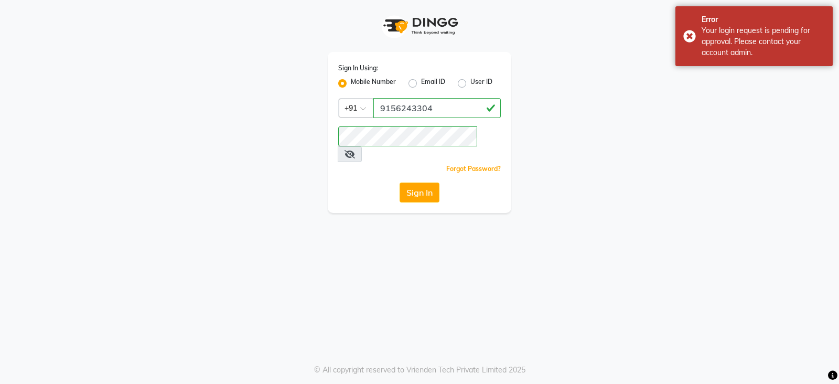
click at [433, 184] on button "Sign In" at bounding box center [420, 193] width 40 height 20
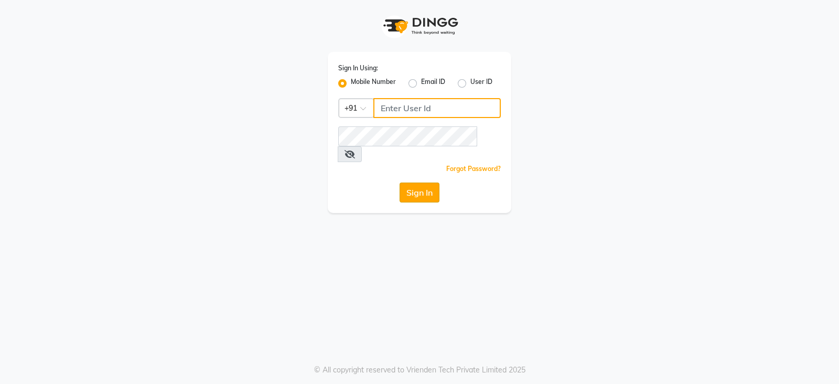
type input "9156243304"
click at [416, 183] on button "Sign In" at bounding box center [420, 193] width 40 height 20
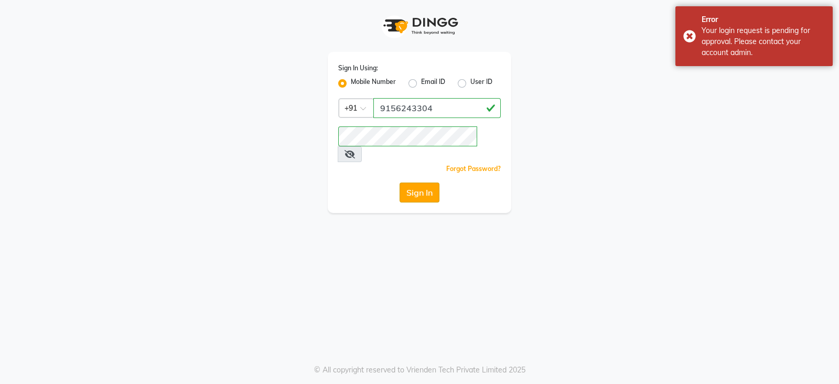
click at [424, 183] on button "Sign In" at bounding box center [420, 193] width 40 height 20
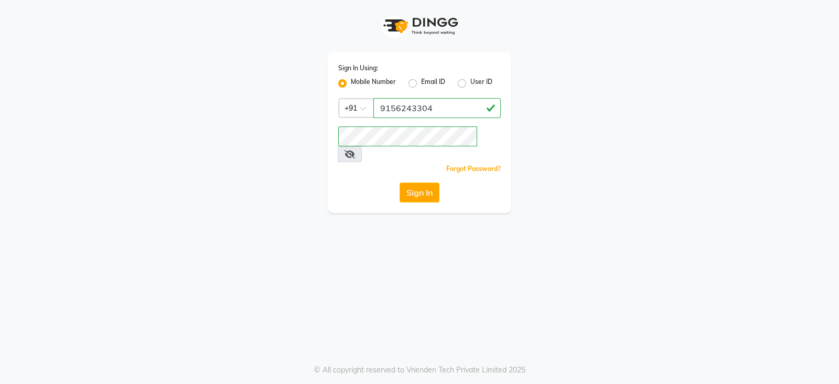
click at [355, 150] on icon at bounding box center [350, 154] width 10 height 8
click at [354, 150] on icon at bounding box center [349, 154] width 9 height 8
click at [420, 183] on button "Sign In" at bounding box center [420, 193] width 40 height 20
click at [407, 183] on button "Sign In" at bounding box center [420, 193] width 40 height 20
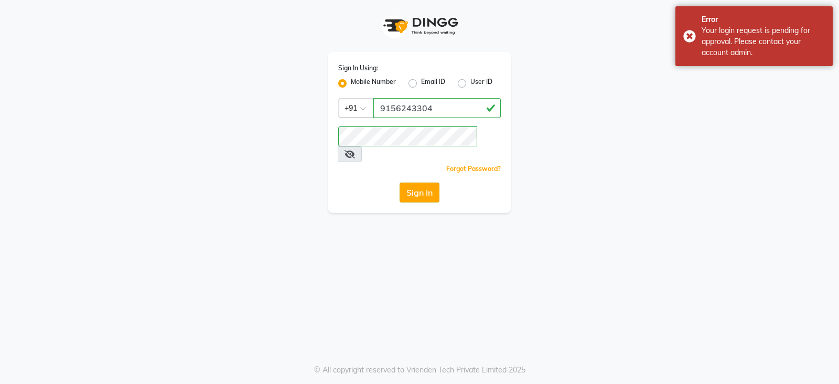
click at [407, 183] on button "Sign In" at bounding box center [420, 193] width 40 height 20
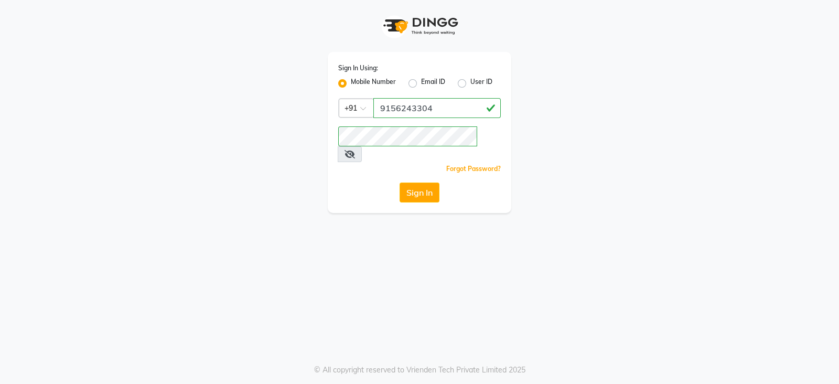
click at [440, 183] on div "Sign In" at bounding box center [419, 193] width 163 height 20
click at [422, 183] on button "Sign In" at bounding box center [420, 193] width 40 height 20
click at [412, 183] on button "Sign In" at bounding box center [420, 193] width 40 height 20
click at [423, 183] on button "Sign In" at bounding box center [420, 193] width 40 height 20
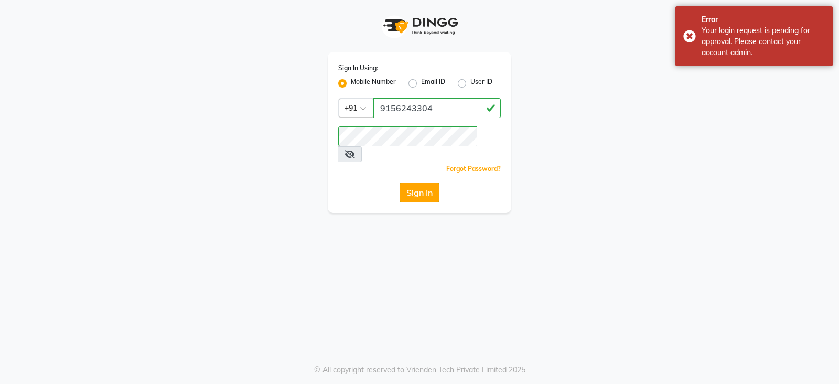
click at [419, 183] on button "Sign In" at bounding box center [420, 193] width 40 height 20
click at [355, 150] on icon at bounding box center [350, 154] width 10 height 8
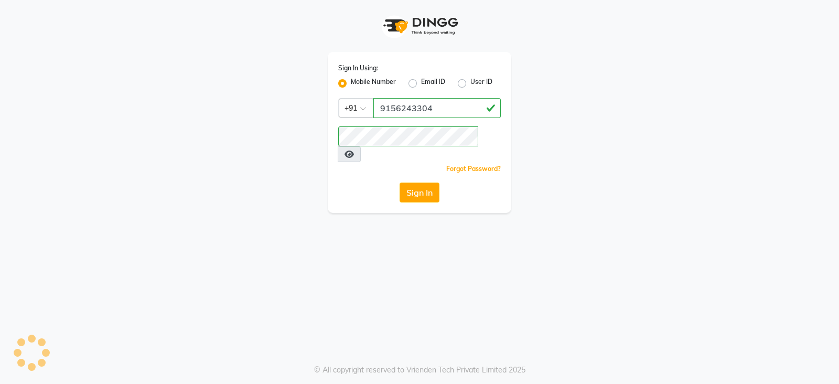
click at [354, 150] on icon at bounding box center [349, 154] width 9 height 8
click at [421, 84] on label "Email ID" at bounding box center [433, 83] width 24 height 13
click at [421, 84] on input "Email ID" at bounding box center [424, 80] width 7 height 7
radio input "true"
radio input "false"
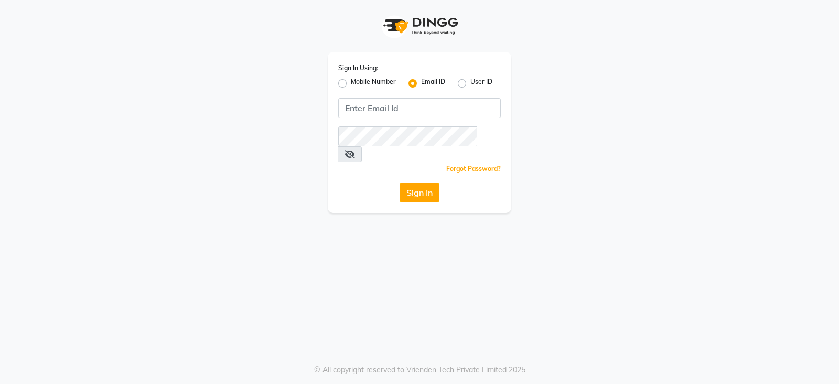
click at [351, 84] on label "Mobile Number" at bounding box center [373, 83] width 45 height 13
click at [351, 84] on input "Mobile Number" at bounding box center [354, 80] width 7 height 7
radio input "true"
radio input "false"
click at [424, 183] on button "Sign In" at bounding box center [420, 193] width 40 height 20
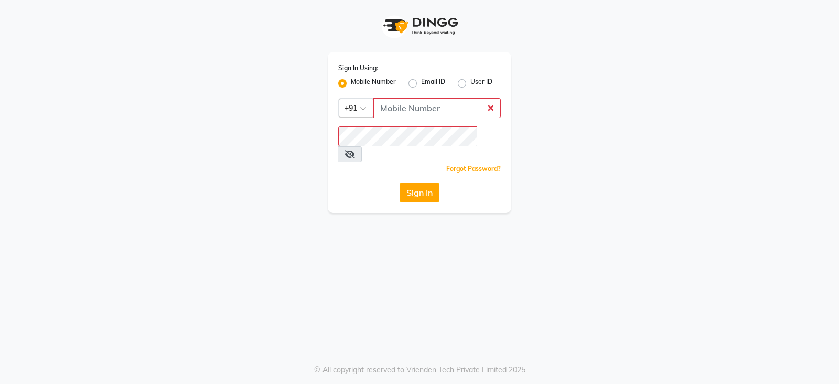
click at [355, 150] on icon at bounding box center [350, 154] width 10 height 8
click at [387, 112] on input "Username" at bounding box center [437, 108] width 127 height 20
type input "9156243304"
click at [354, 150] on icon at bounding box center [349, 154] width 9 height 8
click at [410, 183] on button "Sign In" at bounding box center [420, 193] width 40 height 20
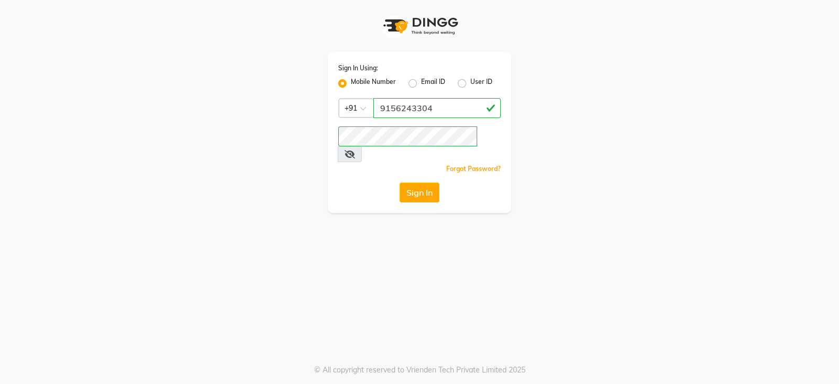
click at [471, 85] on label "User ID" at bounding box center [482, 83] width 22 height 13
click at [471, 84] on input "User ID" at bounding box center [474, 80] width 7 height 7
radio input "true"
radio input "false"
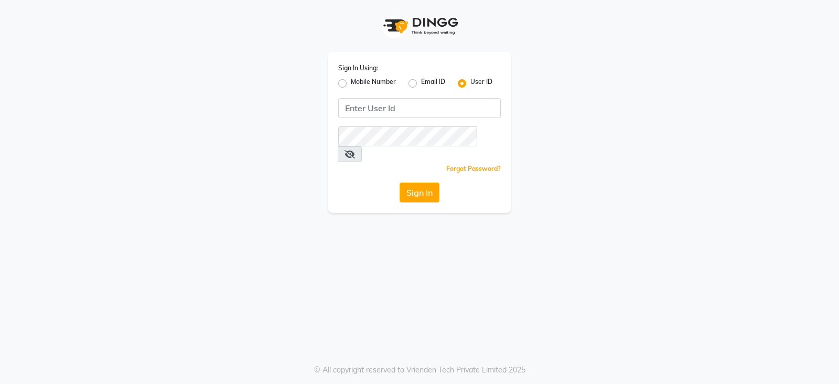
click at [351, 85] on label "Mobile Number" at bounding box center [373, 83] width 45 height 13
click at [351, 84] on input "Mobile Number" at bounding box center [354, 80] width 7 height 7
radio input "true"
radio input "false"
click at [387, 112] on input "Username" at bounding box center [437, 108] width 127 height 20
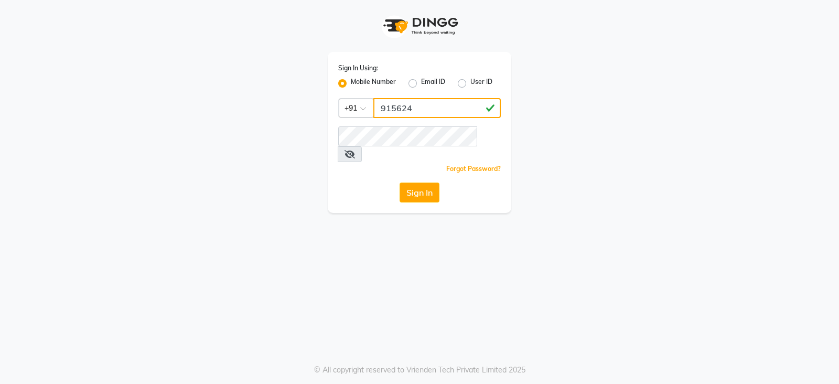
type input "9156243304"
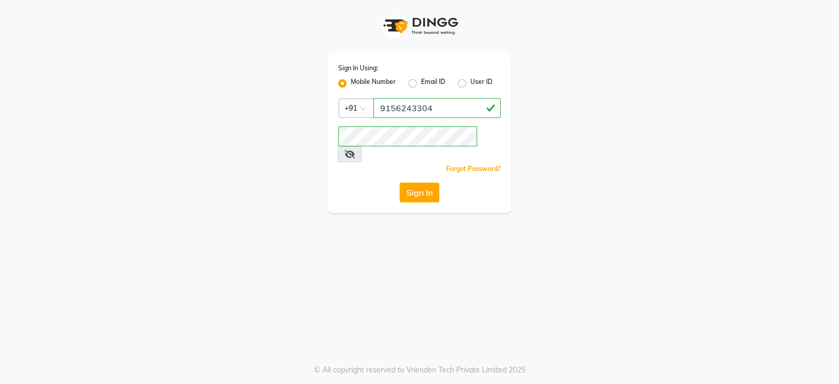
click at [355, 150] on icon at bounding box center [350, 154] width 10 height 8
click at [354, 150] on icon at bounding box center [349, 154] width 9 height 8
click at [355, 150] on icon at bounding box center [350, 154] width 10 height 8
click at [354, 150] on icon at bounding box center [349, 154] width 9 height 8
click at [425, 183] on button "Sign In" at bounding box center [420, 193] width 40 height 20
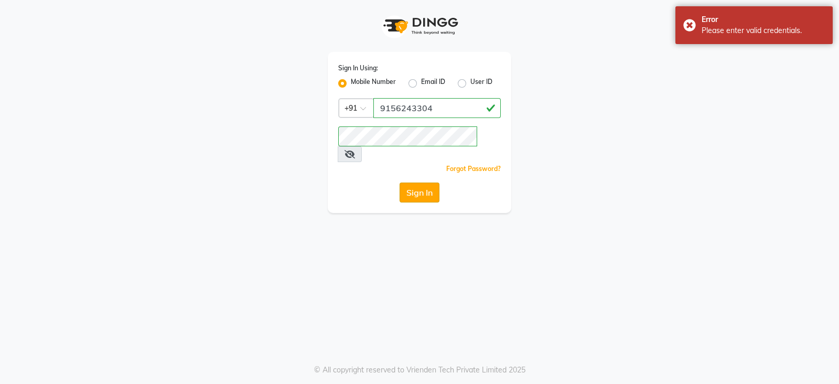
click at [425, 183] on button "Sign In" at bounding box center [420, 193] width 40 height 20
click at [362, 146] on span at bounding box center [350, 154] width 24 height 16
click at [355, 150] on icon at bounding box center [350, 154] width 10 height 8
click at [430, 183] on button "Sign In" at bounding box center [420, 193] width 40 height 20
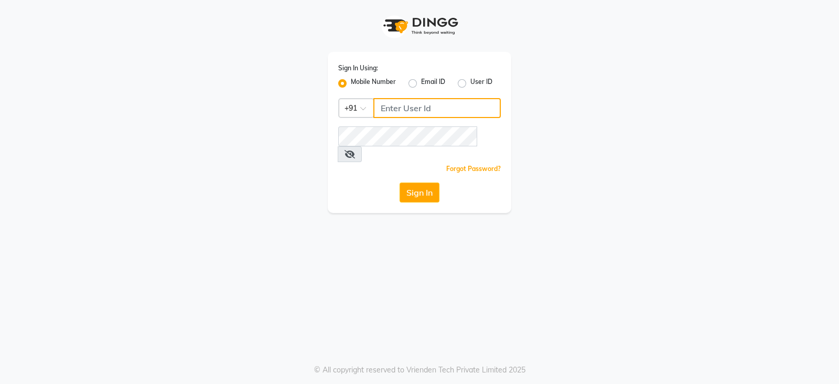
type input "9156243304"
click at [355, 150] on icon at bounding box center [350, 154] width 10 height 8
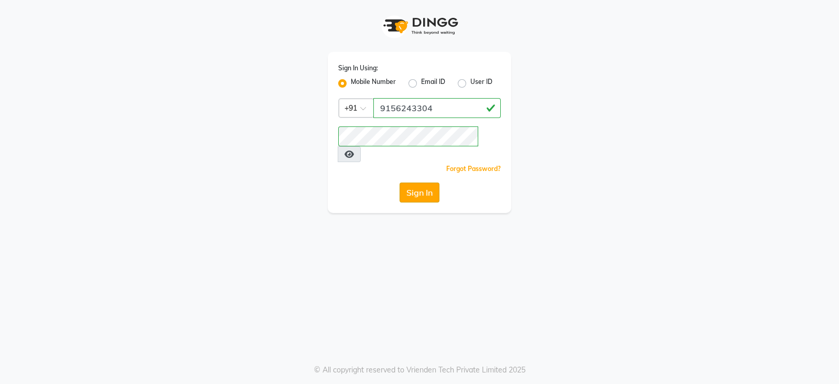
click at [416, 183] on button "Sign In" at bounding box center [420, 193] width 40 height 20
click at [354, 150] on icon at bounding box center [349, 154] width 9 height 8
click at [487, 165] on link "Forgot Password?" at bounding box center [473, 169] width 55 height 8
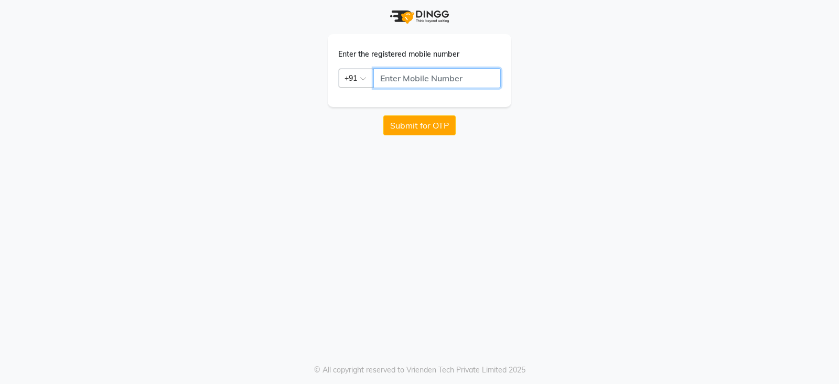
click at [398, 80] on input "text" at bounding box center [437, 78] width 127 height 20
click at [412, 126] on button "Submit for OTP" at bounding box center [420, 125] width 72 height 20
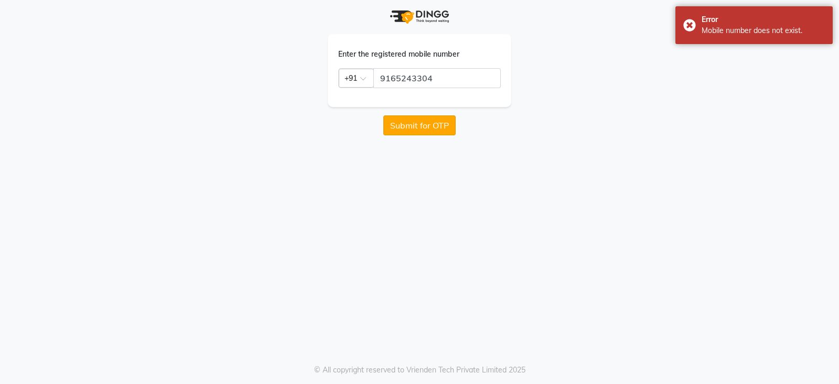
click at [412, 122] on button "Submit for OTP" at bounding box center [420, 125] width 72 height 20
click at [412, 125] on button "Submit for OTP" at bounding box center [420, 125] width 72 height 20
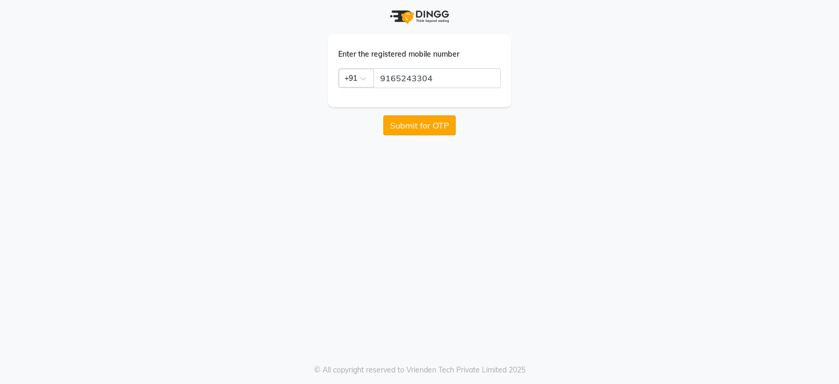
click at [412, 125] on button "Submit for OTP" at bounding box center [420, 125] width 72 height 20
click at [407, 125] on button "Submit for OTP" at bounding box center [420, 125] width 72 height 20
click at [437, 78] on input "9165243304" at bounding box center [437, 78] width 127 height 20
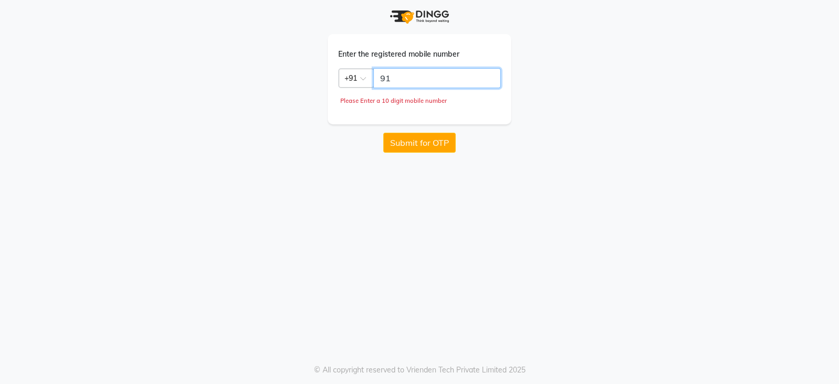
type input "9"
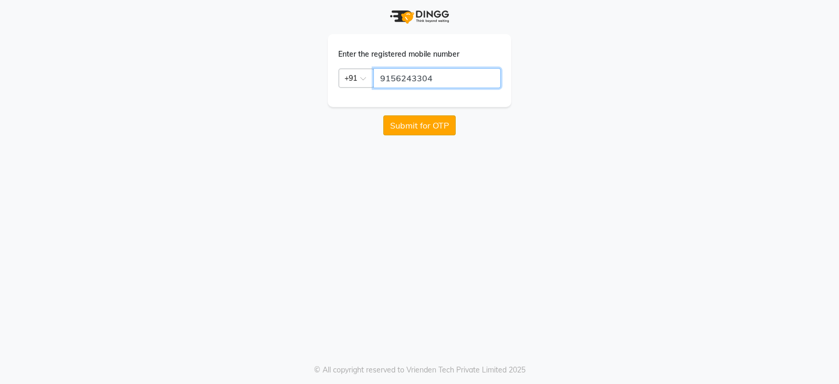
type input "9156243304"
click at [414, 124] on button "Submit for OTP" at bounding box center [420, 125] width 72 height 20
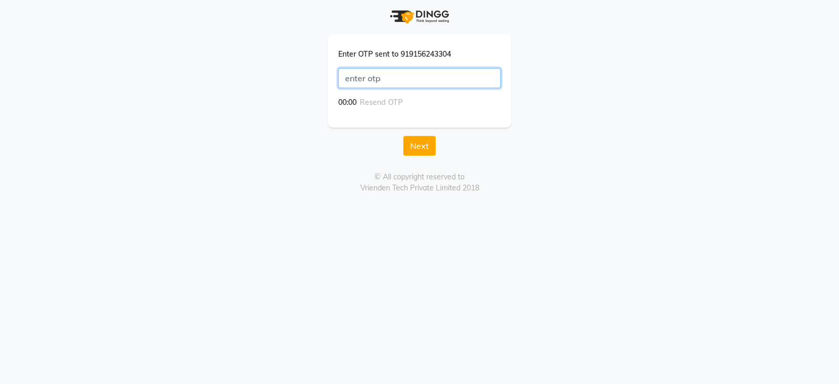
click at [350, 77] on input "text" at bounding box center [419, 78] width 163 height 20
type input "4736"
click at [425, 143] on button "Next" at bounding box center [419, 146] width 33 height 20
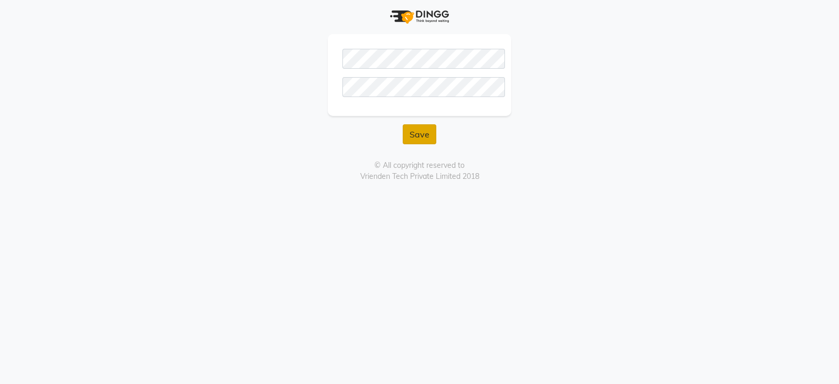
click at [413, 137] on button "Save" at bounding box center [420, 134] width 34 height 20
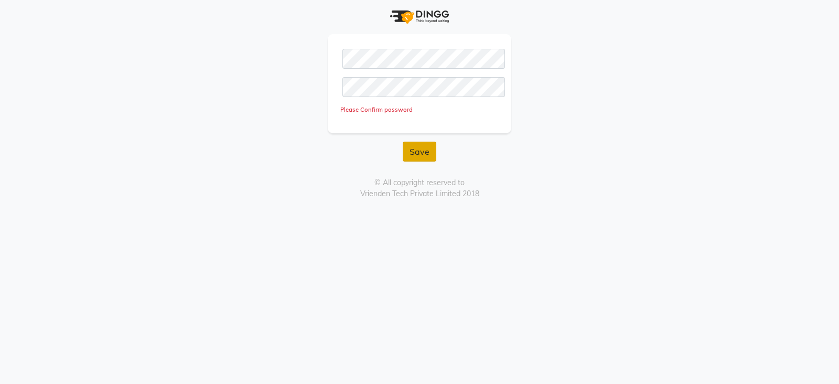
click at [413, 146] on button "Save" at bounding box center [420, 152] width 34 height 20
click at [416, 153] on button "Save" at bounding box center [420, 152] width 34 height 20
click at [416, 152] on button "Save" at bounding box center [420, 152] width 34 height 20
click at [422, 145] on button "Save" at bounding box center [420, 152] width 34 height 20
click at [420, 148] on button "Save" at bounding box center [420, 152] width 34 height 20
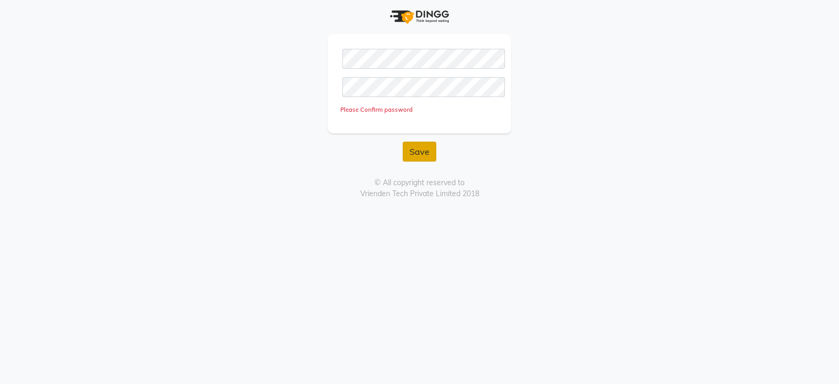
click at [420, 148] on button "Save" at bounding box center [420, 152] width 34 height 20
drag, startPoint x: 407, startPoint y: 70, endPoint x: 760, endPoint y: 101, distance: 354.4
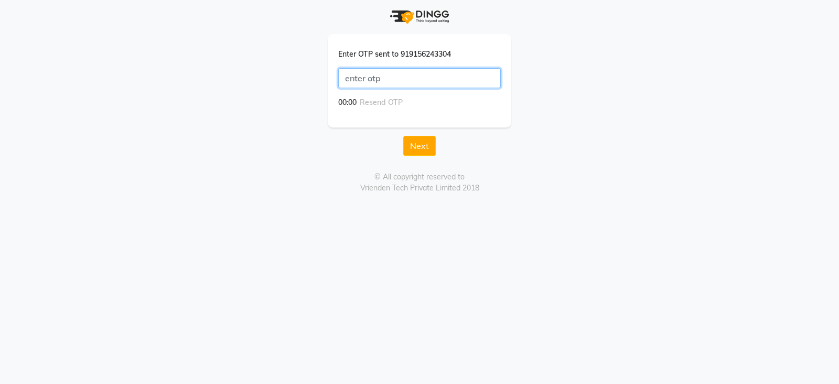
click at [360, 77] on input "text" at bounding box center [419, 78] width 163 height 20
type input "4736"
click at [421, 147] on button "Next" at bounding box center [419, 146] width 33 height 20
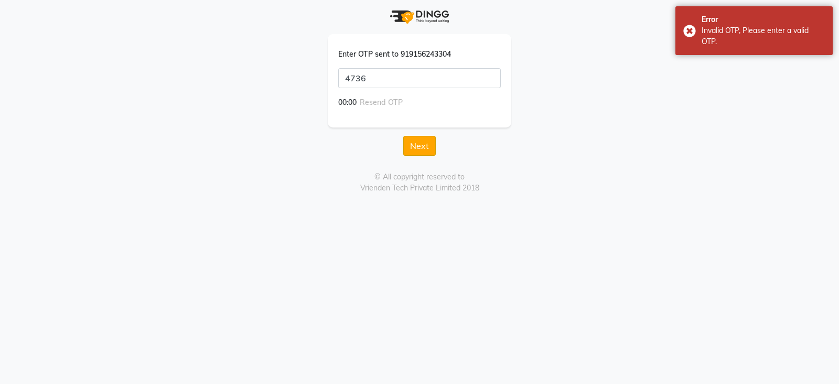
click at [419, 140] on button "Next" at bounding box center [419, 146] width 33 height 20
click at [414, 141] on button "Next" at bounding box center [419, 146] width 33 height 20
click at [720, 29] on div "Invalid OTP, Please enter a valid OTP." at bounding box center [763, 36] width 123 height 22
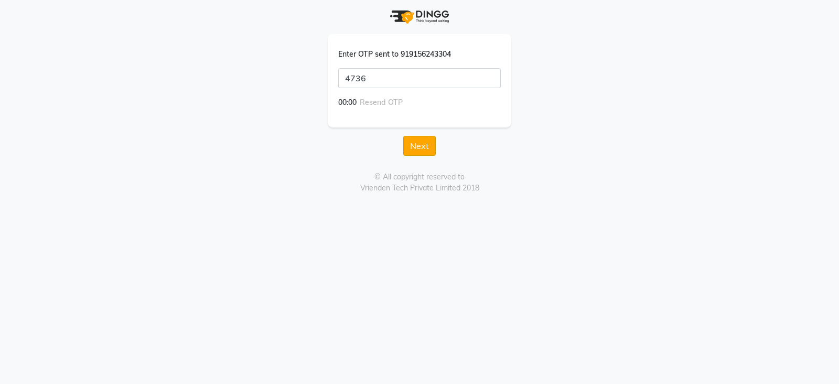
click at [415, 144] on button "Next" at bounding box center [419, 146] width 33 height 20
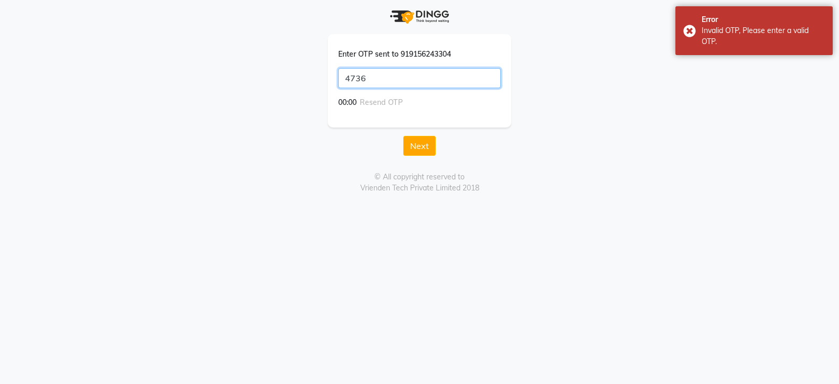
click at [380, 77] on input "4736" at bounding box center [419, 78] width 163 height 20
click at [418, 146] on button "Next" at bounding box center [419, 146] width 33 height 20
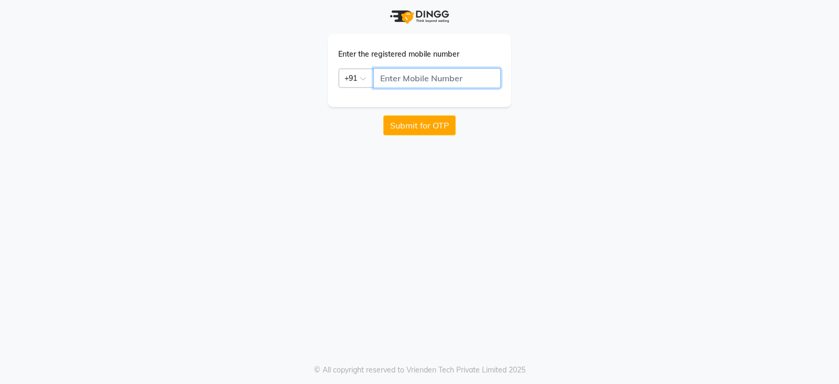
click at [390, 78] on input "text" at bounding box center [437, 78] width 127 height 20
type input "9156243304"
click at [413, 127] on button "Submit for OTP" at bounding box center [420, 125] width 72 height 20
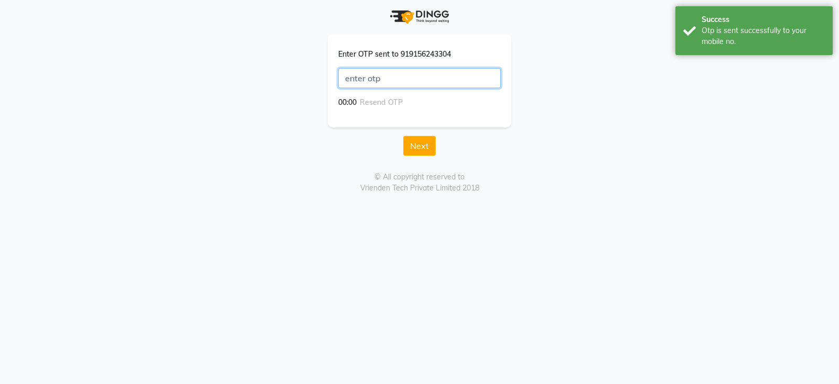
click at [354, 81] on input "text" at bounding box center [419, 78] width 163 height 20
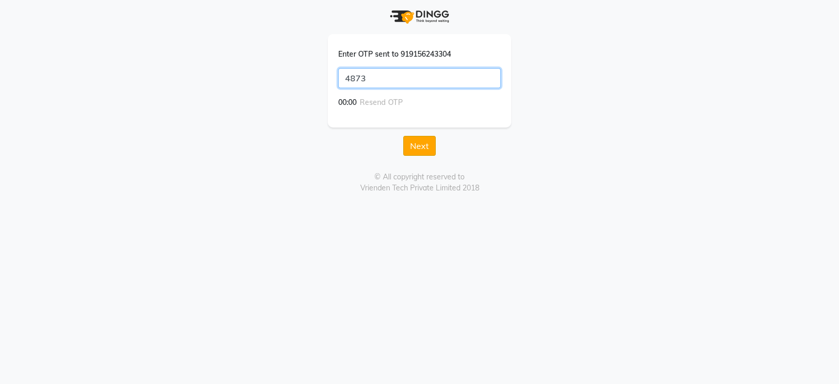
type input "4873"
click at [423, 142] on button "Next" at bounding box center [419, 146] width 33 height 20
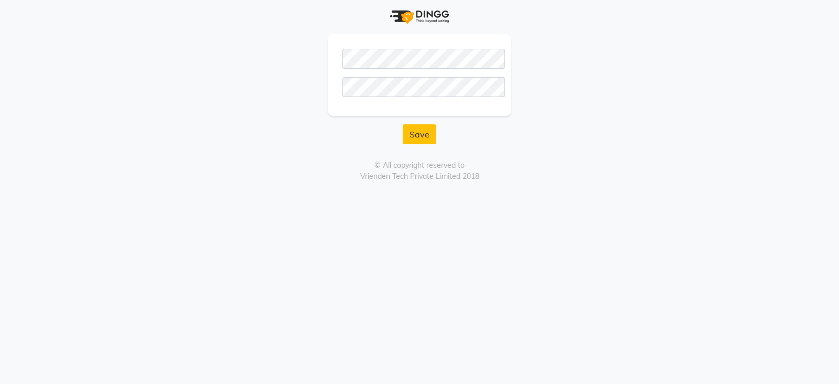
click at [582, 79] on div "Save" at bounding box center [420, 72] width 598 height 144
click at [738, 98] on app-new-password "Save © All copyright reserved to Vrienden Tech Private Limited 2018" at bounding box center [419, 91] width 839 height 182
click at [418, 133] on button "Save" at bounding box center [420, 134] width 34 height 20
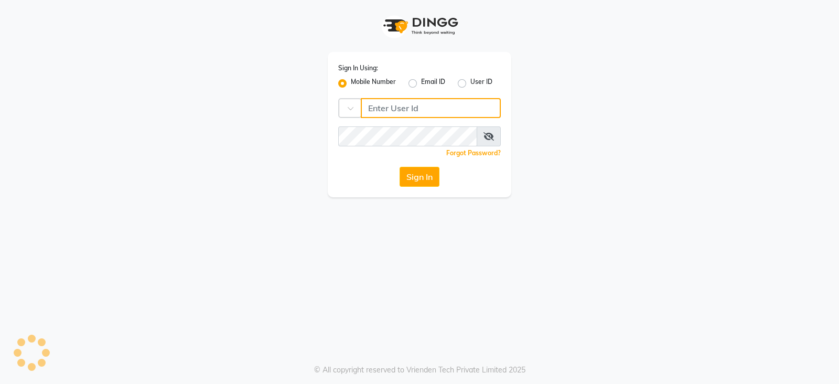
type input "9156243304"
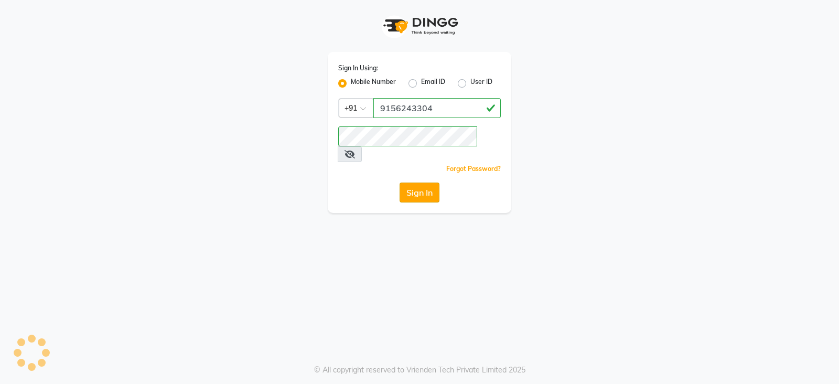
click at [425, 183] on button "Sign In" at bounding box center [420, 193] width 40 height 20
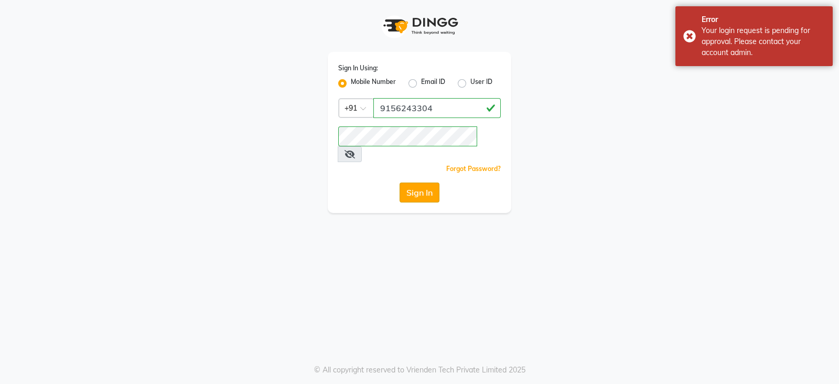
click at [427, 183] on button "Sign In" at bounding box center [420, 193] width 40 height 20
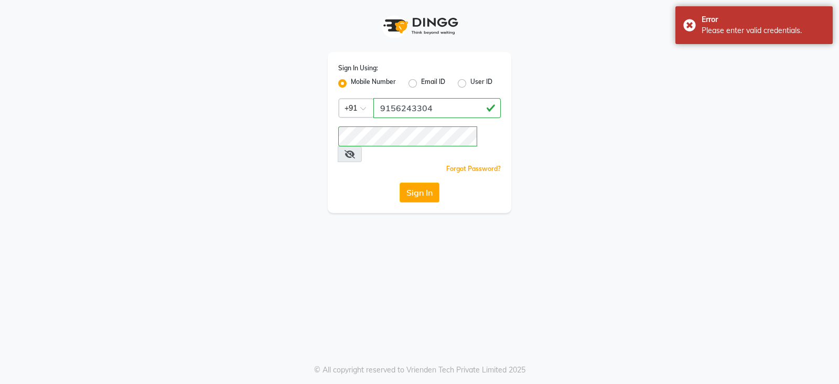
click at [355, 150] on icon at bounding box center [350, 154] width 10 height 8
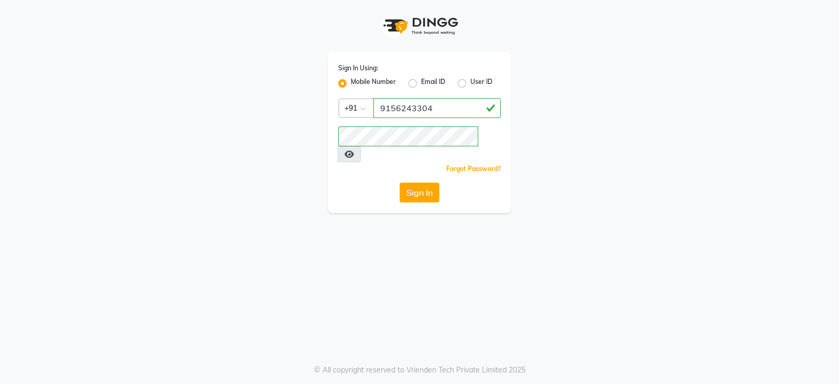
click at [627, 130] on div "Sign In Using: Mobile Number Email ID User ID Country Code × +91 9156243304 Rem…" at bounding box center [420, 106] width 598 height 213
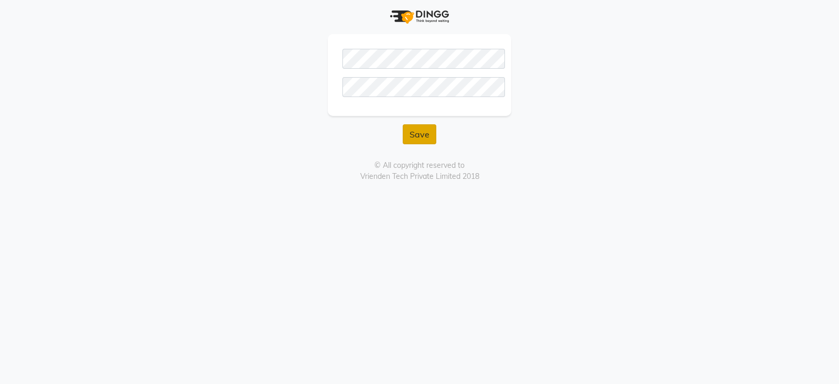
click at [421, 134] on button "Save" at bounding box center [420, 134] width 34 height 20
click at [425, 136] on button "Save" at bounding box center [420, 134] width 34 height 20
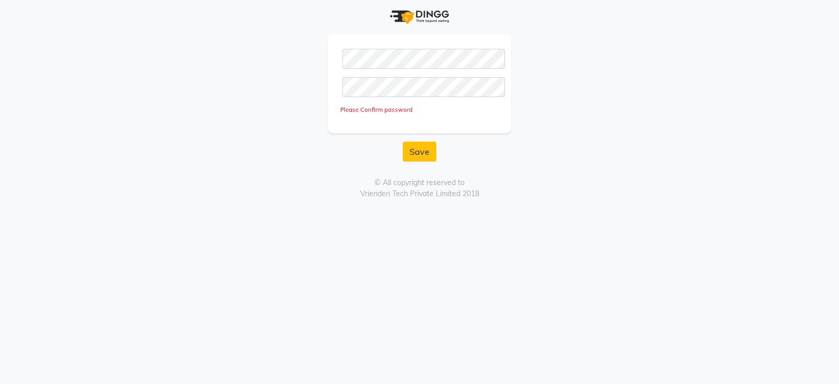
drag, startPoint x: 423, startPoint y: 147, endPoint x: 316, endPoint y: 198, distance: 118.0
click at [426, 139] on button "Next" at bounding box center [419, 146] width 33 height 20
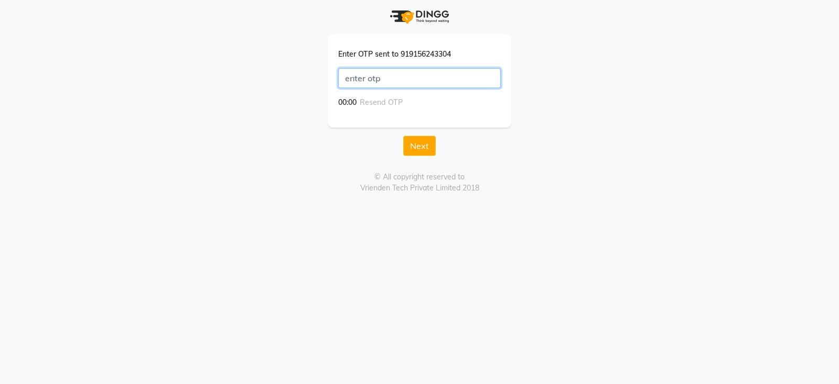
click at [349, 74] on input "text" at bounding box center [419, 78] width 163 height 20
type input "4873"
click at [414, 146] on button "Next" at bounding box center [419, 146] width 33 height 20
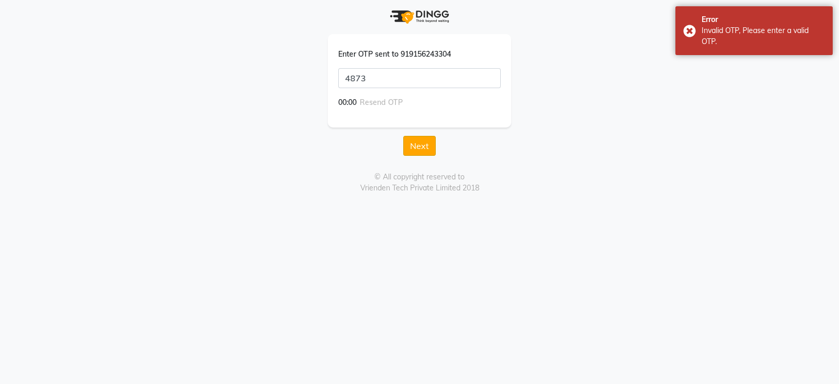
click at [415, 147] on button "Next" at bounding box center [419, 146] width 33 height 20
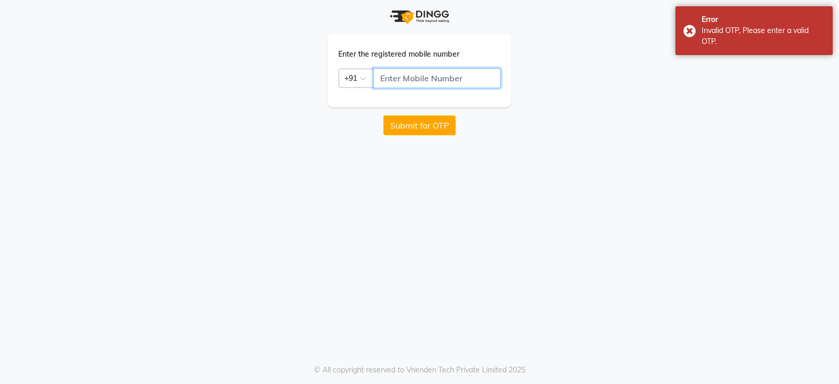
click at [386, 81] on input "text" at bounding box center [437, 78] width 127 height 20
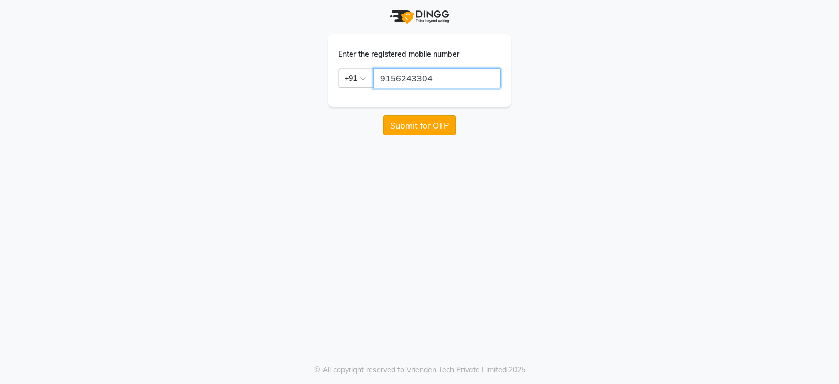
type input "9156243304"
click at [420, 119] on button "Submit for OTP" at bounding box center [420, 125] width 72 height 20
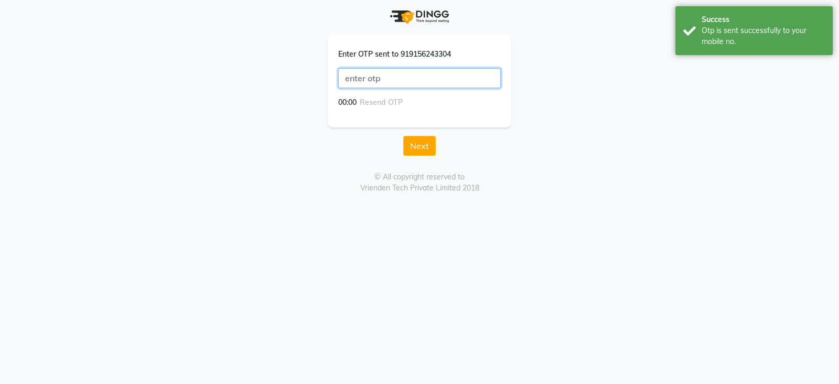
click at [349, 79] on input "text" at bounding box center [419, 78] width 163 height 20
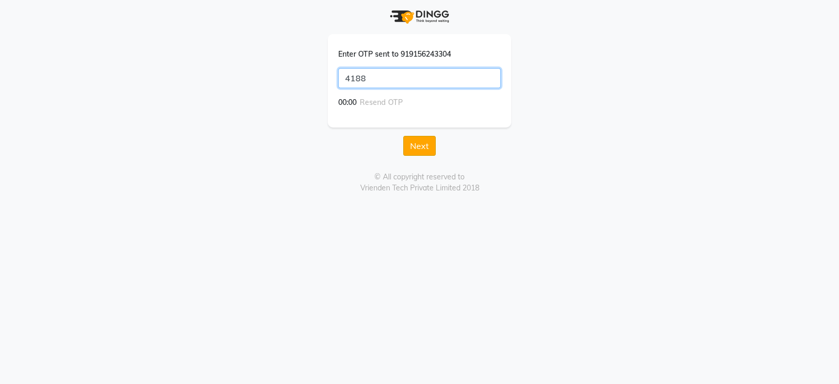
type input "4188"
click at [417, 142] on button "Next" at bounding box center [419, 146] width 33 height 20
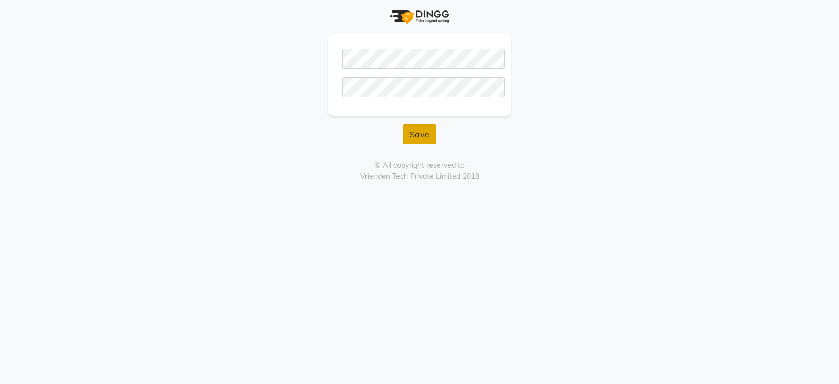
click at [423, 139] on button "Save" at bounding box center [420, 134] width 34 height 20
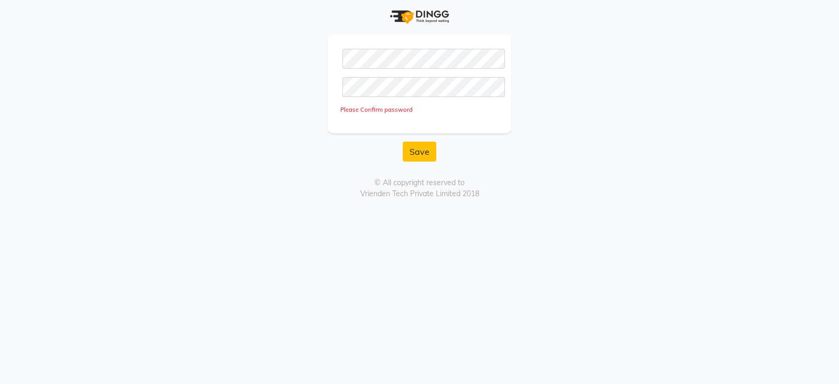
click at [393, 139] on form "Please Confirm password Save" at bounding box center [420, 97] width 184 height 127
click at [420, 142] on button "Save" at bounding box center [420, 152] width 34 height 20
click at [428, 148] on button "Save" at bounding box center [420, 152] width 34 height 20
click at [416, 145] on button "Save" at bounding box center [420, 152] width 34 height 20
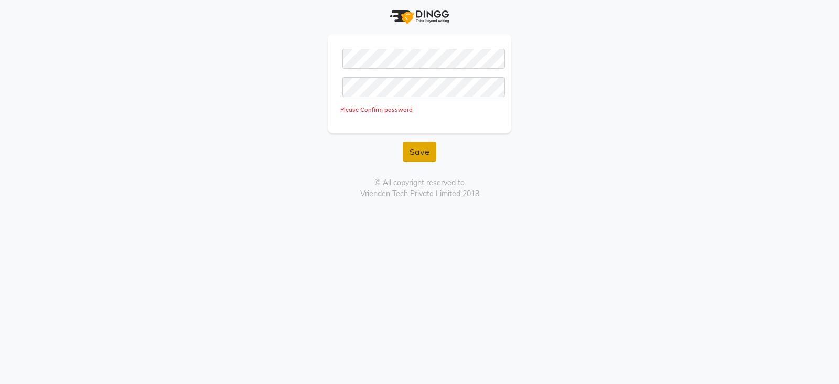
click at [420, 148] on button "Save" at bounding box center [420, 152] width 34 height 20
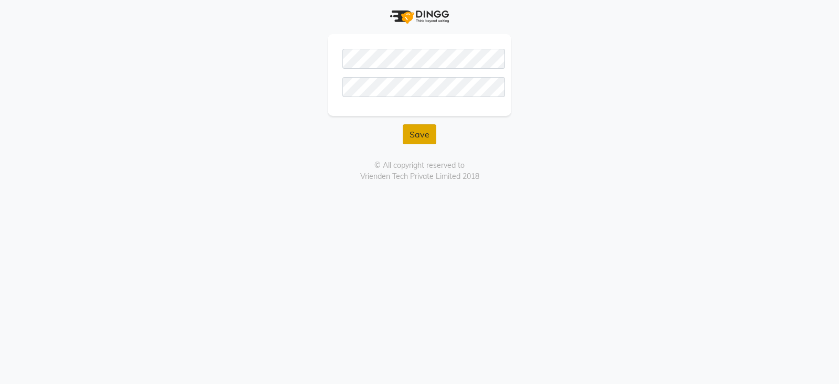
click at [434, 137] on button "Save" at bounding box center [420, 134] width 34 height 20
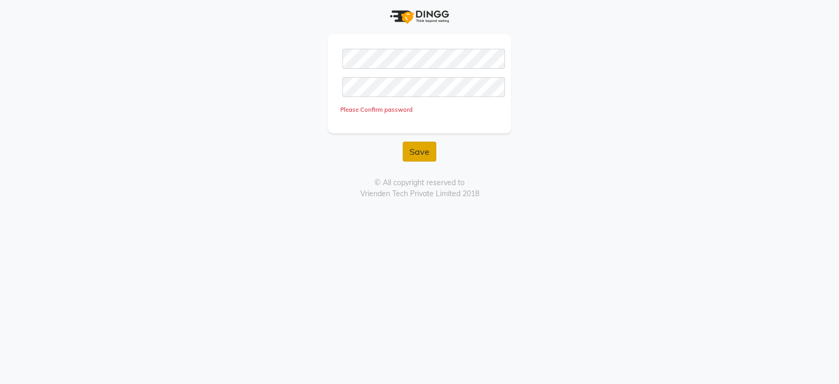
click at [416, 154] on button "Save" at bounding box center [420, 152] width 34 height 20
click at [425, 150] on button "Save" at bounding box center [420, 152] width 34 height 20
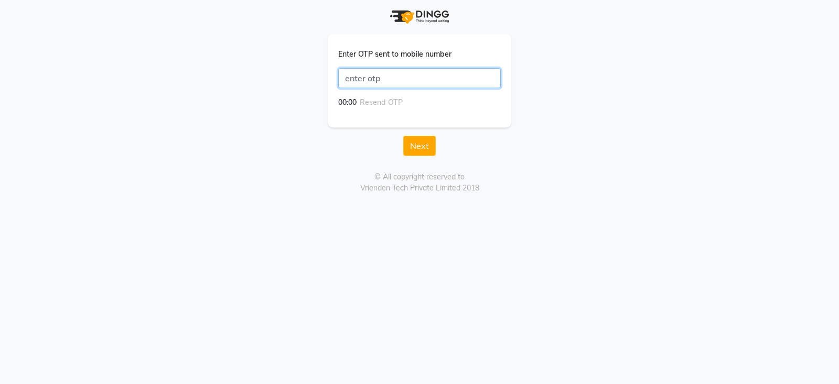
click at [365, 79] on input "text" at bounding box center [419, 78] width 163 height 20
type input "4188"
click at [425, 145] on button "Next" at bounding box center [419, 146] width 33 height 20
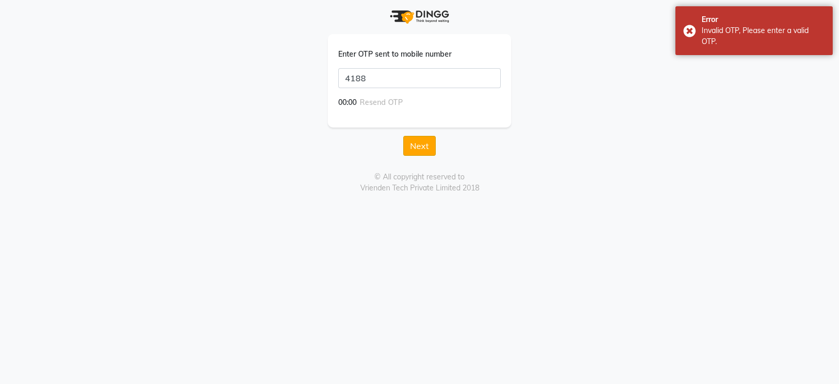
click at [425, 145] on button "Next" at bounding box center [419, 146] width 33 height 20
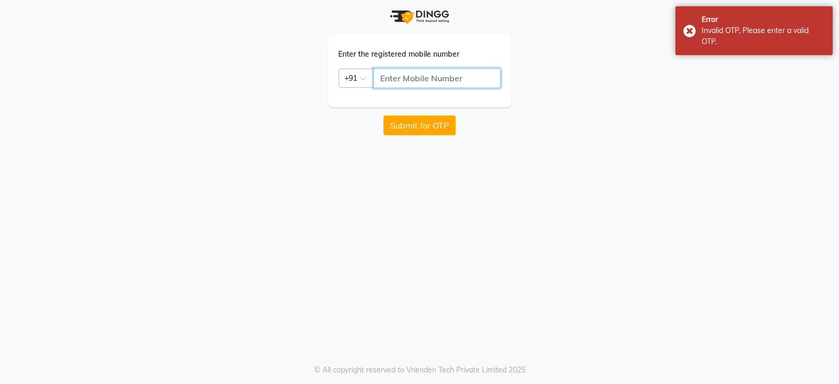
click at [396, 77] on input "text" at bounding box center [437, 78] width 127 height 20
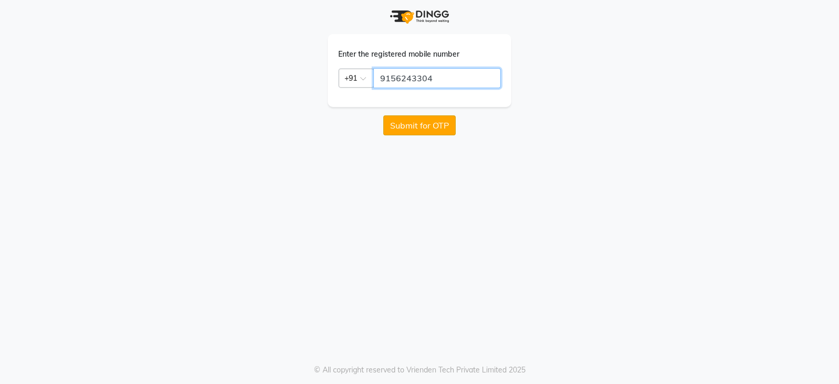
type input "9156243304"
click at [430, 127] on button "Submit for OTP" at bounding box center [420, 125] width 72 height 20
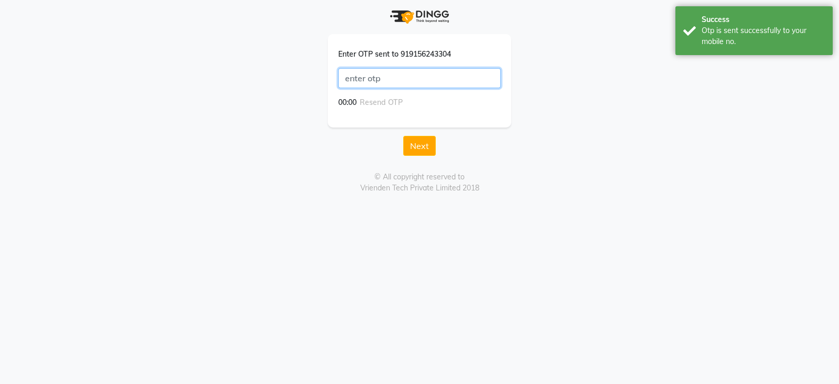
click at [352, 79] on input "text" at bounding box center [419, 78] width 163 height 20
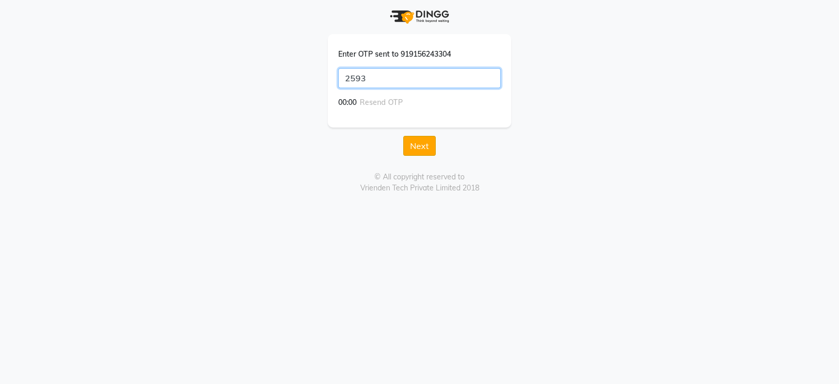
type input "2593"
click at [425, 144] on button "Next" at bounding box center [419, 146] width 33 height 20
click at [425, 141] on button "Next" at bounding box center [419, 146] width 33 height 20
click at [361, 74] on input "text" at bounding box center [419, 78] width 163 height 20
type input "2593"
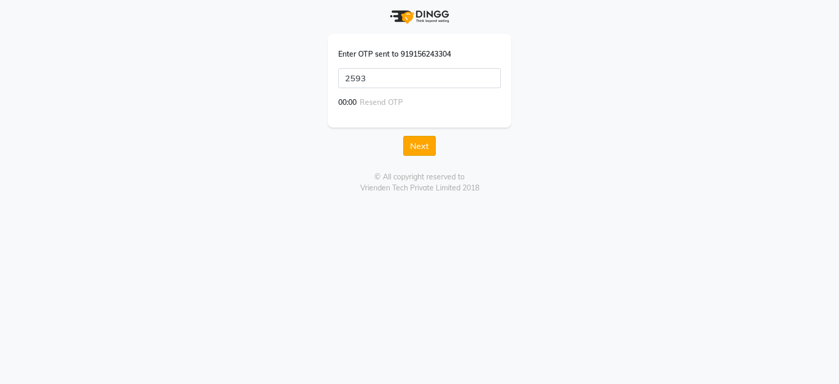
click at [424, 138] on button "Next" at bounding box center [419, 146] width 33 height 20
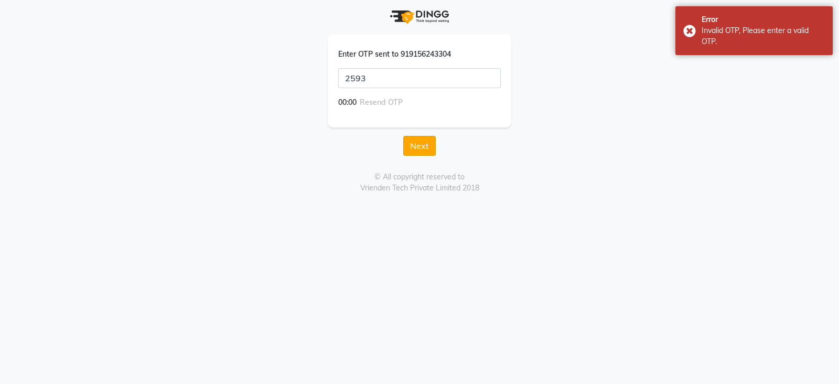
click at [419, 147] on button "Next" at bounding box center [419, 146] width 33 height 20
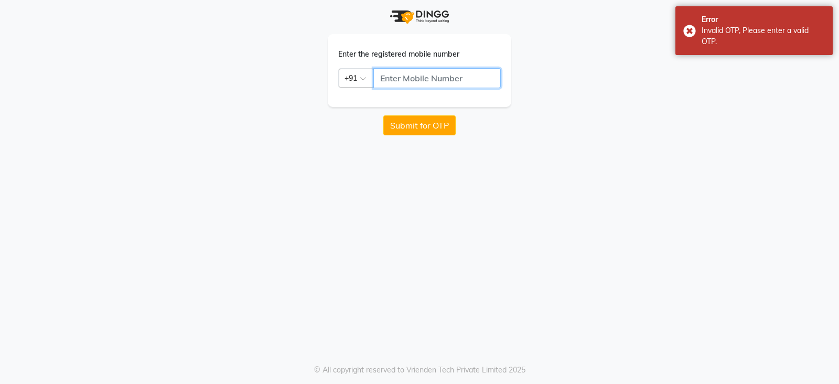
click at [386, 82] on input "text" at bounding box center [437, 78] width 127 height 20
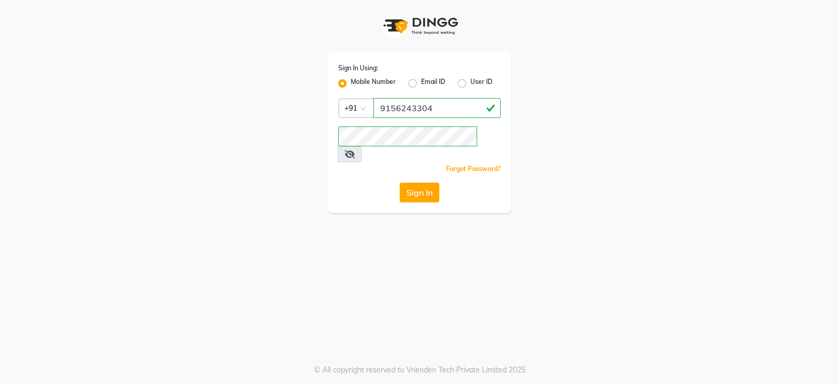
click at [355, 150] on icon at bounding box center [350, 154] width 10 height 8
click at [414, 183] on button "Sign In" at bounding box center [420, 193] width 40 height 20
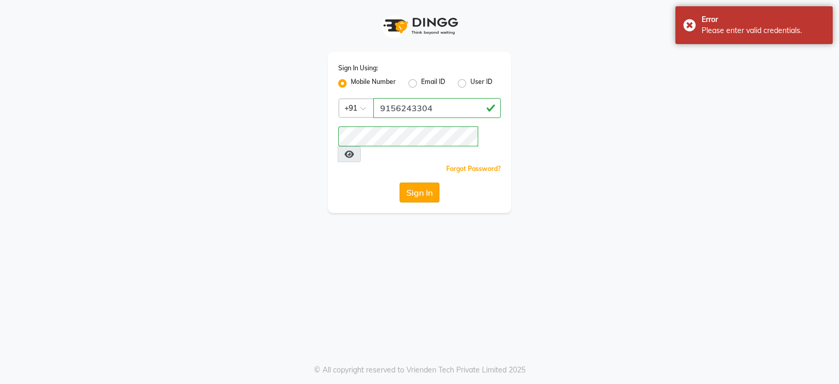
click at [414, 183] on button "Sign In" at bounding box center [420, 193] width 40 height 20
click at [421, 88] on label "Email ID" at bounding box center [433, 83] width 24 height 13
click at [421, 84] on input "Email ID" at bounding box center [424, 80] width 7 height 7
radio input "true"
radio input "false"
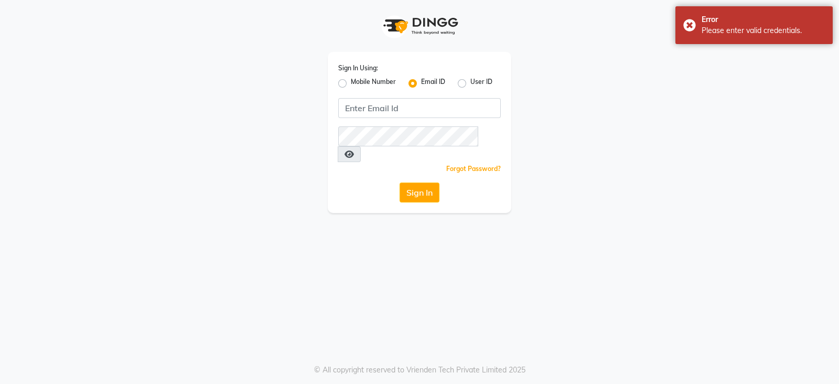
click at [471, 87] on label "User ID" at bounding box center [482, 83] width 22 height 13
click at [471, 84] on input "User ID" at bounding box center [474, 80] width 7 height 7
radio input "true"
radio input "false"
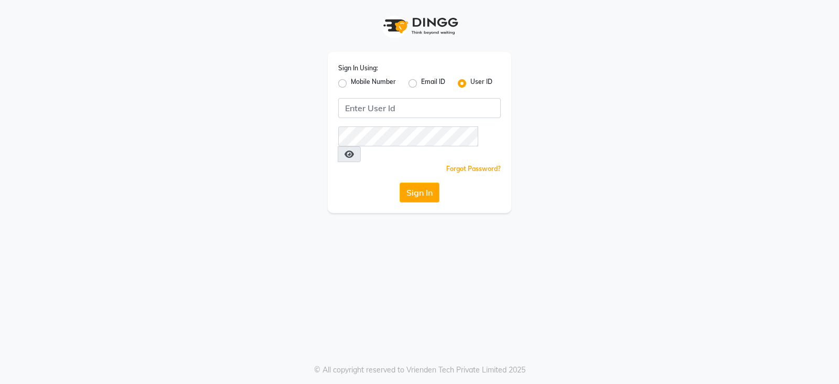
click at [351, 85] on label "Mobile Number" at bounding box center [373, 83] width 45 height 13
click at [351, 84] on input "Mobile Number" at bounding box center [354, 80] width 7 height 7
radio input "true"
radio input "false"
click at [412, 183] on button "Sign In" at bounding box center [420, 193] width 40 height 20
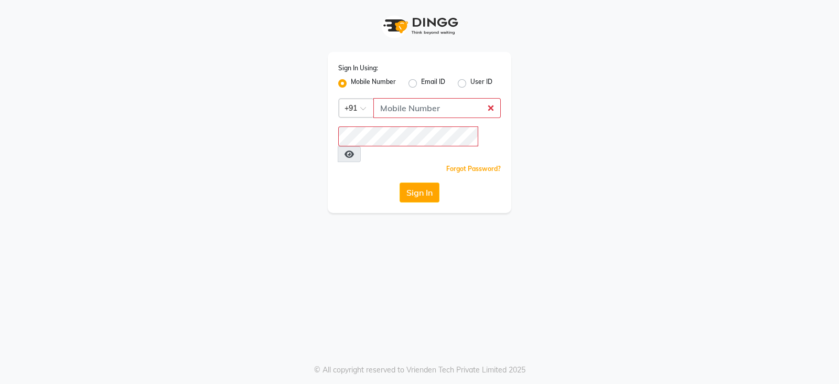
click at [354, 150] on icon at bounding box center [349, 154] width 9 height 8
click at [399, 109] on input "Username" at bounding box center [437, 108] width 127 height 20
type input "9156243304"
click at [355, 150] on icon at bounding box center [350, 154] width 10 height 8
click at [354, 150] on icon at bounding box center [349, 154] width 9 height 8
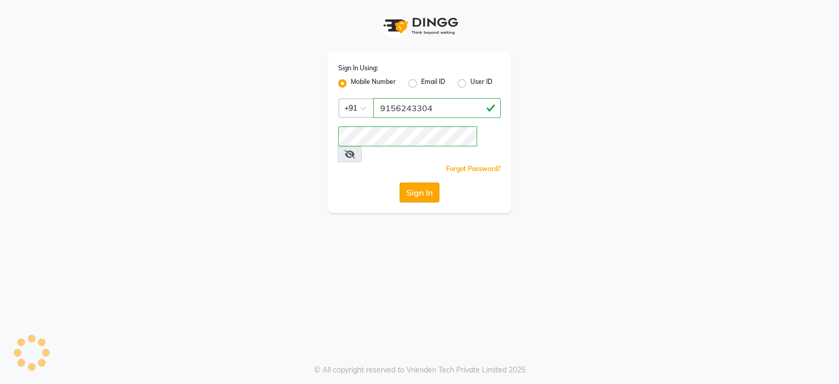
click at [420, 183] on button "Sign In" at bounding box center [420, 193] width 40 height 20
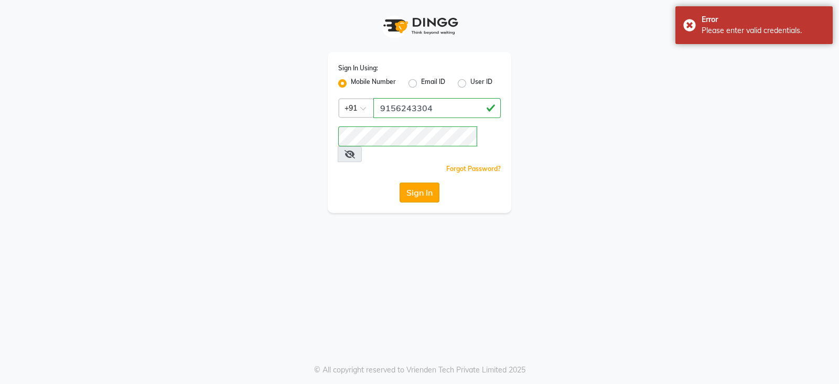
click at [420, 183] on button "Sign In" at bounding box center [420, 193] width 40 height 20
click at [484, 165] on link "Forgot Password?" at bounding box center [473, 169] width 55 height 8
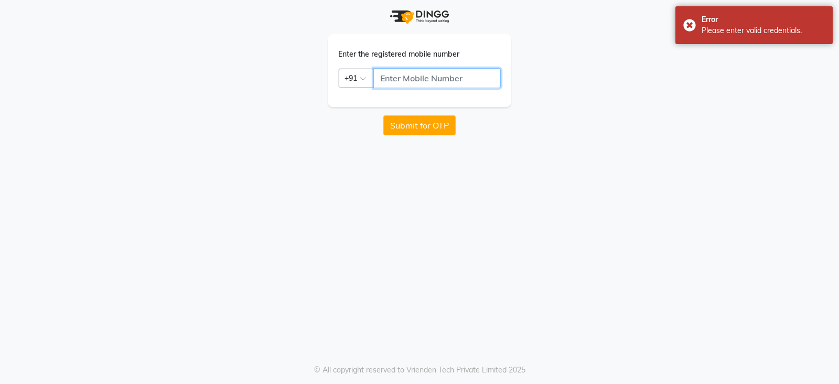
click at [393, 75] on input "text" at bounding box center [437, 78] width 127 height 20
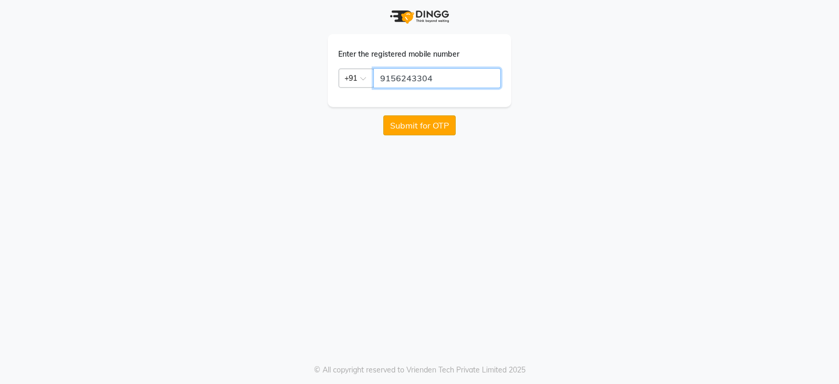
type input "9156243304"
click at [437, 132] on button "Submit for OTP" at bounding box center [420, 125] width 72 height 20
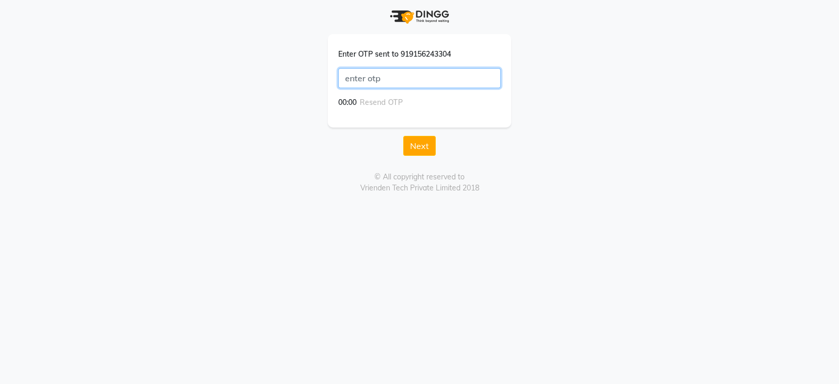
click at [374, 72] on input "text" at bounding box center [419, 78] width 163 height 20
type input "2812"
click at [420, 146] on button "Next" at bounding box center [419, 146] width 33 height 20
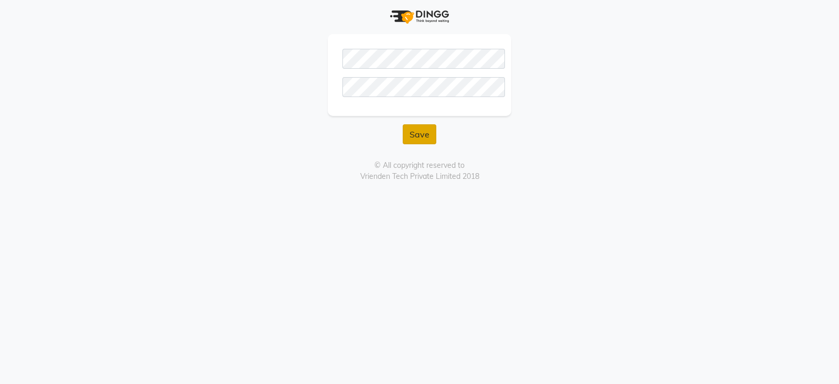
click at [413, 129] on button "Save" at bounding box center [420, 134] width 34 height 20
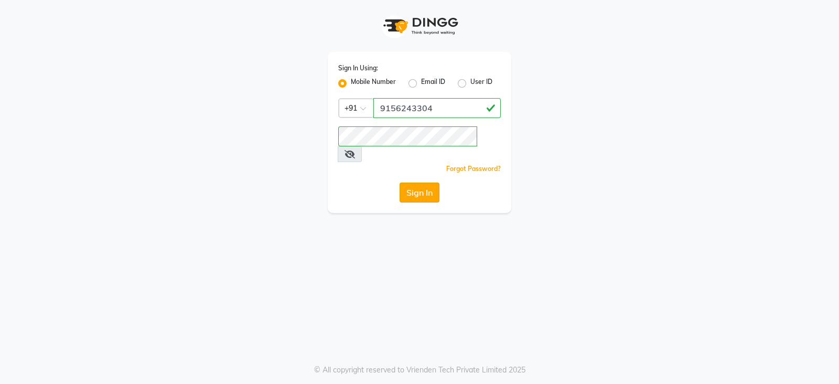
click at [415, 183] on button "Sign In" at bounding box center [420, 193] width 40 height 20
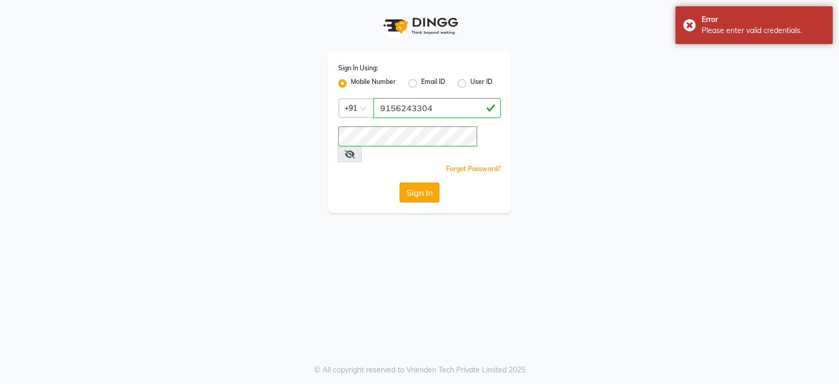
click at [415, 183] on button "Sign In" at bounding box center [420, 193] width 40 height 20
click at [355, 150] on icon at bounding box center [350, 154] width 10 height 8
click at [421, 183] on button "Sign In" at bounding box center [420, 193] width 40 height 20
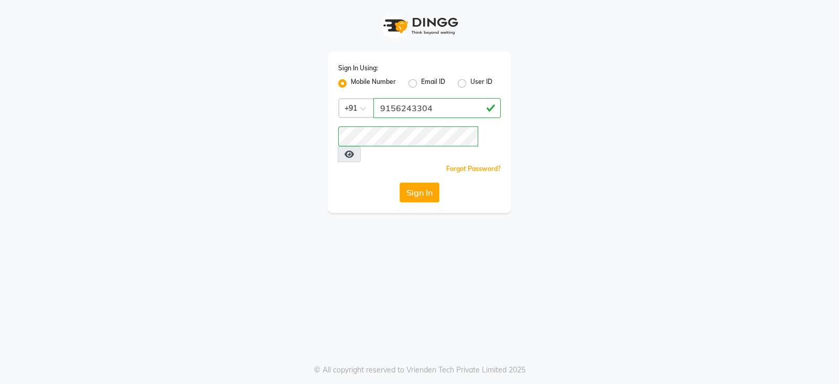
drag, startPoint x: 421, startPoint y: 174, endPoint x: 353, endPoint y: 274, distance: 121.2
click at [353, 274] on div "Sign In Using: Mobile Number Email ID User ID Country Code × [PHONE_NUMBER] Rem…" at bounding box center [419, 192] width 839 height 384
click at [425, 183] on button "Sign In" at bounding box center [420, 193] width 40 height 20
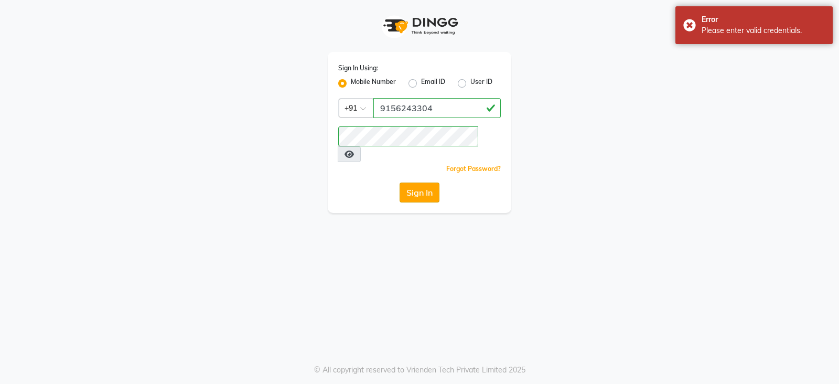
click at [434, 183] on button "Sign In" at bounding box center [420, 193] width 40 height 20
click at [376, 166] on div "Sign In Using: Mobile Number Email ID User ID Country Code × +91 9156243304 Rem…" at bounding box center [420, 132] width 184 height 161
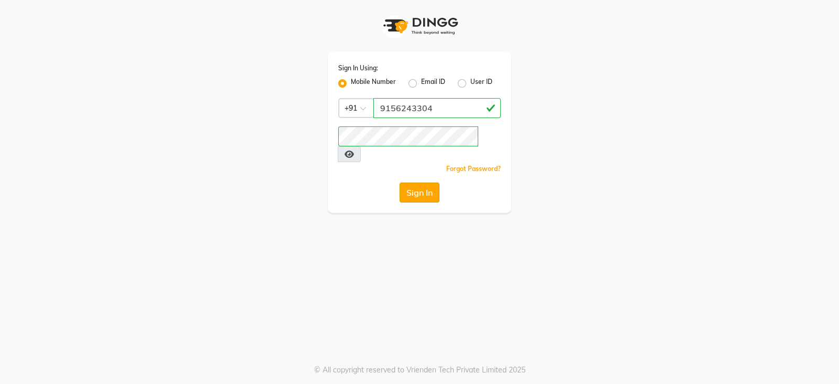
click at [412, 183] on button "Sign In" at bounding box center [420, 193] width 40 height 20
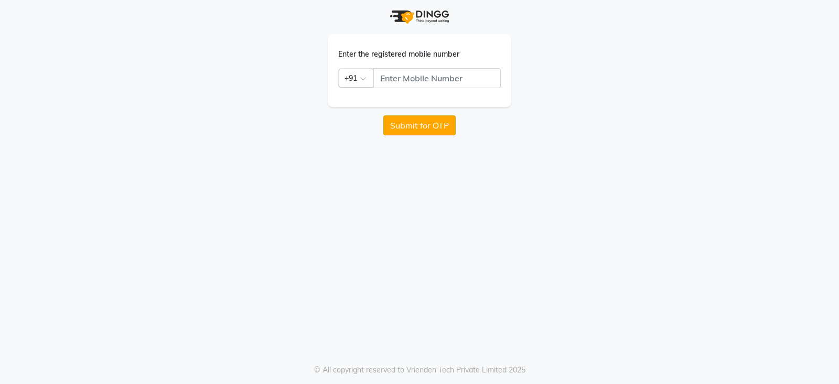
click at [430, 121] on button "Submit for OTP" at bounding box center [420, 125] width 72 height 20
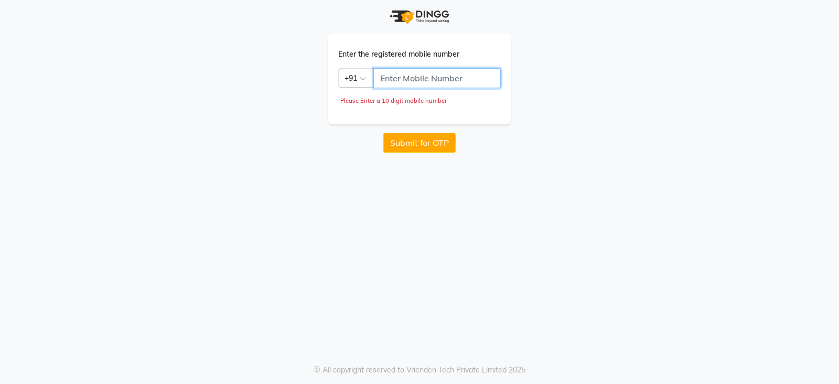
click at [386, 78] on input "text" at bounding box center [437, 78] width 127 height 20
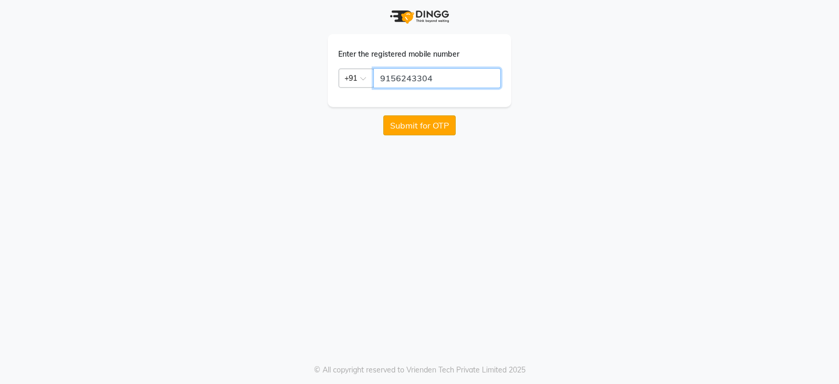
type input "9156243304"
click at [423, 123] on button "Submit for OTP" at bounding box center [420, 125] width 72 height 20
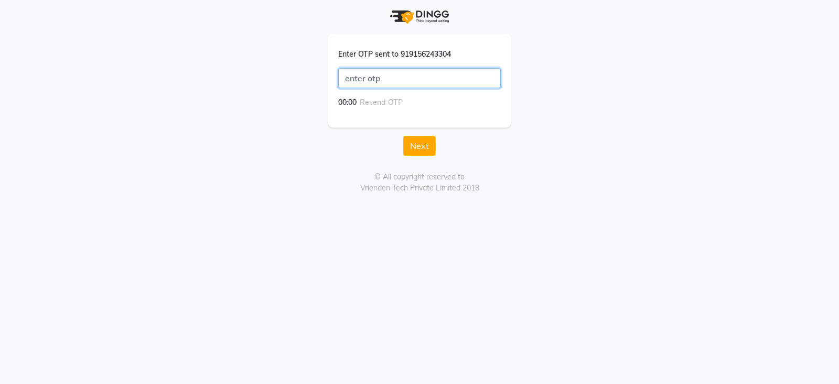
click at [349, 77] on input "text" at bounding box center [419, 78] width 163 height 20
type input "3716"
click at [423, 148] on button "Next" at bounding box center [419, 146] width 33 height 20
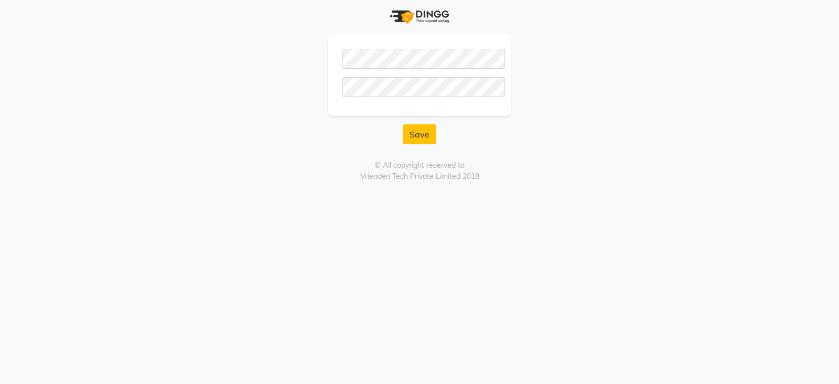
click at [555, 46] on div "Save" at bounding box center [420, 72] width 598 height 144
click at [421, 133] on button "Save" at bounding box center [420, 134] width 34 height 20
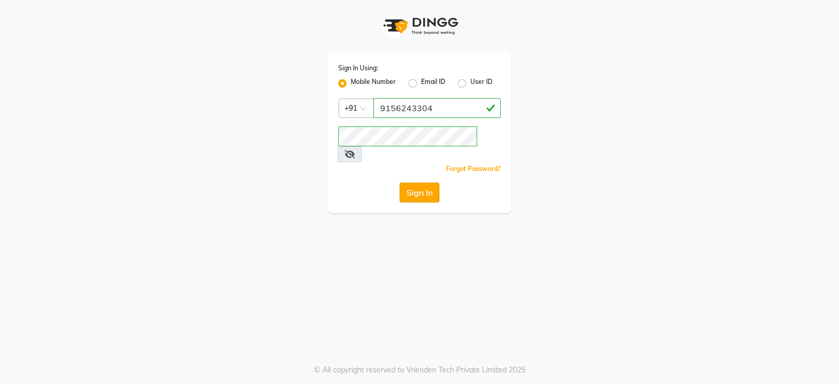
click at [424, 183] on button "Sign In" at bounding box center [420, 193] width 40 height 20
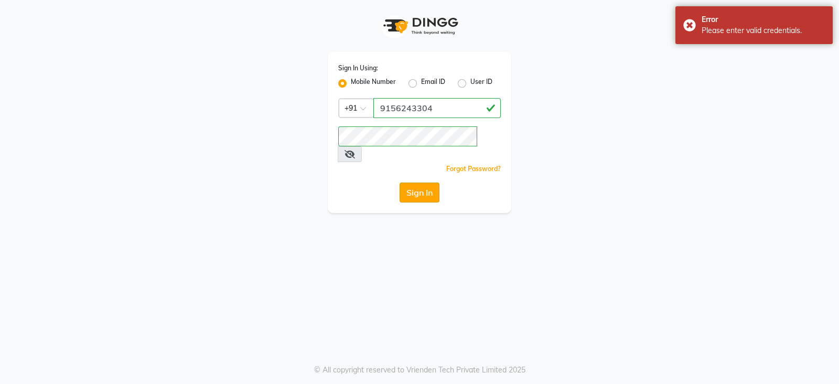
click at [424, 183] on button "Sign In" at bounding box center [420, 193] width 40 height 20
click at [438, 108] on input "9156243304" at bounding box center [437, 108] width 127 height 20
type input "9"
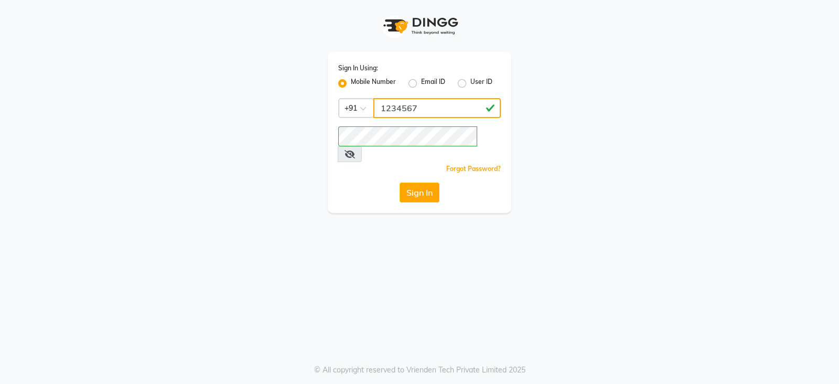
click at [491, 110] on input "1234567" at bounding box center [437, 108] width 127 height 20
click at [556, 95] on div "Sign In Using: Mobile Number Email ID User ID Country Code × +91 1234567 Rememb…" at bounding box center [420, 106] width 598 height 213
click at [418, 183] on button "Sign In" at bounding box center [420, 193] width 40 height 20
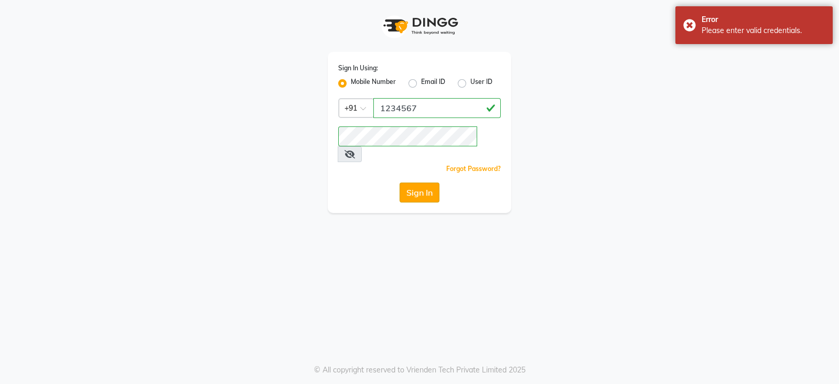
click at [418, 183] on button "Sign In" at bounding box center [420, 193] width 40 height 20
click at [355, 150] on icon at bounding box center [350, 154] width 10 height 8
click at [428, 183] on button "Sign In" at bounding box center [420, 193] width 40 height 20
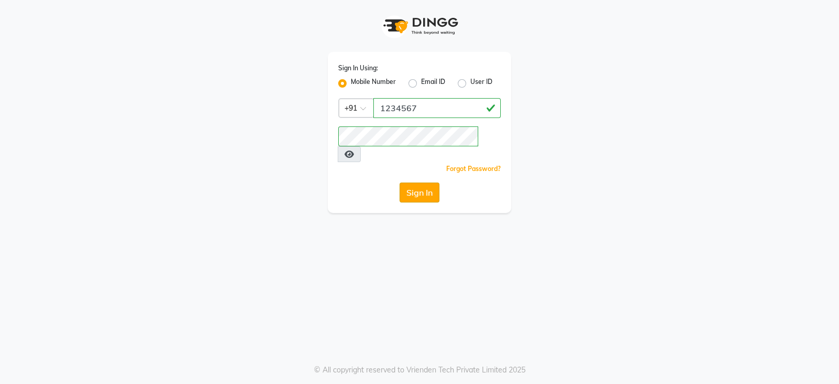
click at [414, 183] on button "Sign In" at bounding box center [420, 193] width 40 height 20
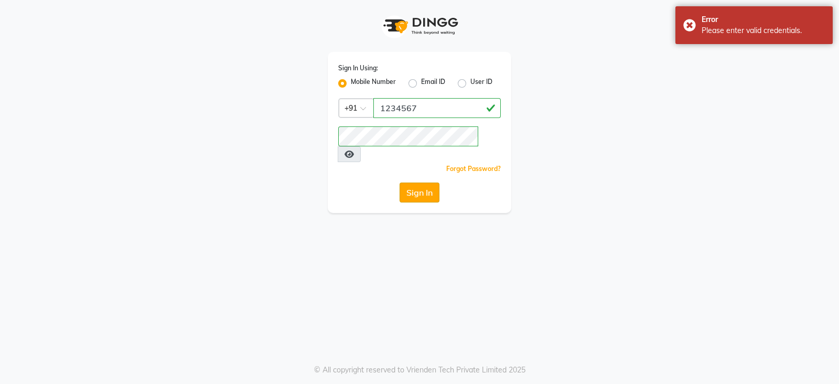
click at [415, 183] on button "Sign In" at bounding box center [420, 193] width 40 height 20
click at [418, 183] on button "Sign In" at bounding box center [420, 193] width 40 height 20
click at [354, 150] on icon at bounding box center [349, 154] width 9 height 8
click at [487, 105] on input "1234567" at bounding box center [437, 108] width 127 height 20
type input "1"
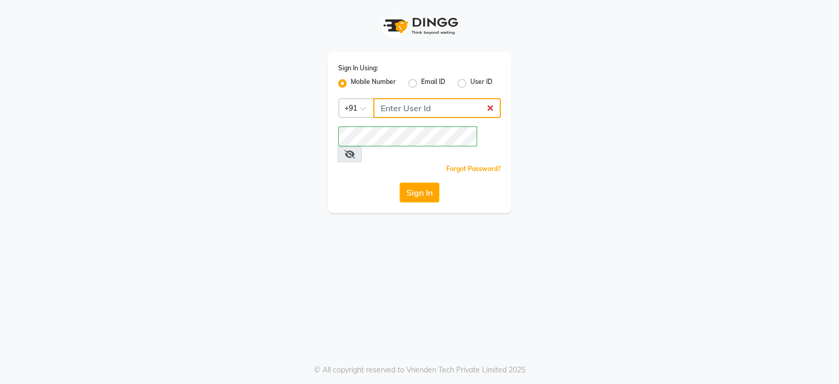
type input "9156243304"
click at [424, 183] on button "Sign In" at bounding box center [420, 193] width 40 height 20
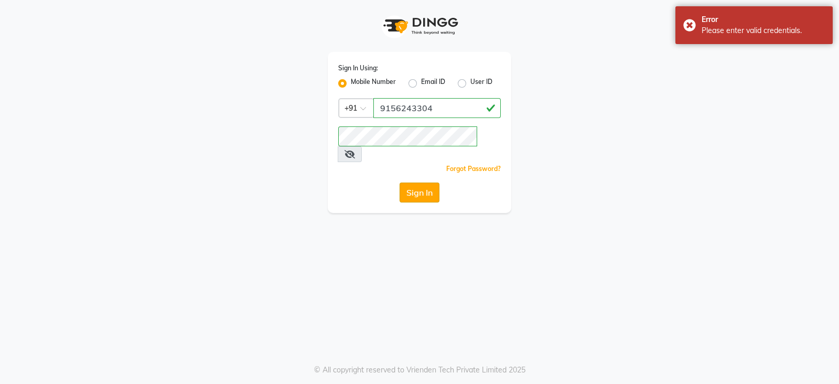
click at [424, 183] on button "Sign In" at bounding box center [420, 193] width 40 height 20
click at [428, 183] on button "Sign In" at bounding box center [420, 193] width 40 height 20
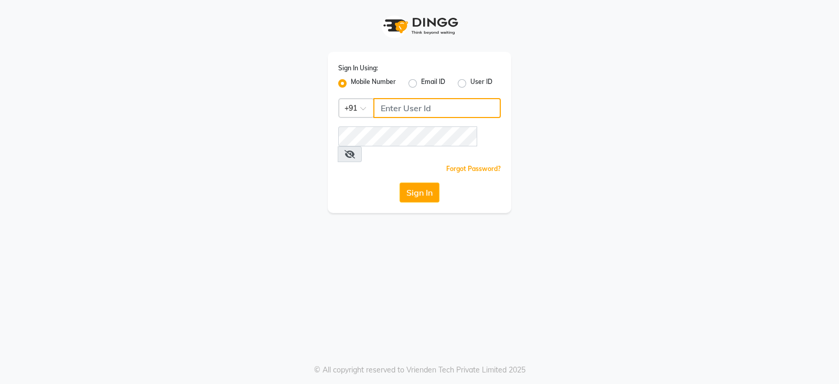
type input "9156243304"
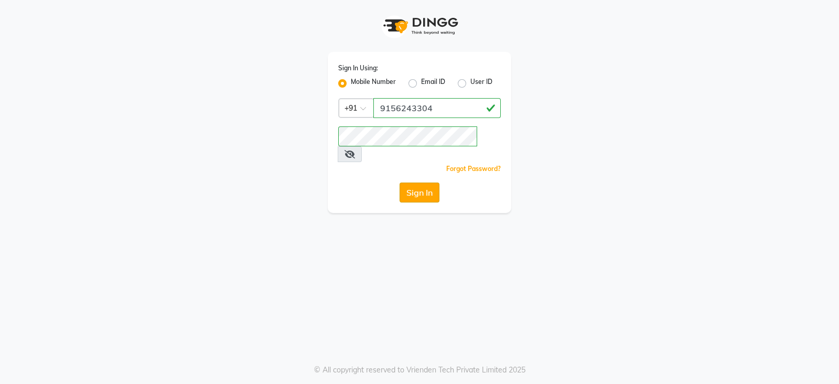
click at [425, 183] on button "Sign In" at bounding box center [420, 193] width 40 height 20
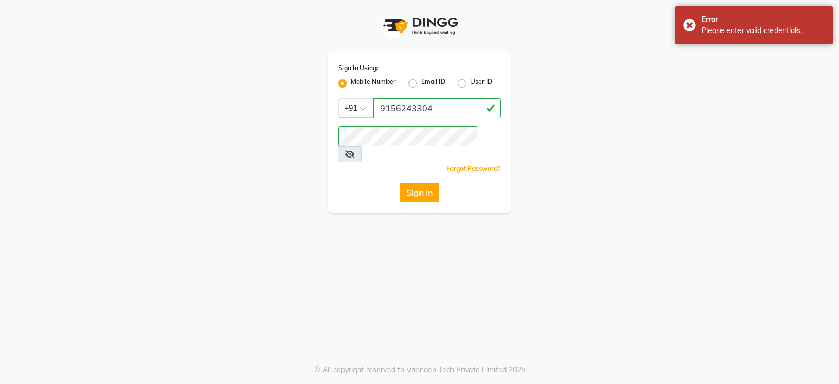
click at [427, 183] on button "Sign In" at bounding box center [420, 193] width 40 height 20
click at [439, 163] on div "Forgot Password?" at bounding box center [419, 168] width 163 height 11
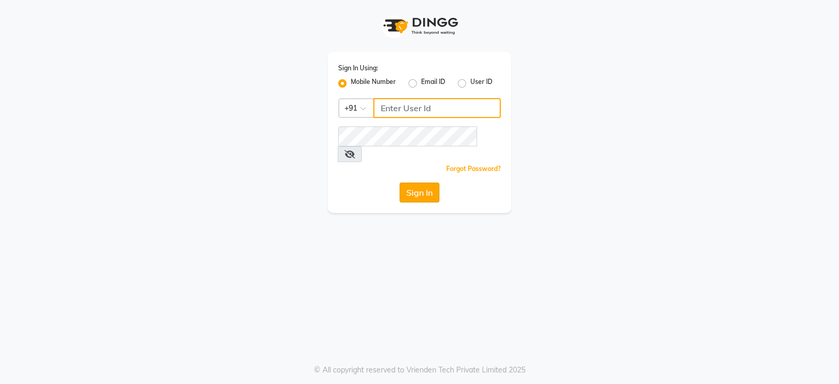
type input "9156243304"
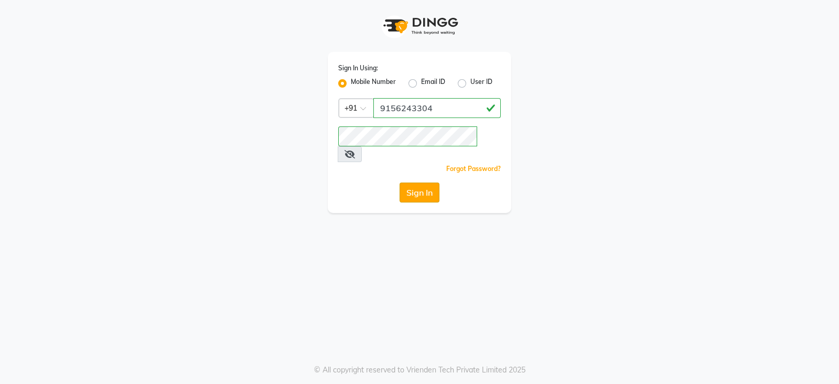
click at [425, 183] on button "Sign In" at bounding box center [420, 193] width 40 height 20
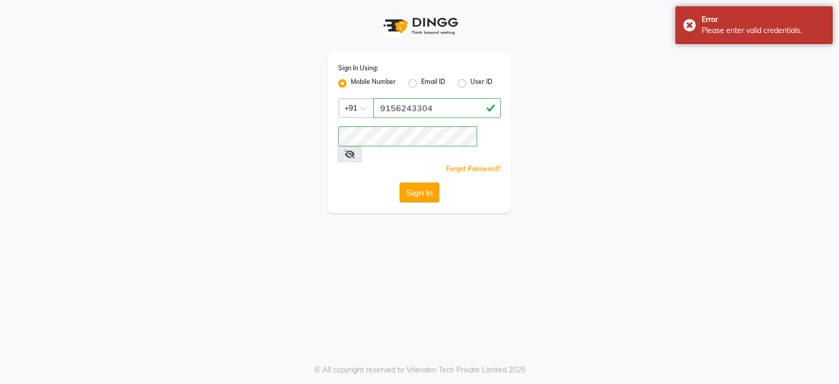
click at [425, 183] on button "Sign In" at bounding box center [420, 193] width 40 height 20
click at [409, 183] on button "Sign In" at bounding box center [420, 193] width 40 height 20
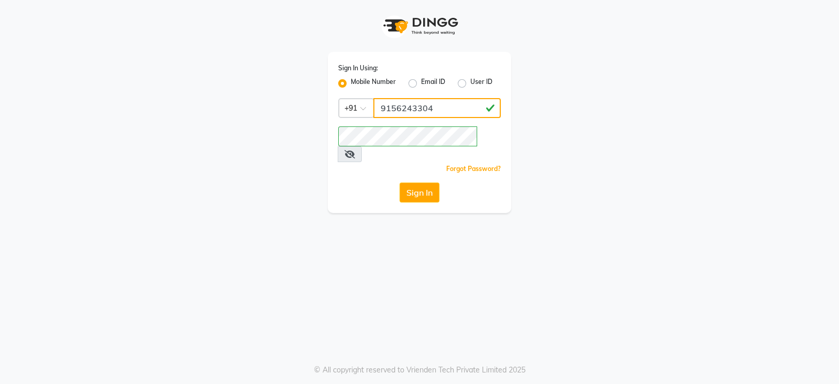
click at [446, 113] on input "9156243304" at bounding box center [437, 108] width 127 height 20
click at [372, 227] on div "Sign In Using: Mobile Number Email ID User ID Country Code × [PHONE_NUMBER] Rem…" at bounding box center [419, 192] width 839 height 384
